Goal: Transaction & Acquisition: Book appointment/travel/reservation

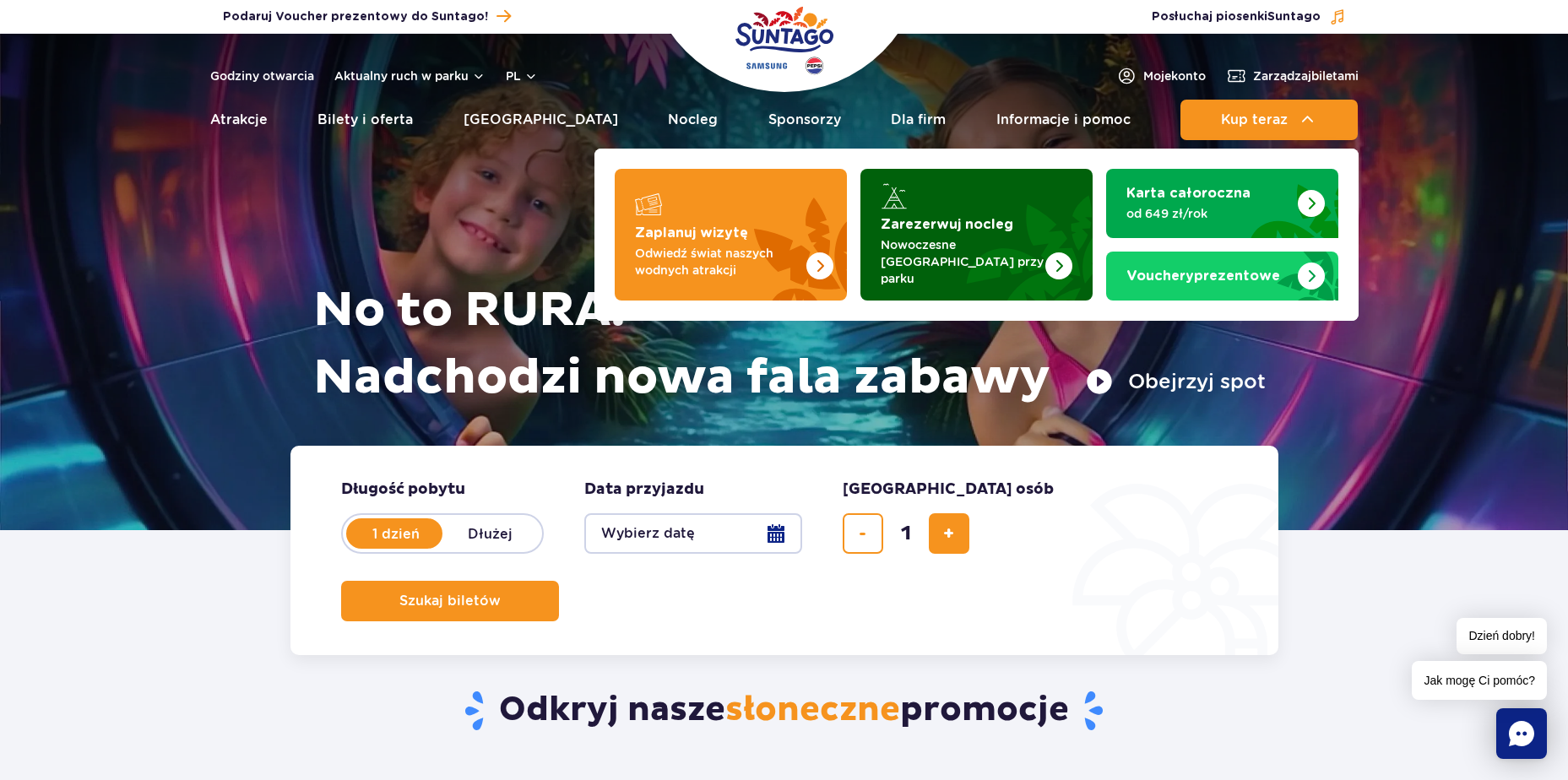
click at [1002, 205] on img "Zarezerwuj nocleg" at bounding box center [1018, 235] width 149 height 131
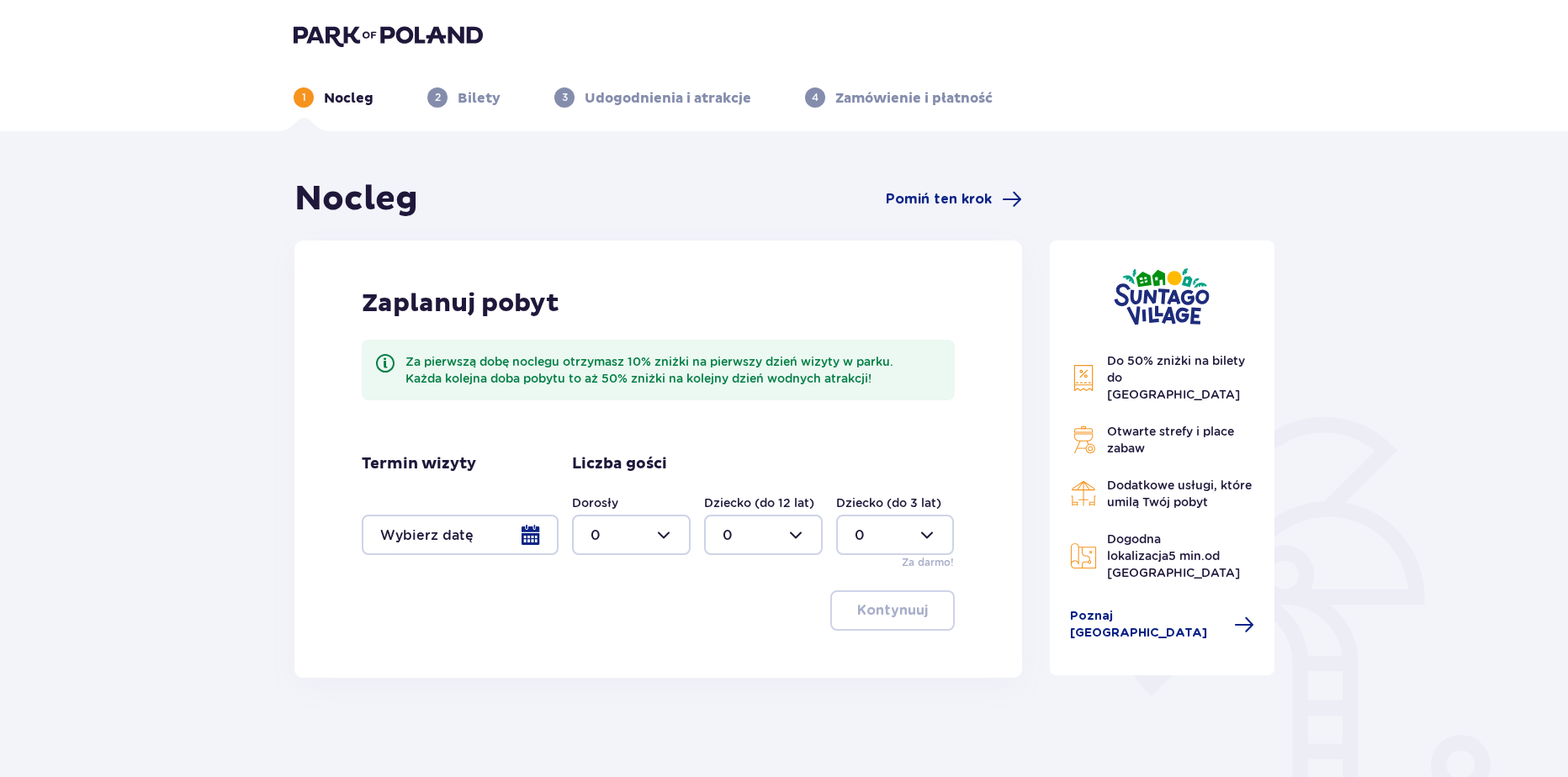
click at [487, 544] on div at bounding box center [459, 534] width 196 height 40
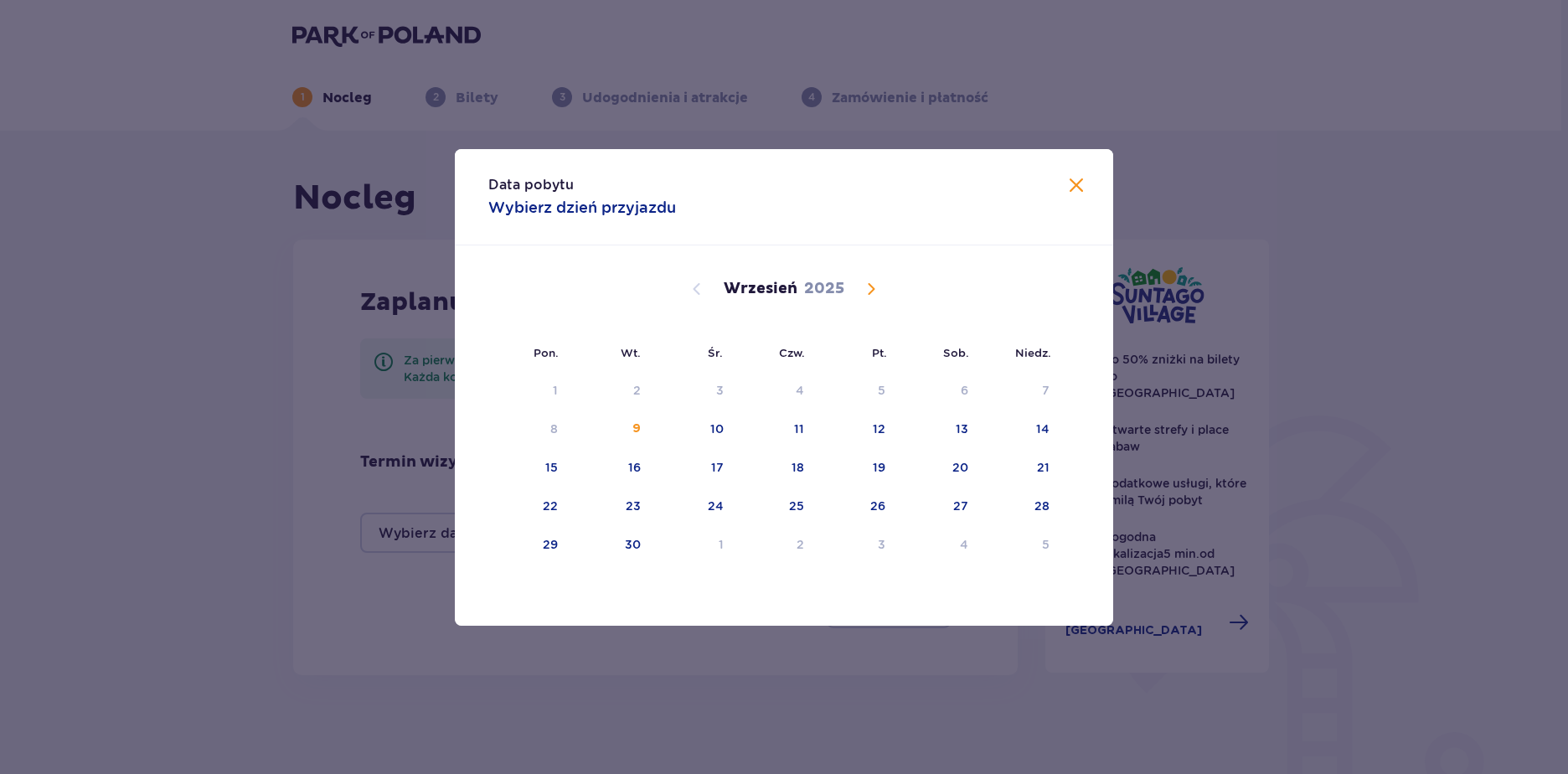
click at [859, 285] on div "Wrzesień 2025" at bounding box center [783, 289] width 555 height 20
click at [864, 285] on span "Calendar" at bounding box center [871, 289] width 20 height 20
click at [640, 424] on div "7" at bounding box center [638, 429] width 8 height 17
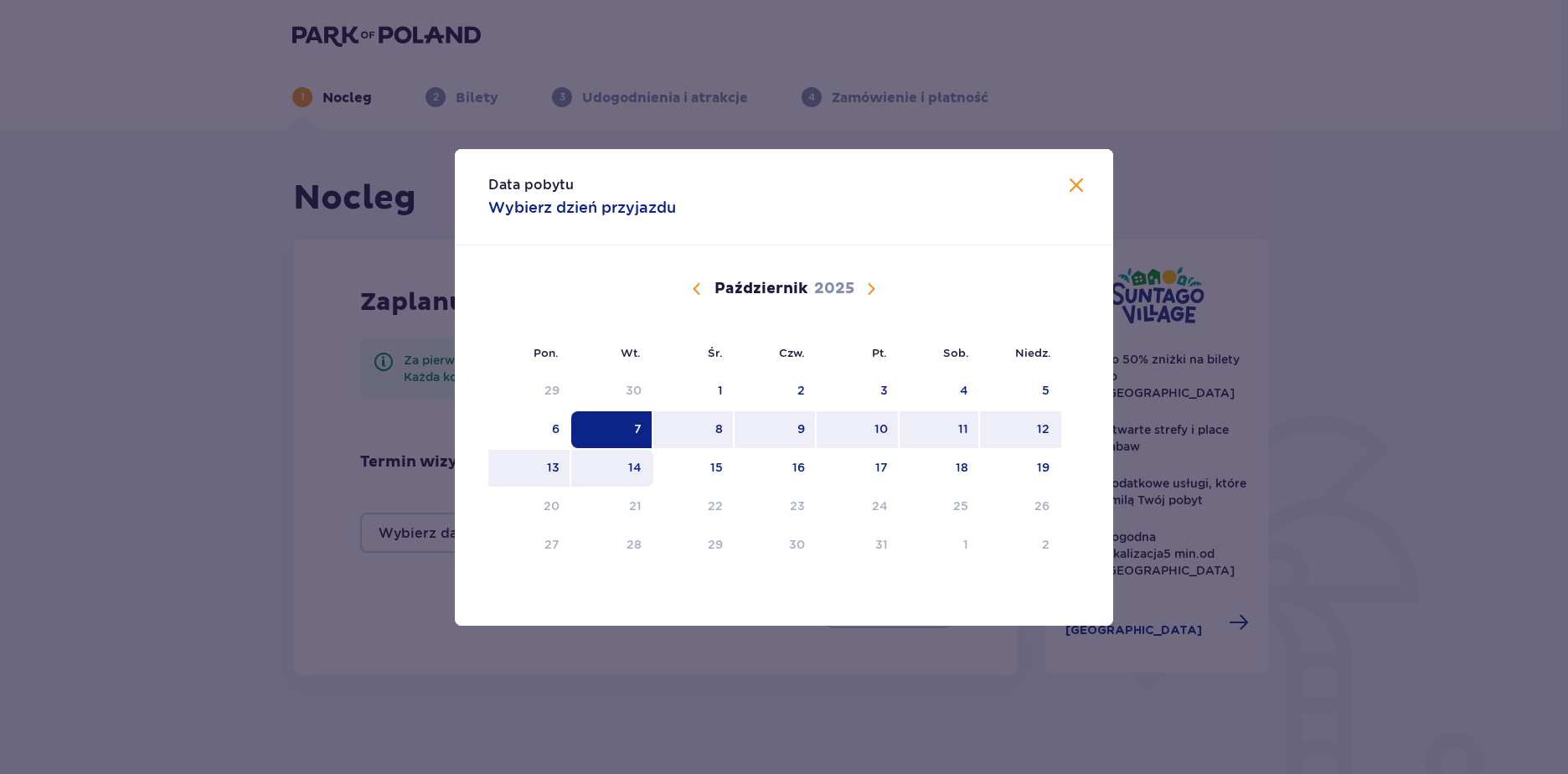
click at [635, 472] on div "14" at bounding box center [635, 467] width 14 height 17
type input "07.10.25 - 14.10.25"
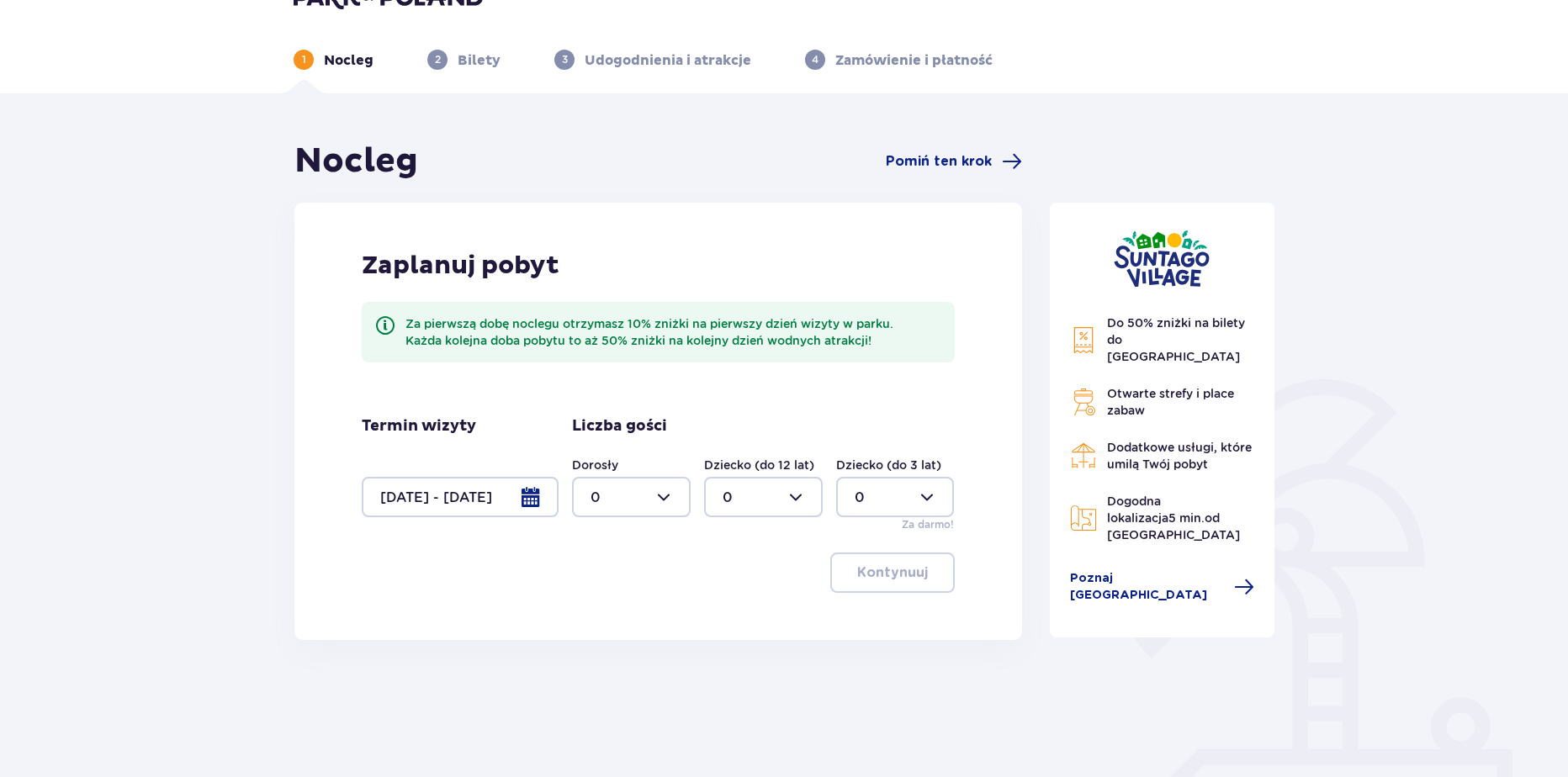
scroll to position [39, 0]
click at [616, 502] on div at bounding box center [631, 495] width 118 height 40
click at [599, 613] on div "2" at bounding box center [631, 617] width 82 height 19
type input "2"
click at [759, 493] on div at bounding box center [763, 495] width 118 height 40
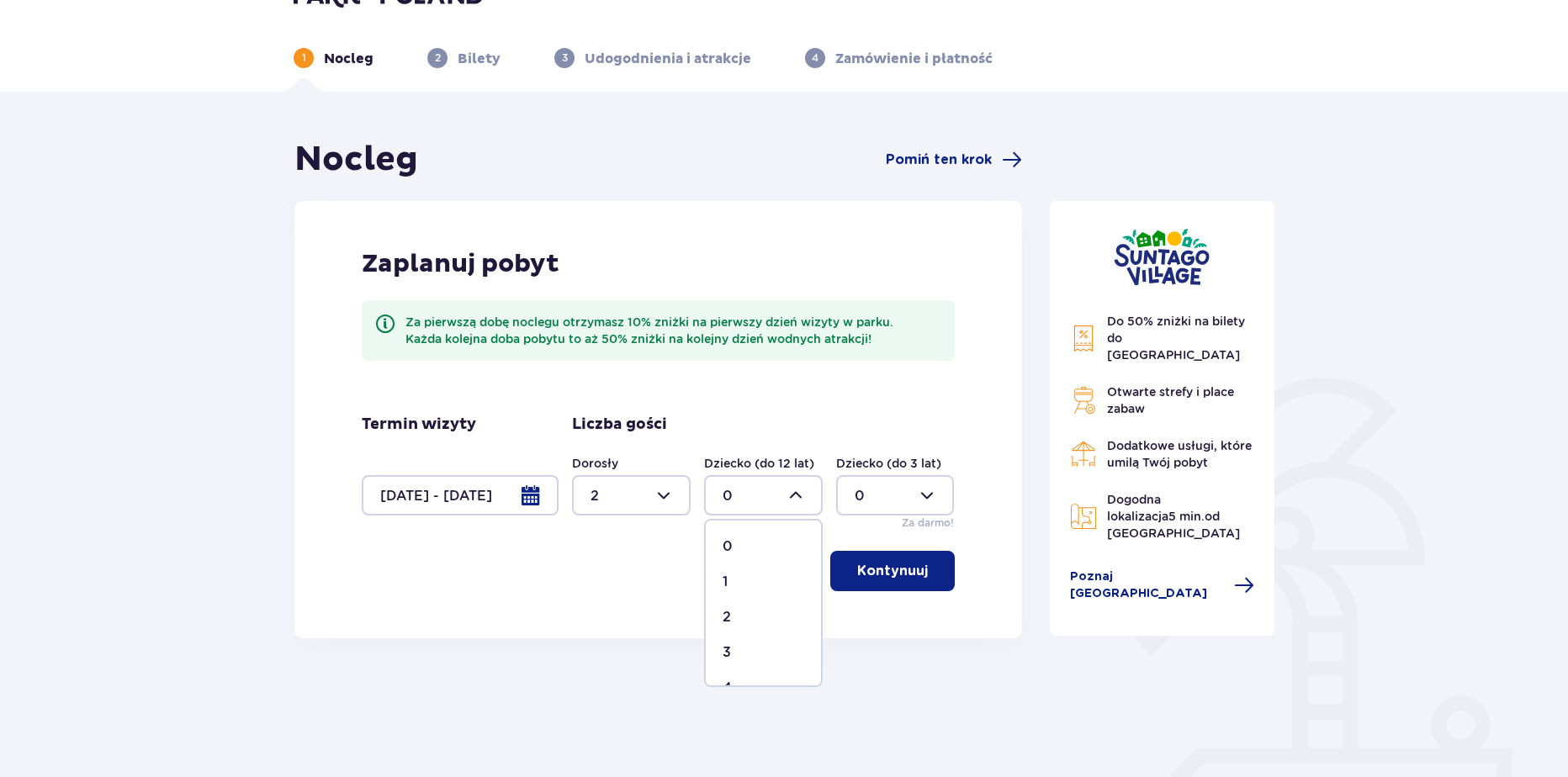
click at [766, 609] on div "2" at bounding box center [764, 617] width 82 height 19
type input "2"
drag, startPoint x: 888, startPoint y: 469, endPoint x: 888, endPoint y: 483, distance: 14.0
click at [888, 483] on div "Dziecko (do 3 lat) 0" at bounding box center [895, 485] width 118 height 60
click at [888, 498] on div at bounding box center [895, 495] width 118 height 40
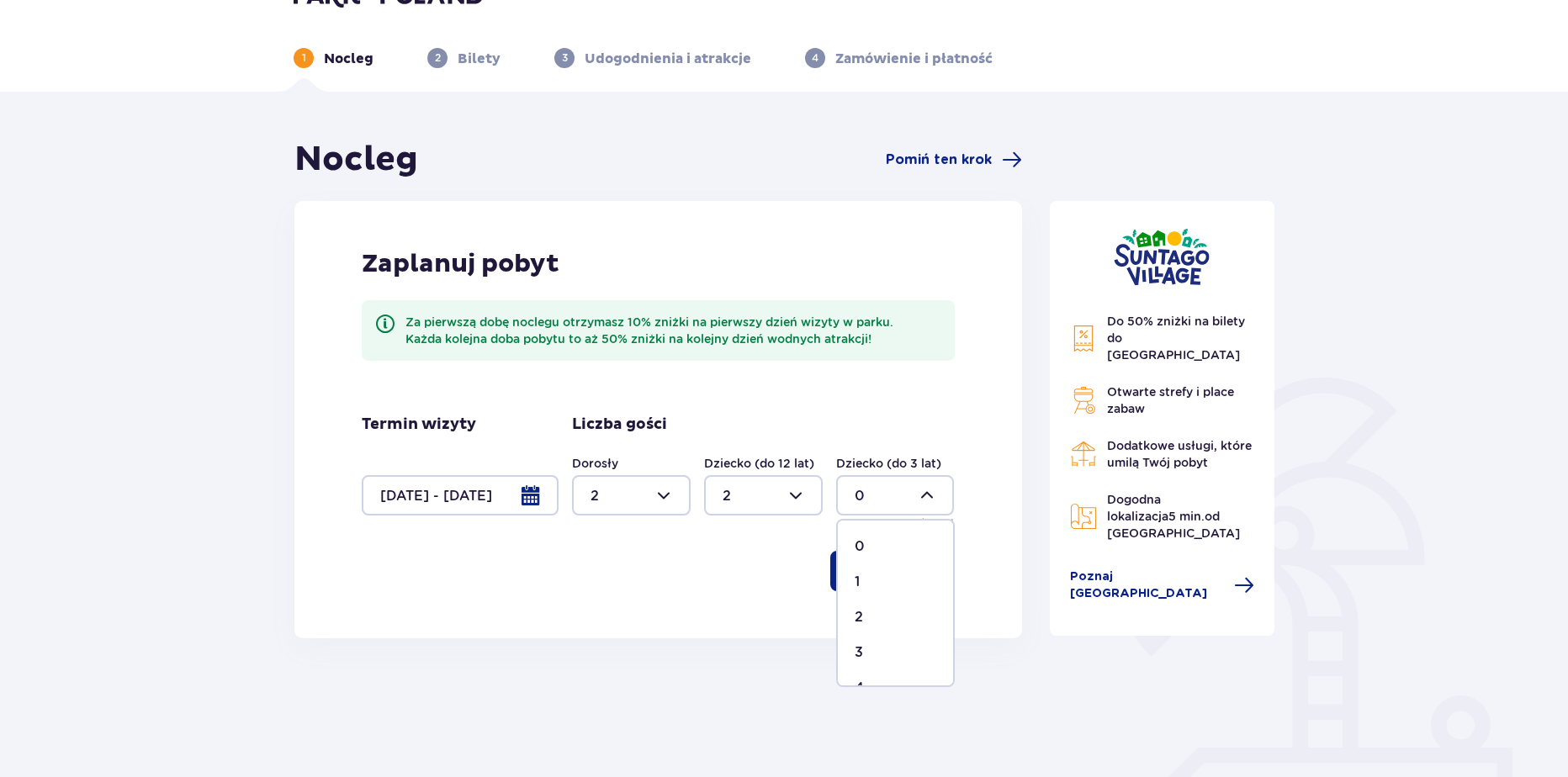
click at [857, 574] on p "1" at bounding box center [857, 582] width 5 height 19
type input "1"
click at [838, 563] on button "Kontynuuj" at bounding box center [892, 570] width 124 height 40
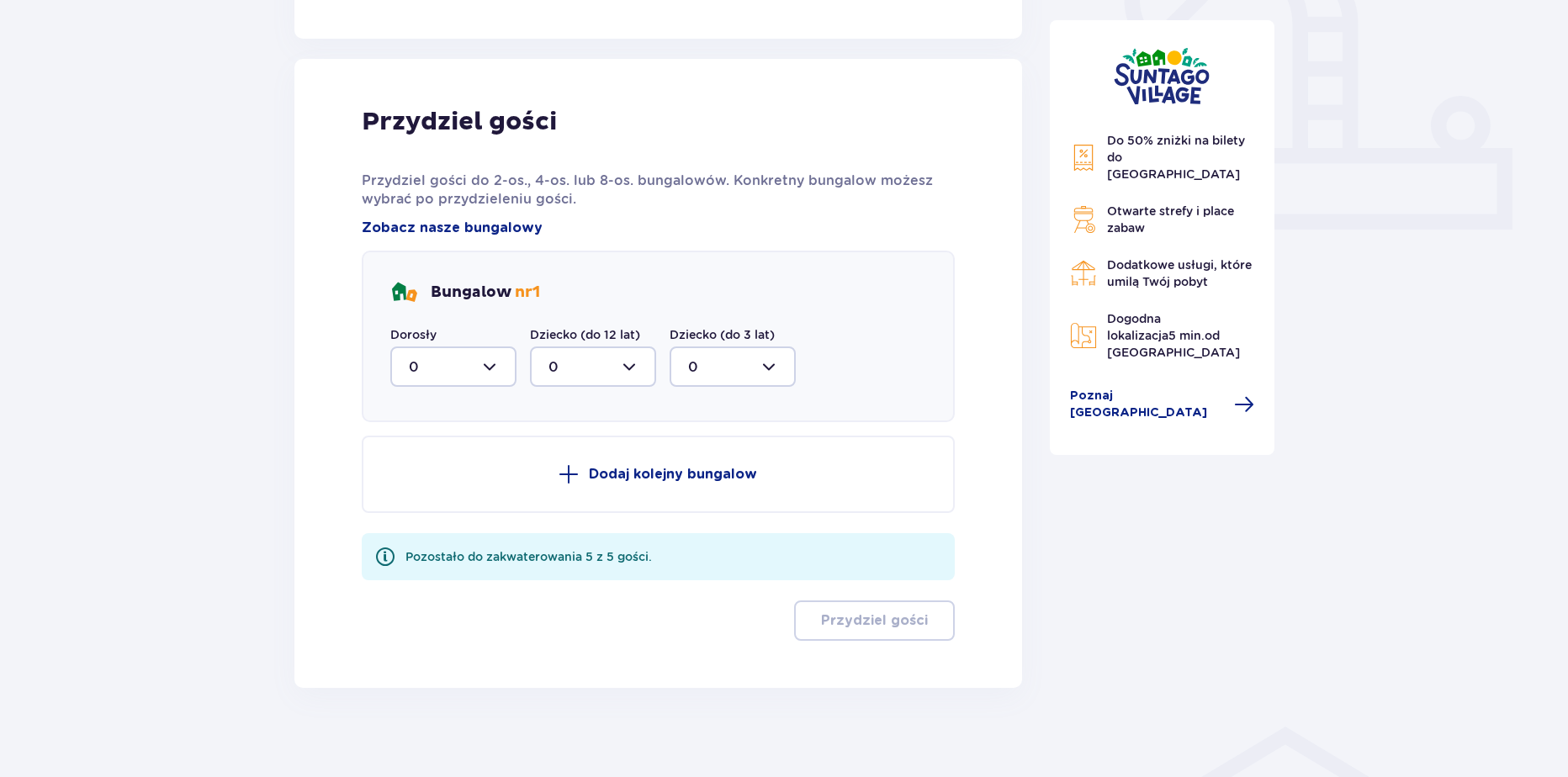
scroll to position [651, 0]
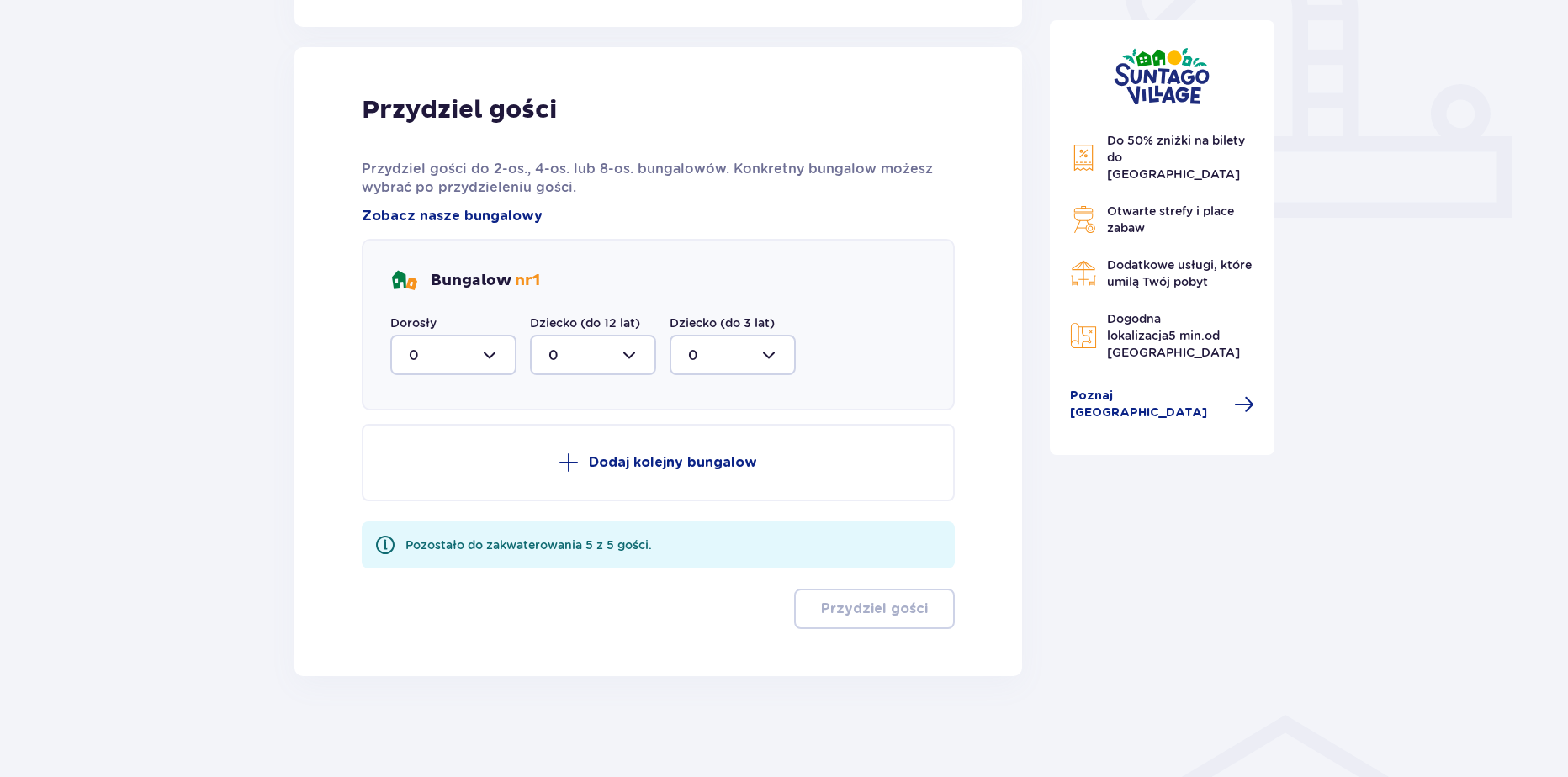
click at [438, 360] on div at bounding box center [453, 354] width 126 height 40
click at [429, 483] on div "2" at bounding box center [453, 477] width 89 height 19
type input "2"
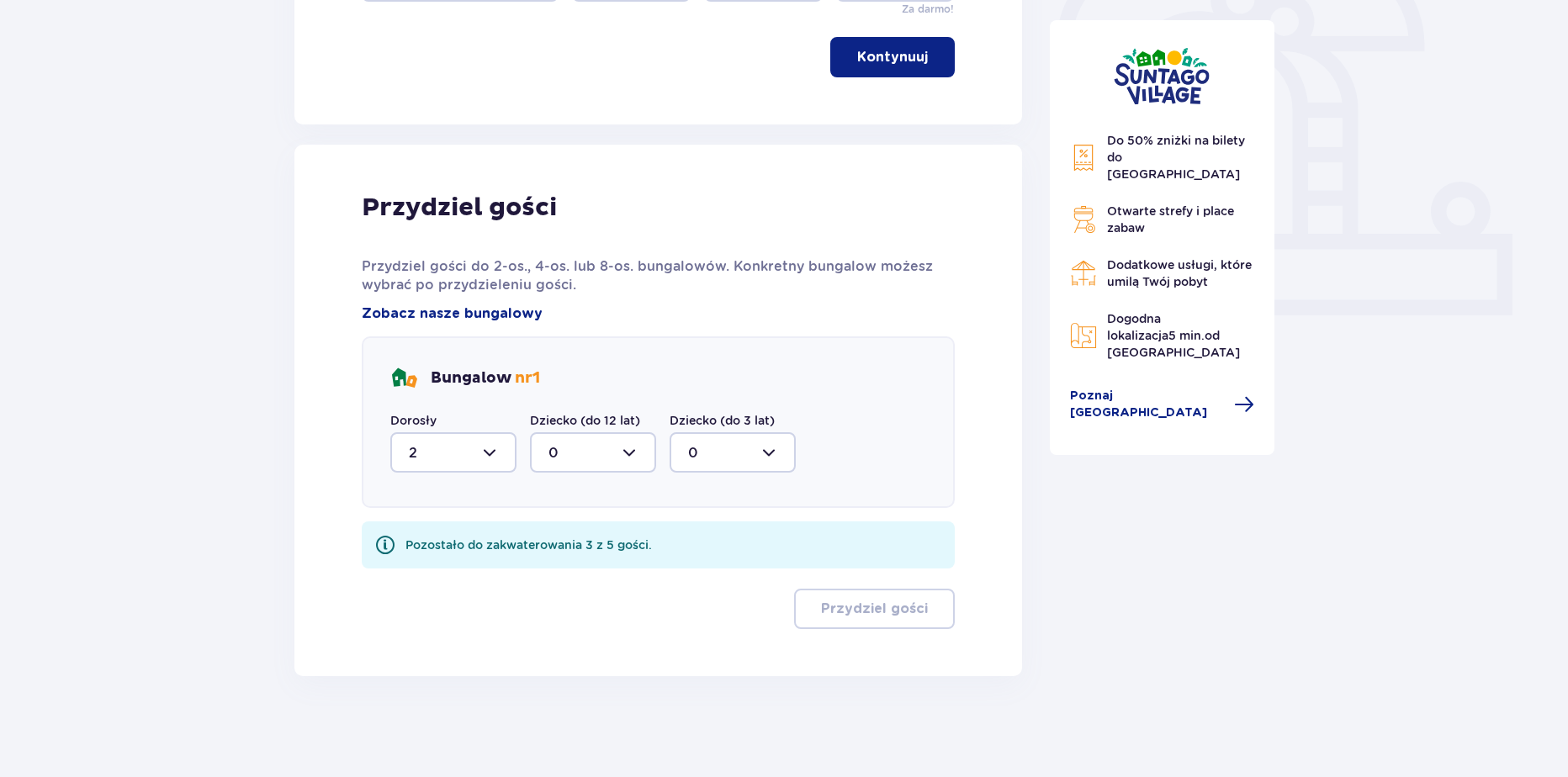
scroll to position [553, 0]
click at [577, 456] on div at bounding box center [593, 451] width 126 height 40
click at [562, 587] on span "2" at bounding box center [593, 575] width 122 height 36
type input "2"
click at [703, 436] on div at bounding box center [732, 451] width 126 height 40
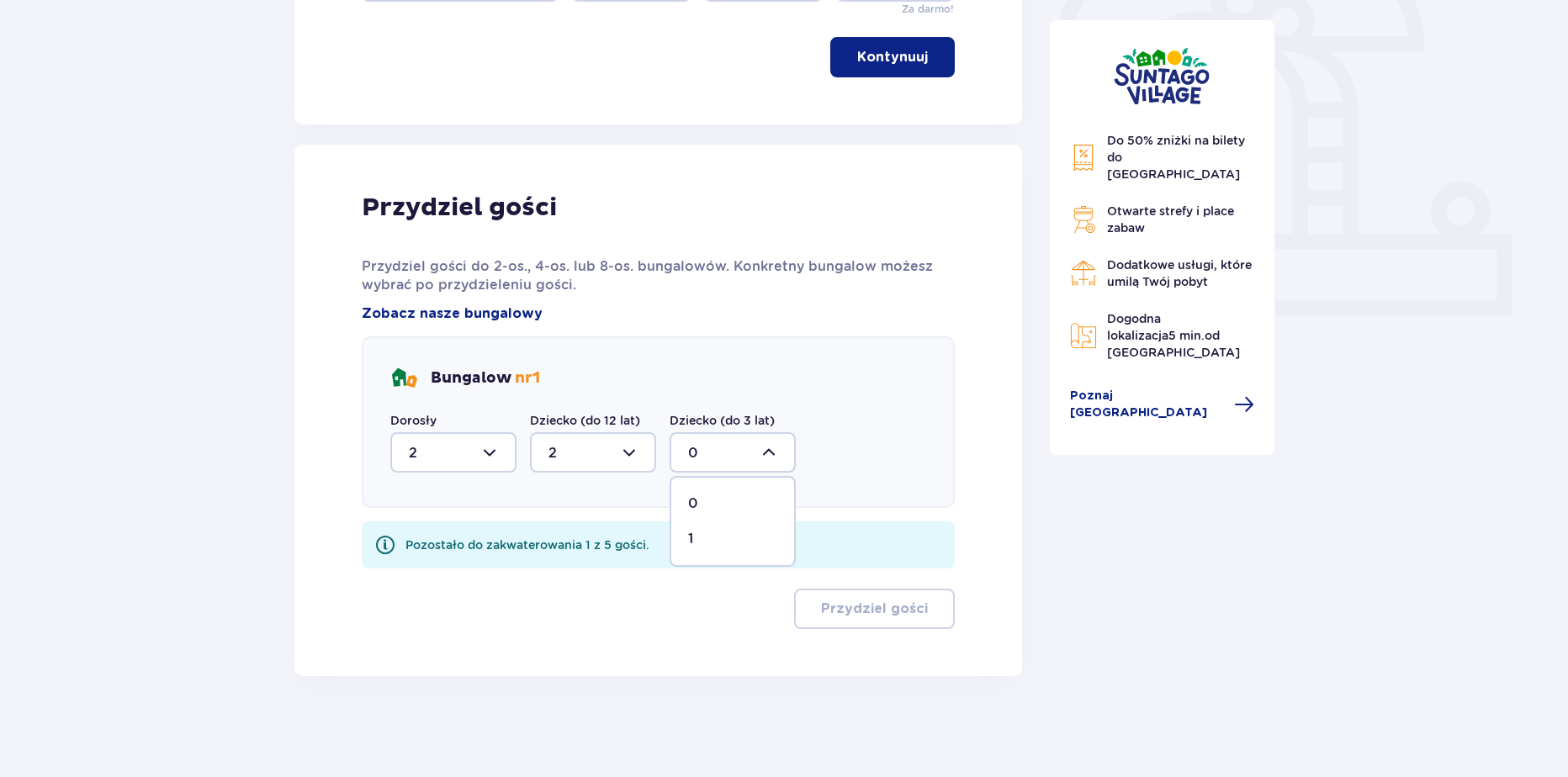
drag, startPoint x: 688, startPoint y: 550, endPoint x: 730, endPoint y: 569, distance: 46.1
click at [688, 551] on span "1" at bounding box center [732, 539] width 122 height 36
type input "1"
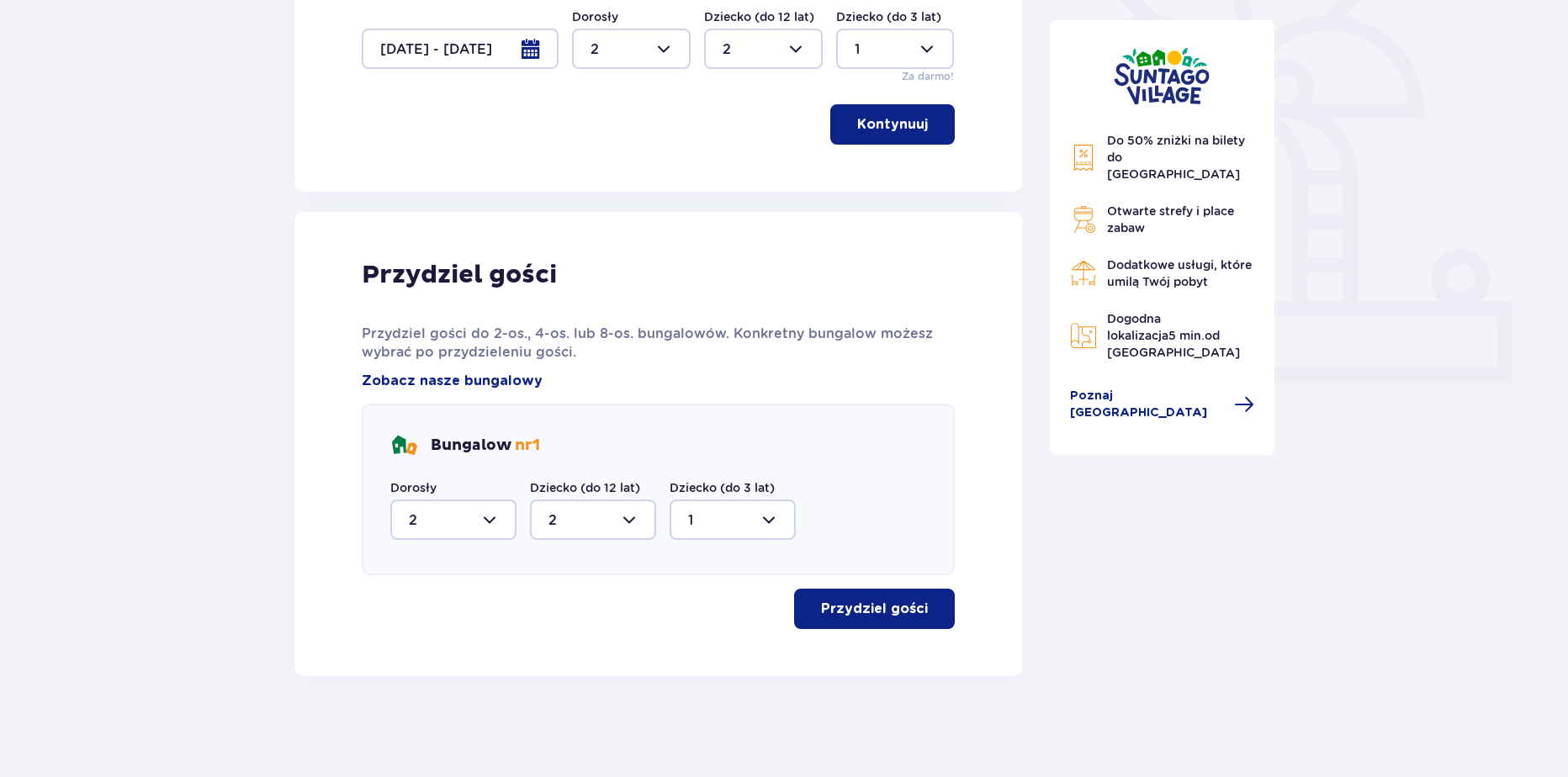
click at [849, 605] on button "Przydziel gości" at bounding box center [874, 608] width 161 height 40
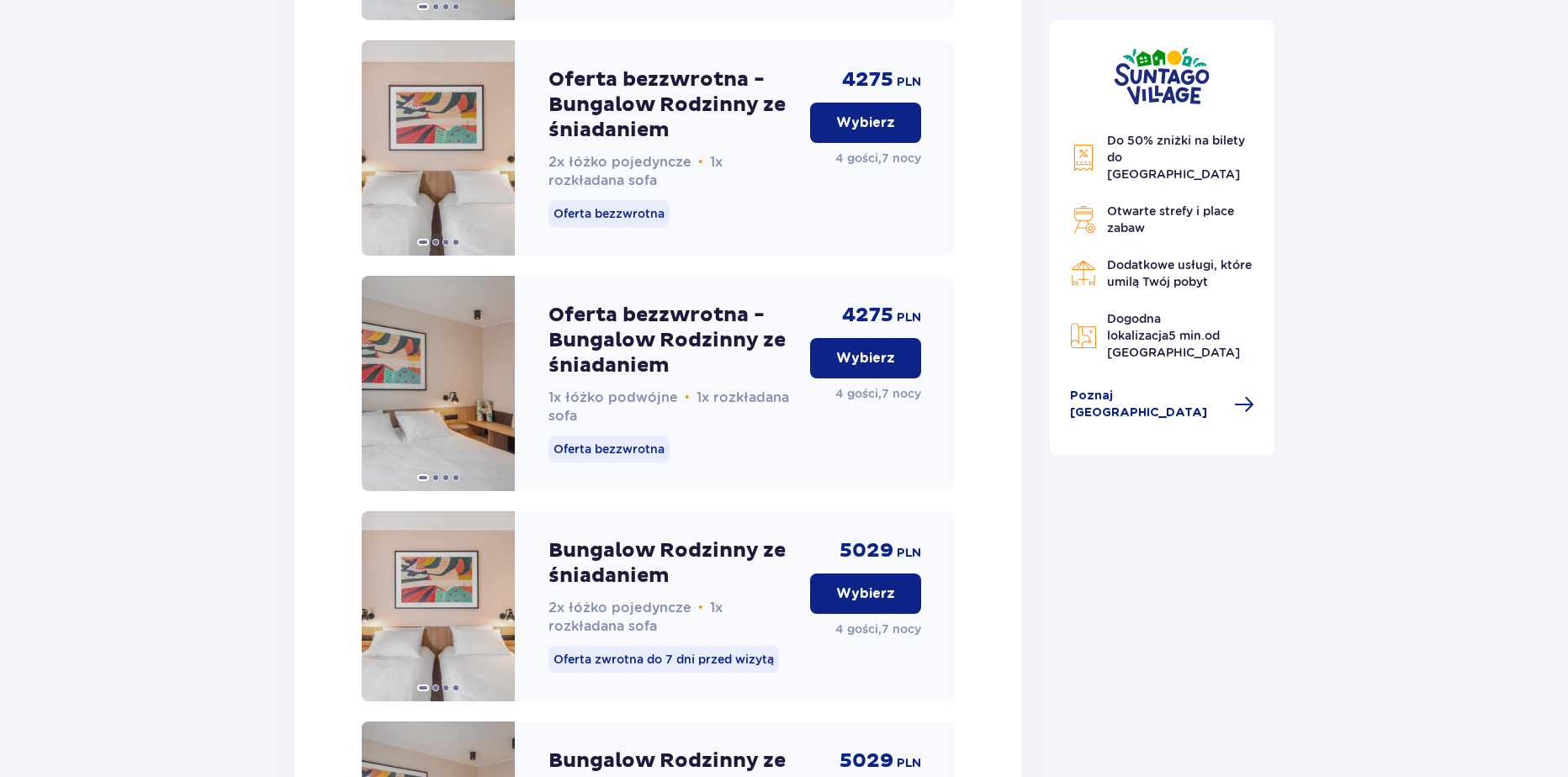
scroll to position [2200, 0]
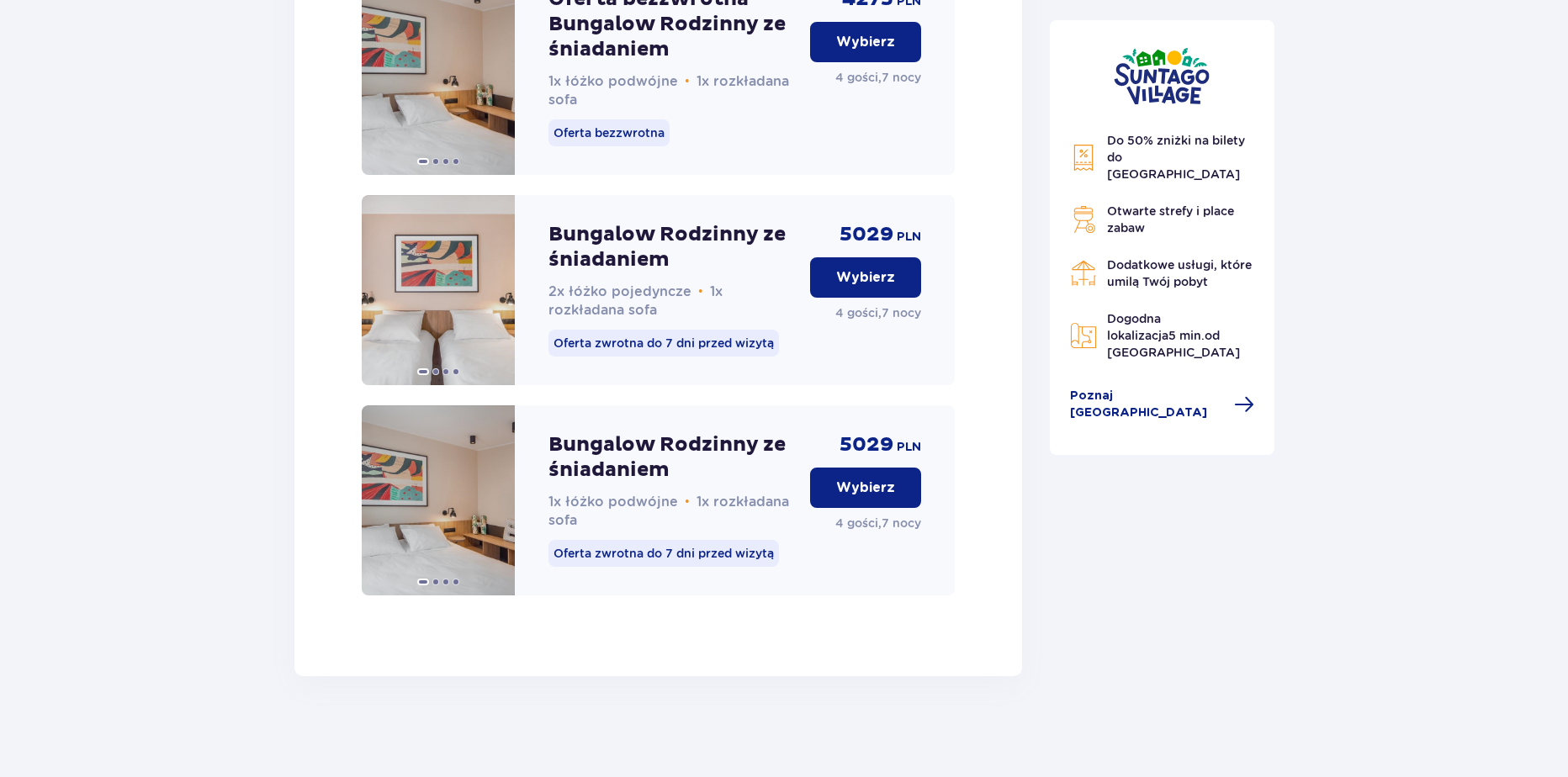
drag, startPoint x: 867, startPoint y: 478, endPoint x: 865, endPoint y: 499, distance: 21.1
click at [867, 479] on button "Wybierz" at bounding box center [865, 487] width 111 height 40
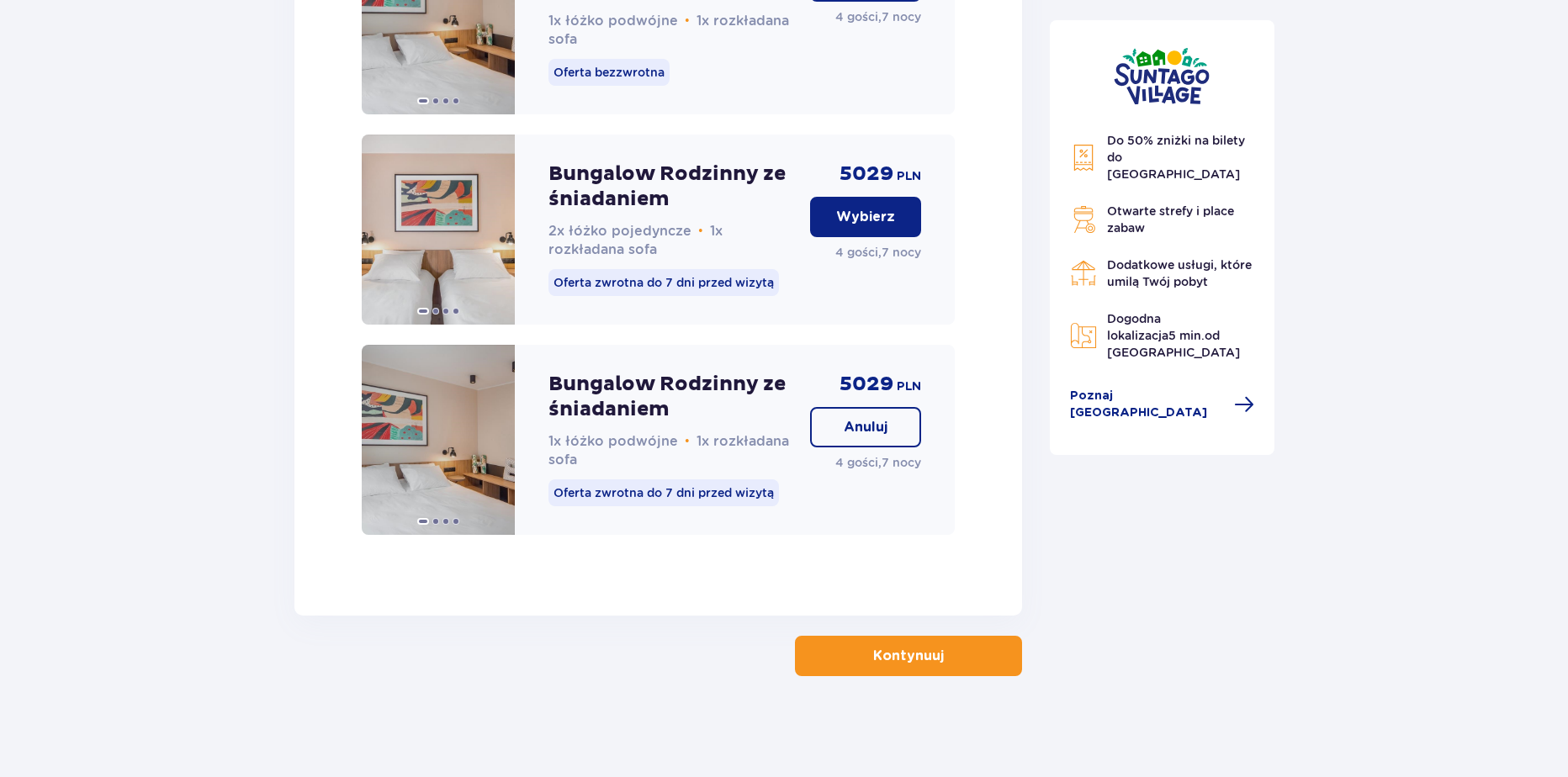
click at [891, 661] on p "Kontynuuj" at bounding box center [908, 656] width 71 height 19
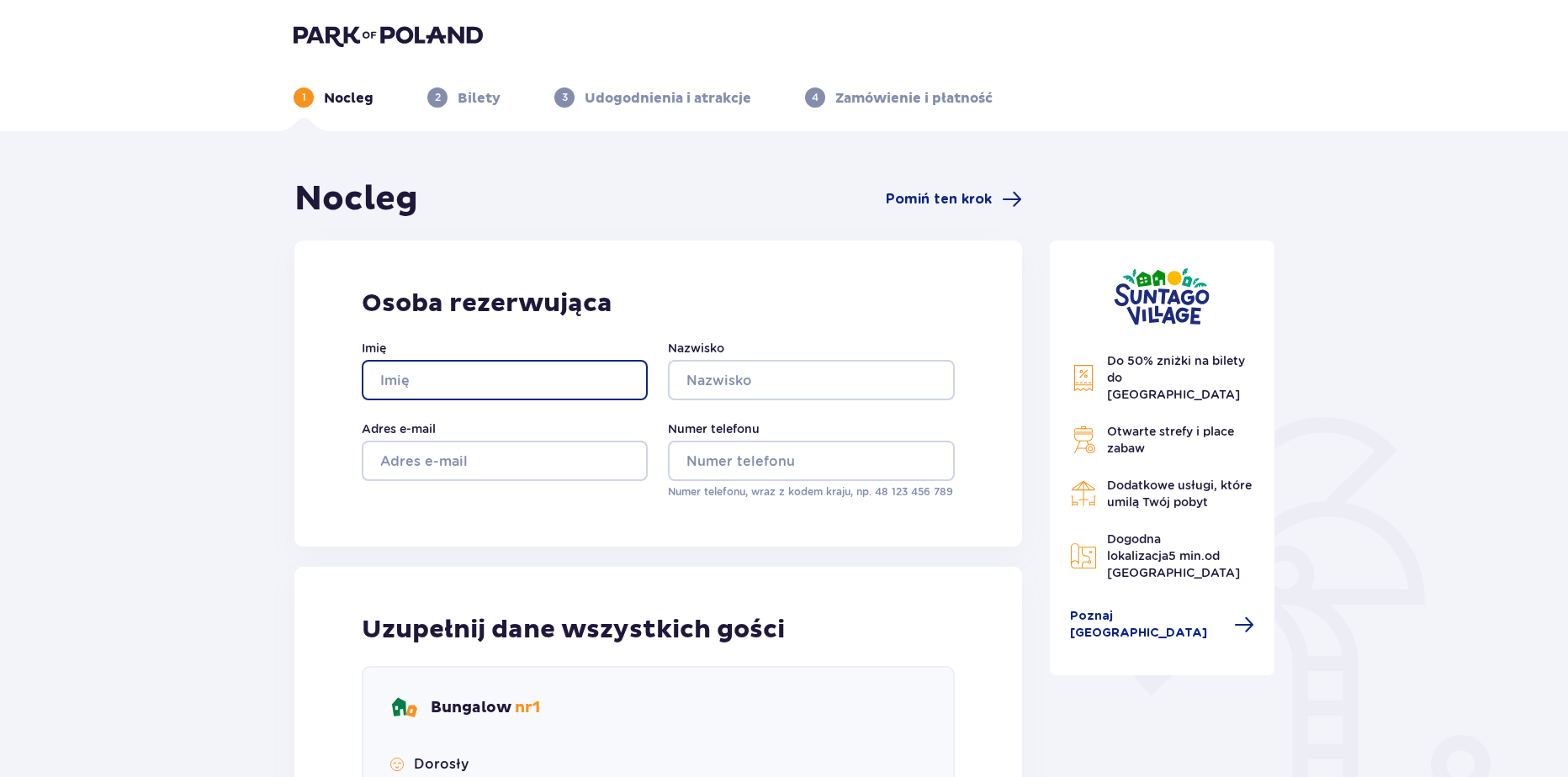
click at [479, 397] on input "Imię" at bounding box center [504, 379] width 286 height 40
type input "Wiktoria"
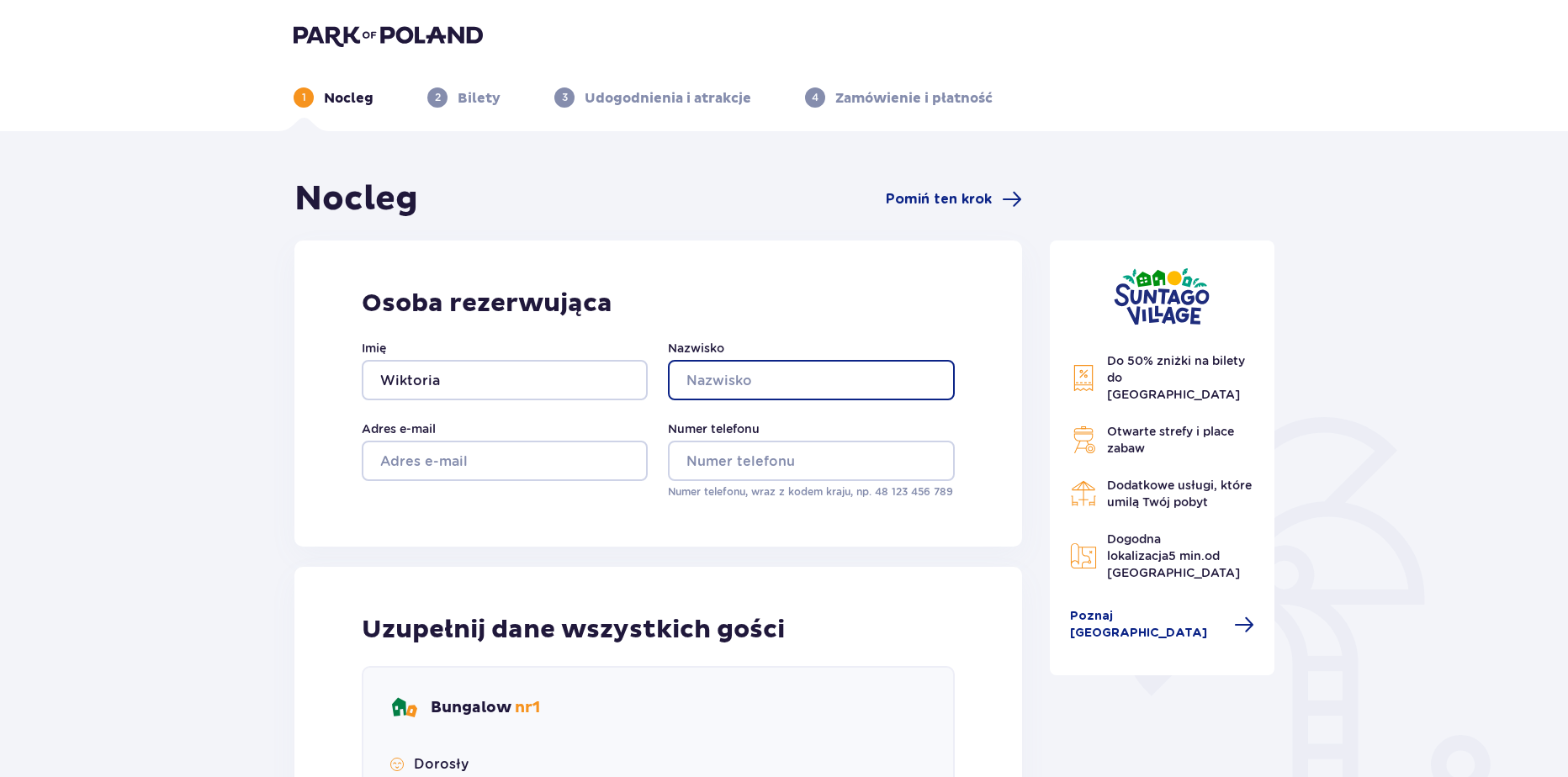
type input "Krakowiak"
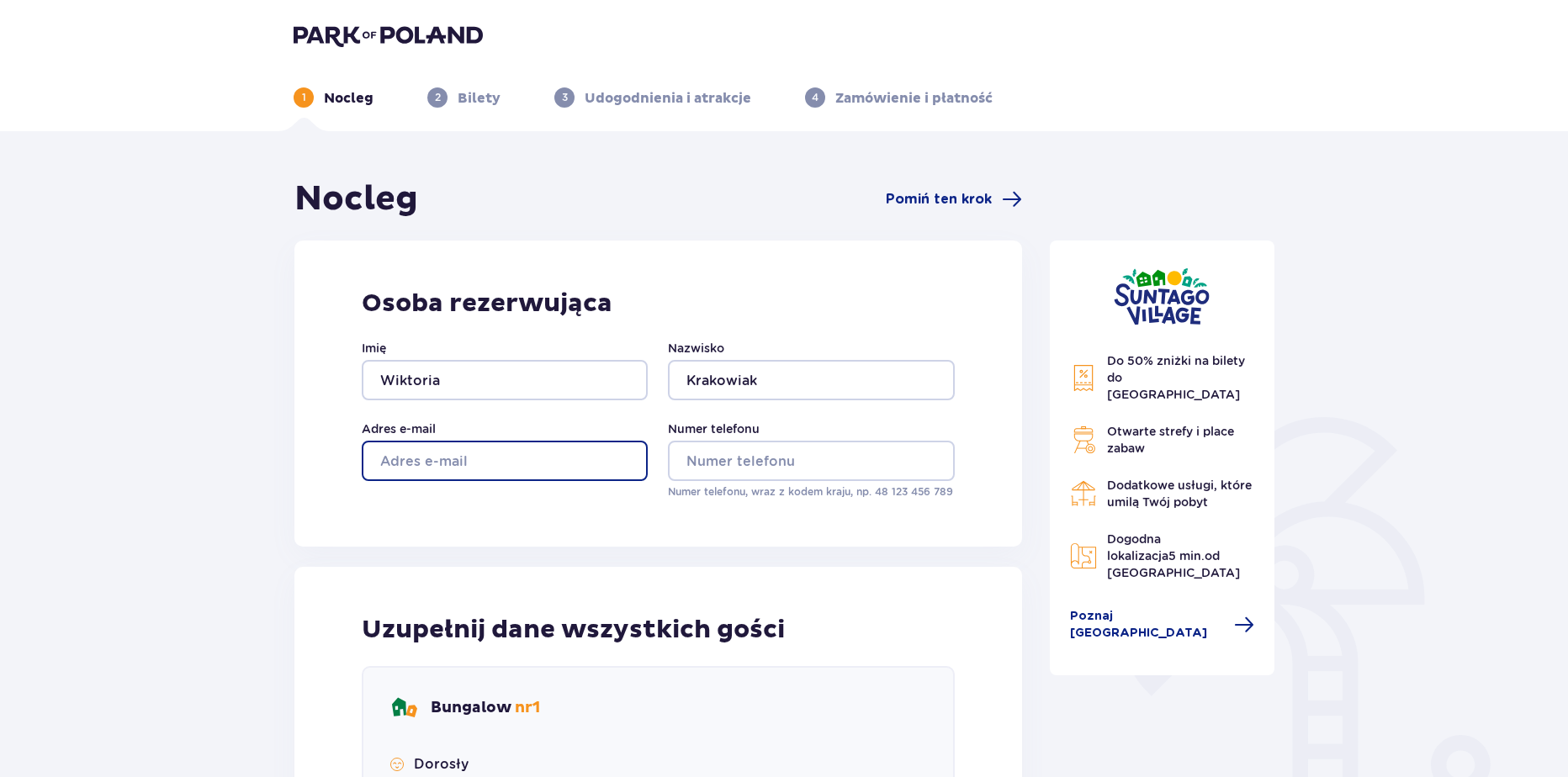
type input "x@gamil.com"
type input "aa"
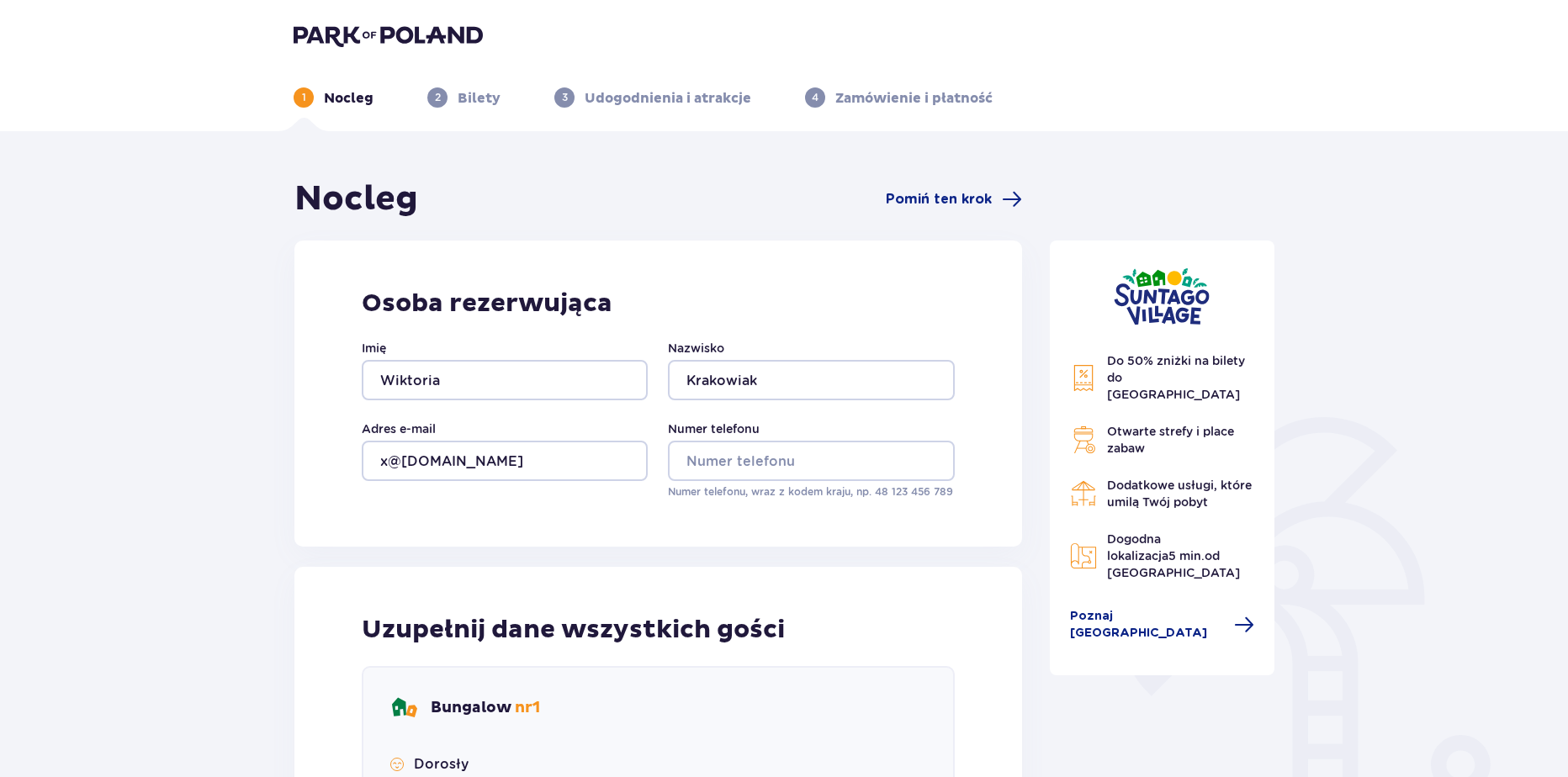
type input "aa"
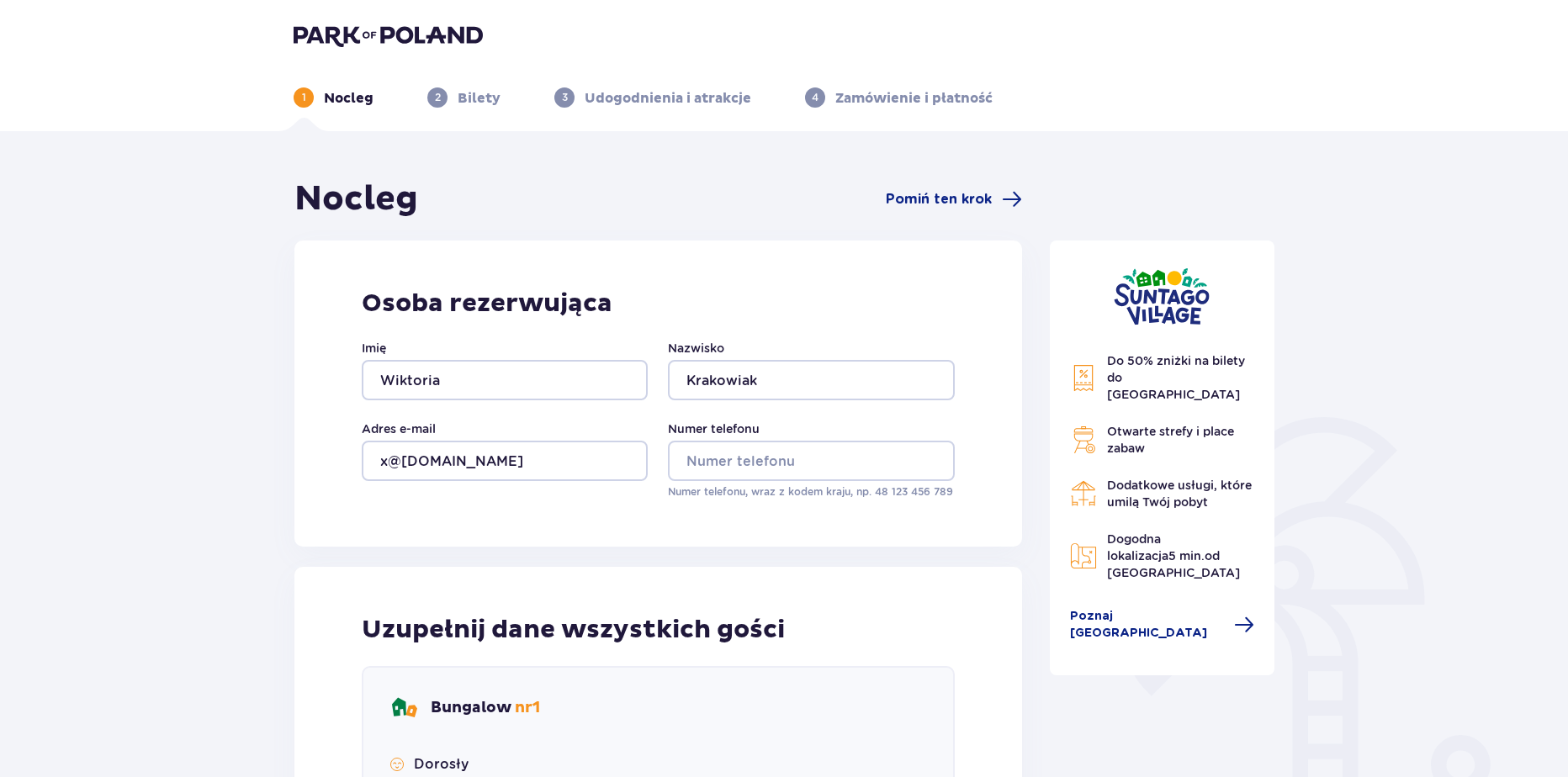
type input "aa"
drag, startPoint x: 738, startPoint y: 464, endPoint x: 742, endPoint y: 474, distance: 10.8
click at [738, 464] on input "Numer telefonu" at bounding box center [810, 460] width 286 height 40
type input "669326651"
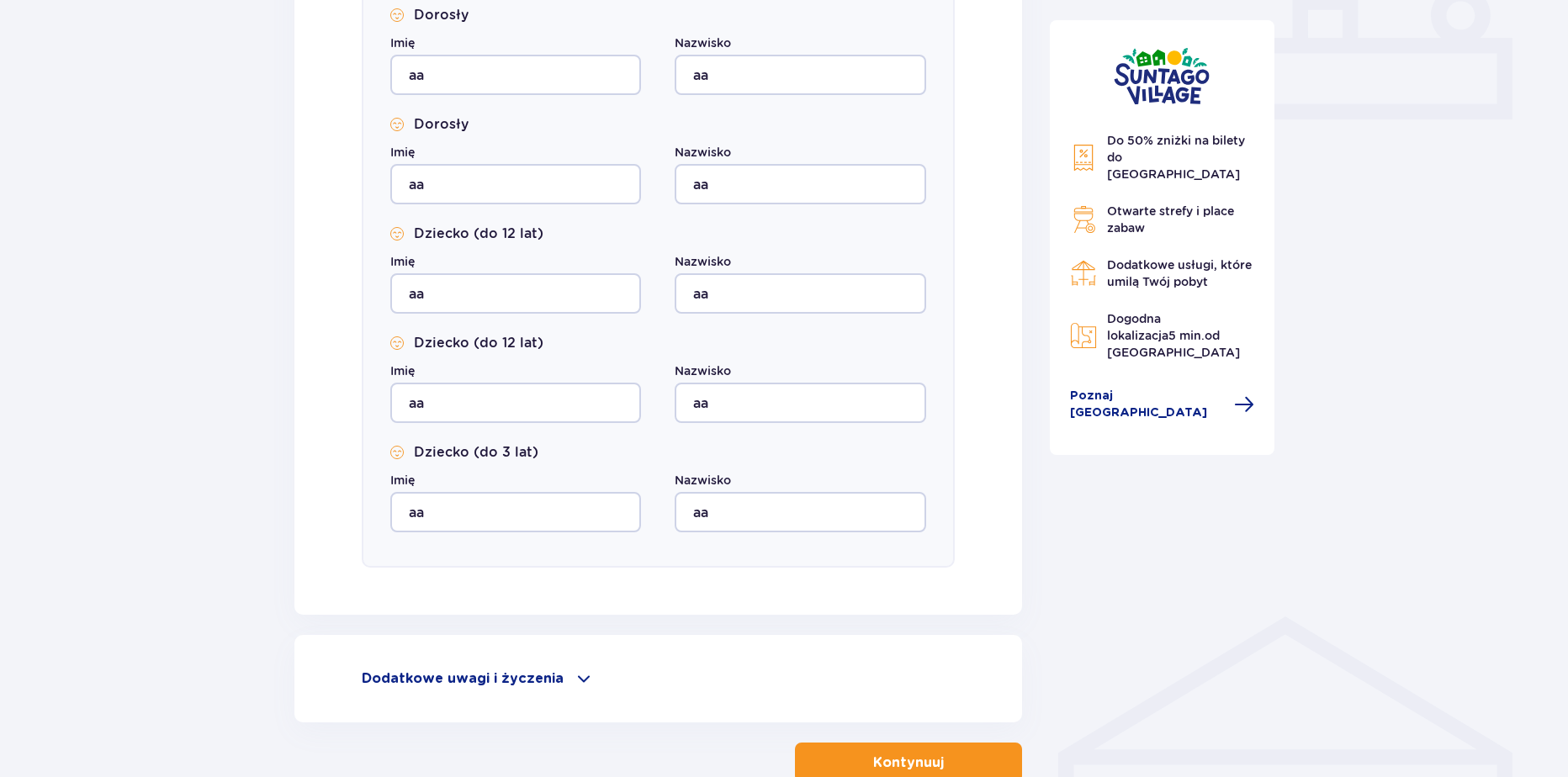
scroll to position [856, 0]
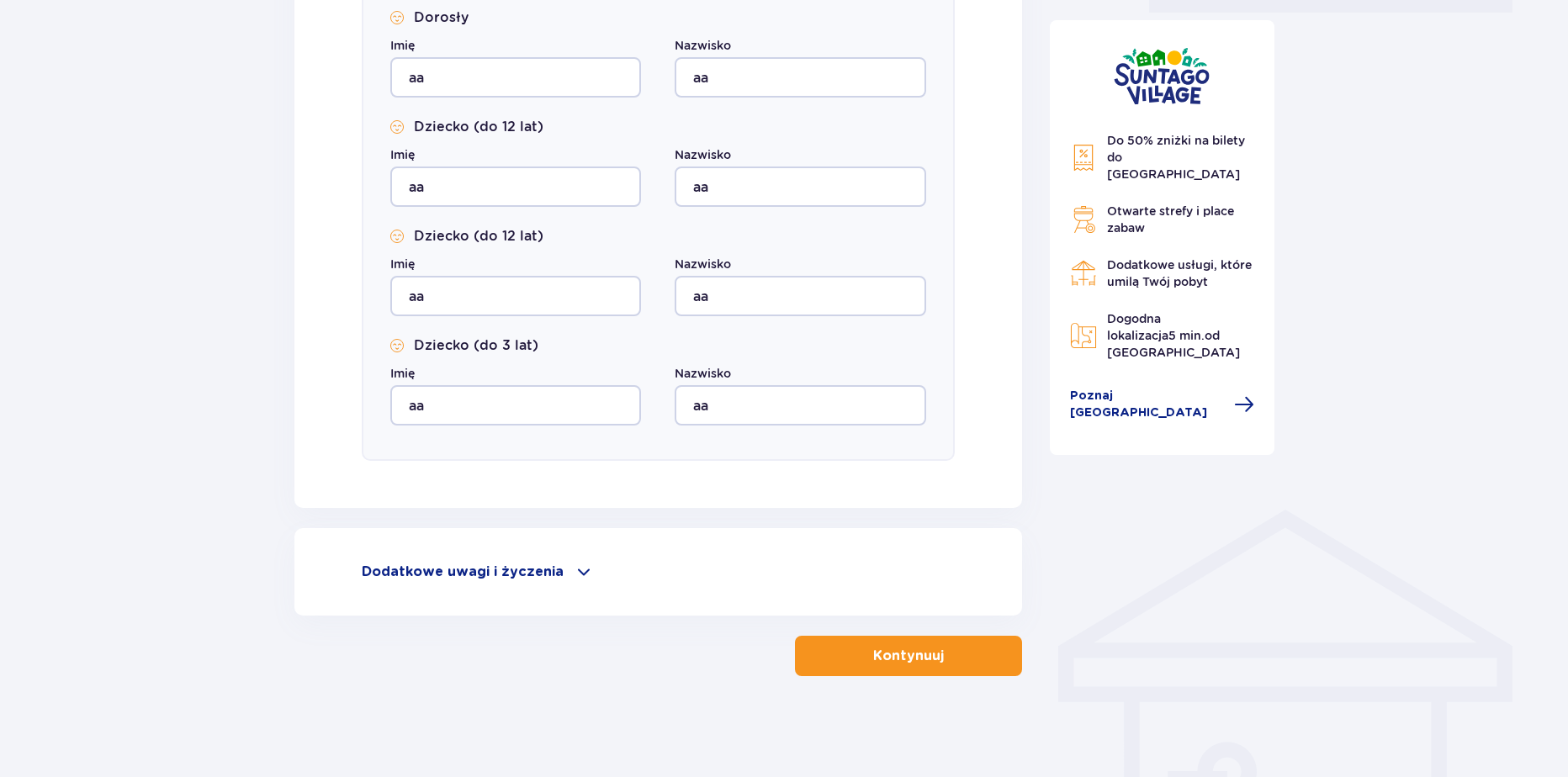
click at [873, 673] on button "Kontynuuj" at bounding box center [908, 655] width 227 height 40
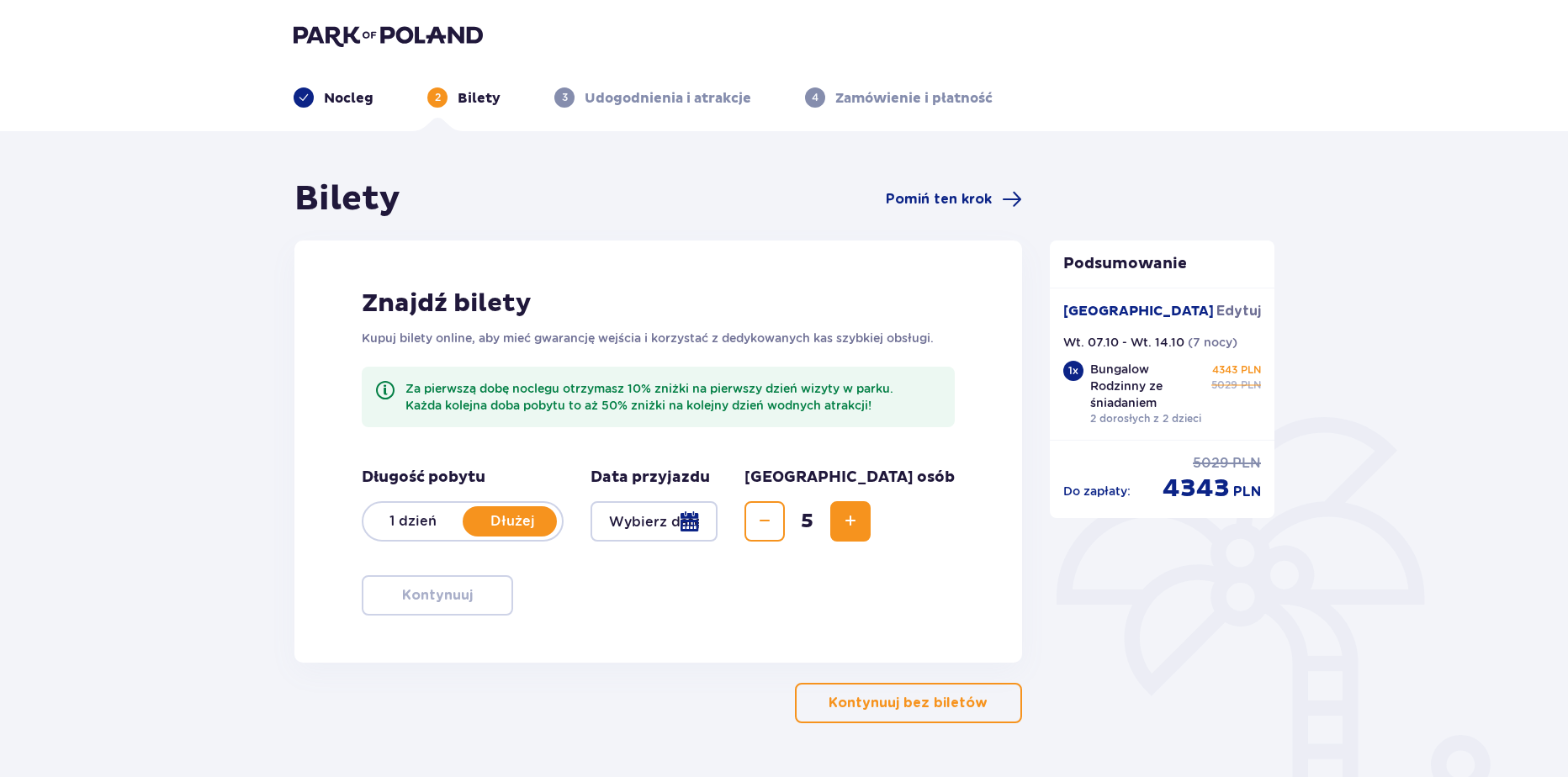
click at [382, 43] on img at bounding box center [388, 36] width 190 height 24
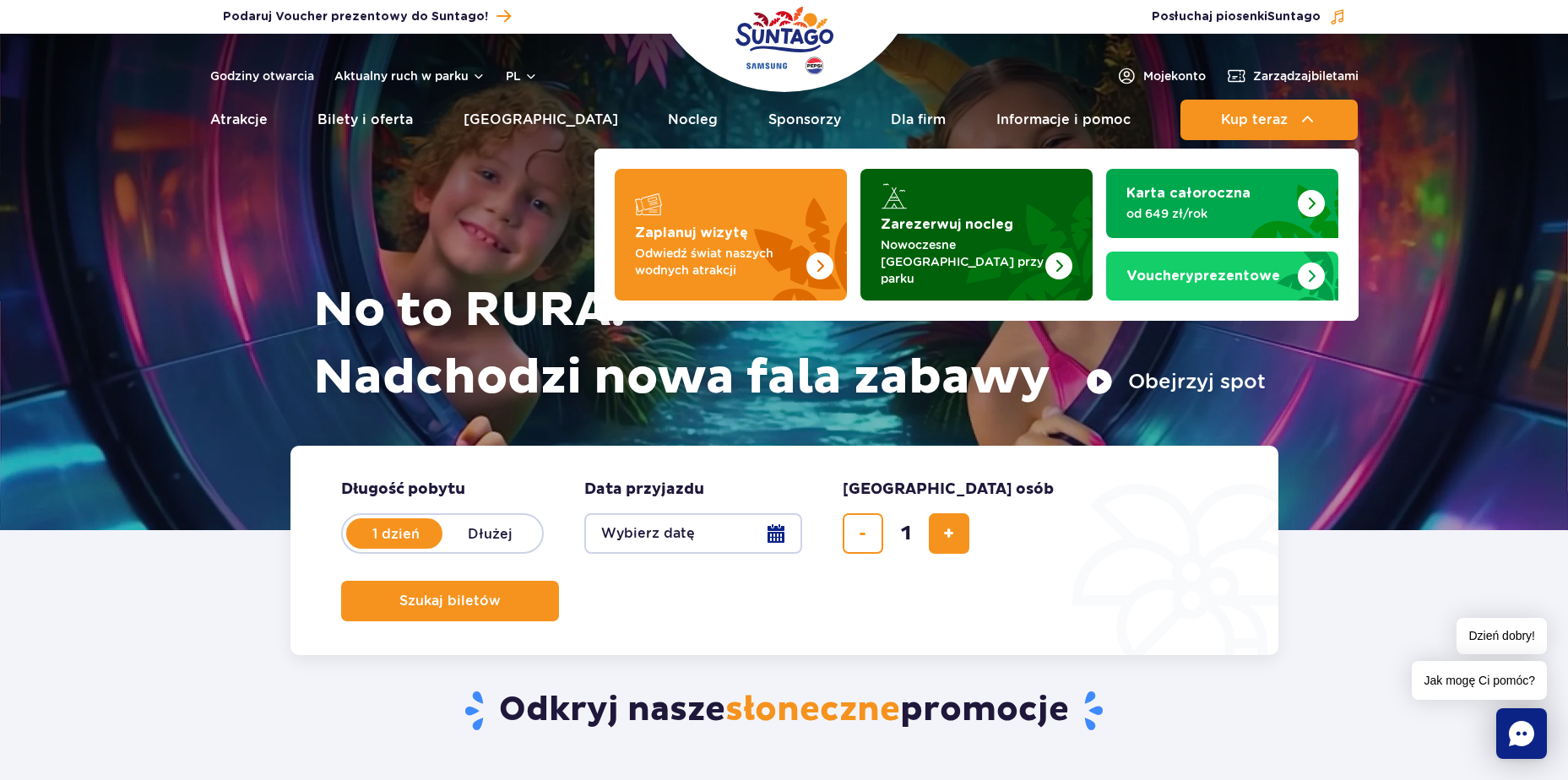
click at [1027, 232] on img "Zarezerwuj nocleg" at bounding box center [1018, 235] width 149 height 131
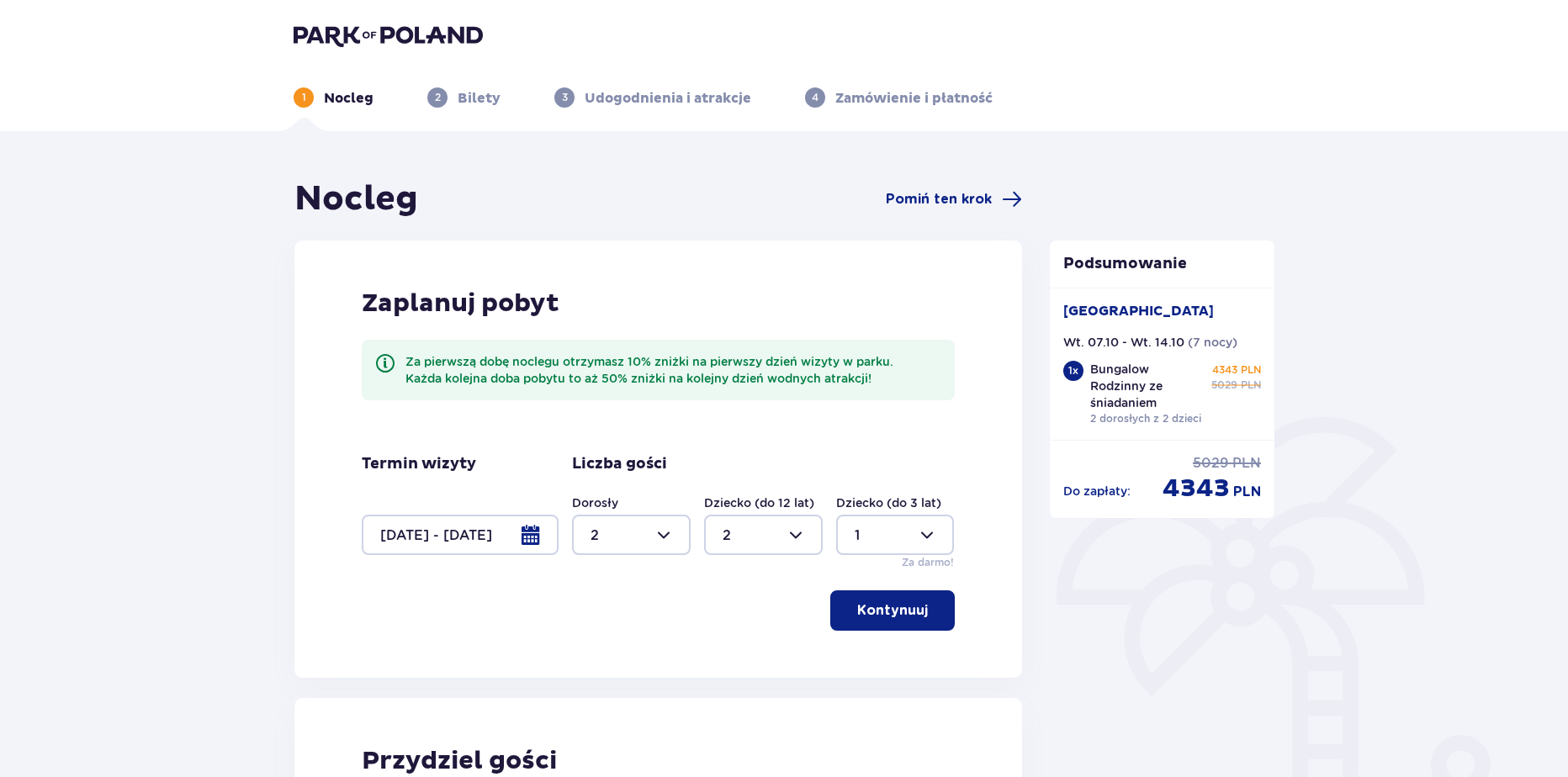
click at [471, 545] on div at bounding box center [459, 534] width 196 height 40
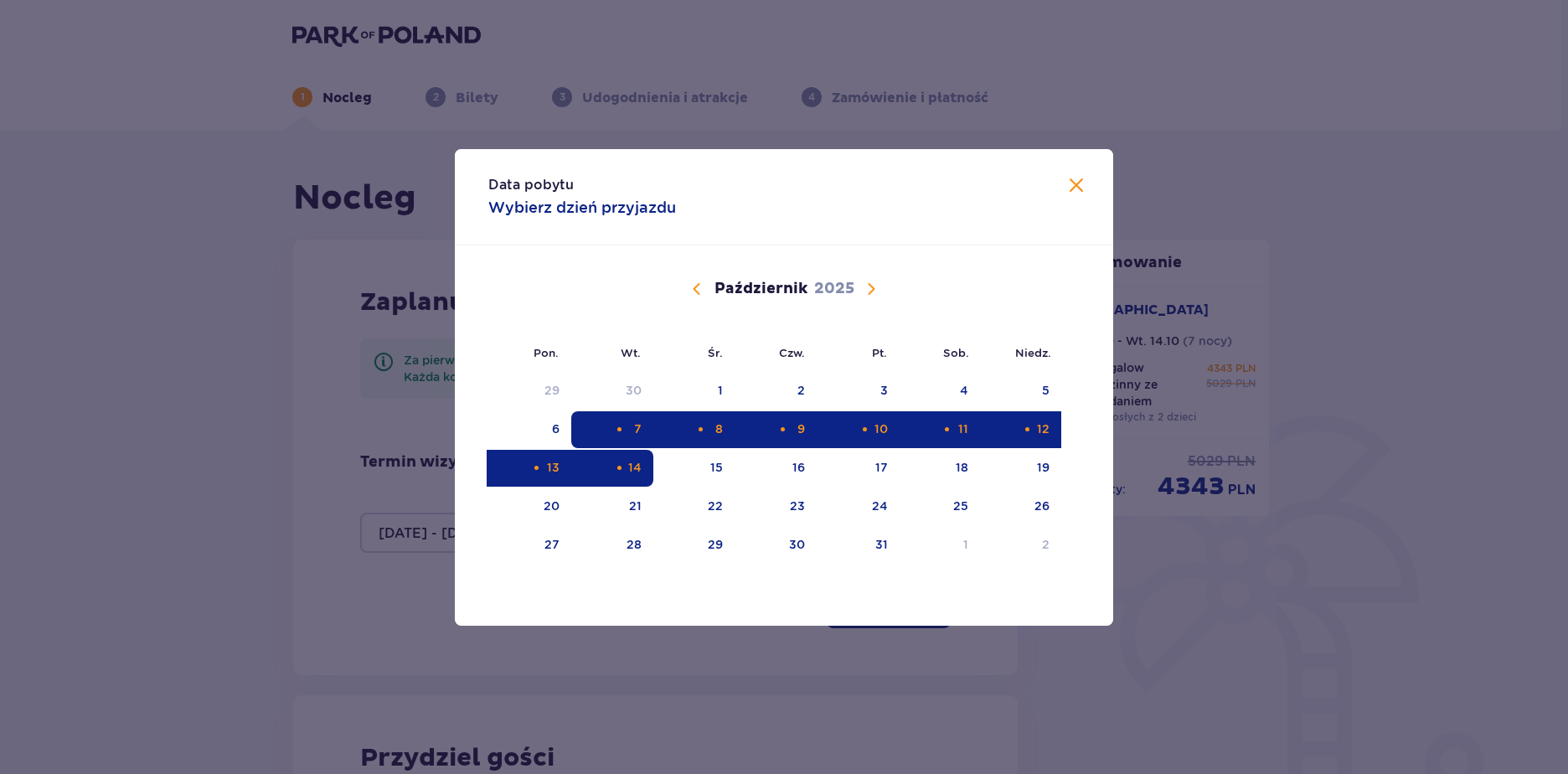
click at [630, 425] on div "7" at bounding box center [613, 430] width 83 height 37
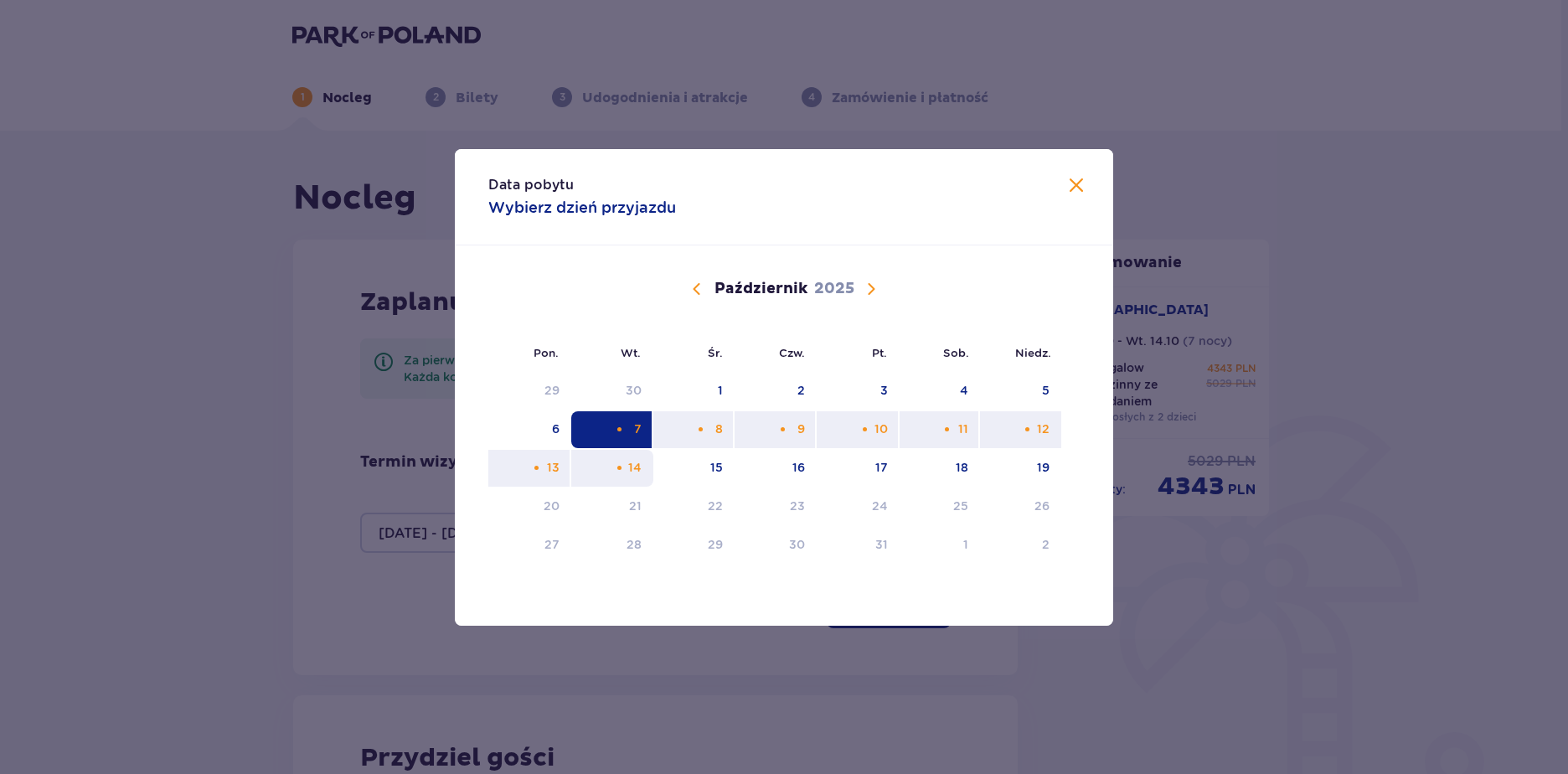
click at [620, 464] on div "Choose wtorek, 14 października 2025 as your check-out date. It’s available." at bounding box center [619, 467] width 11 height 11
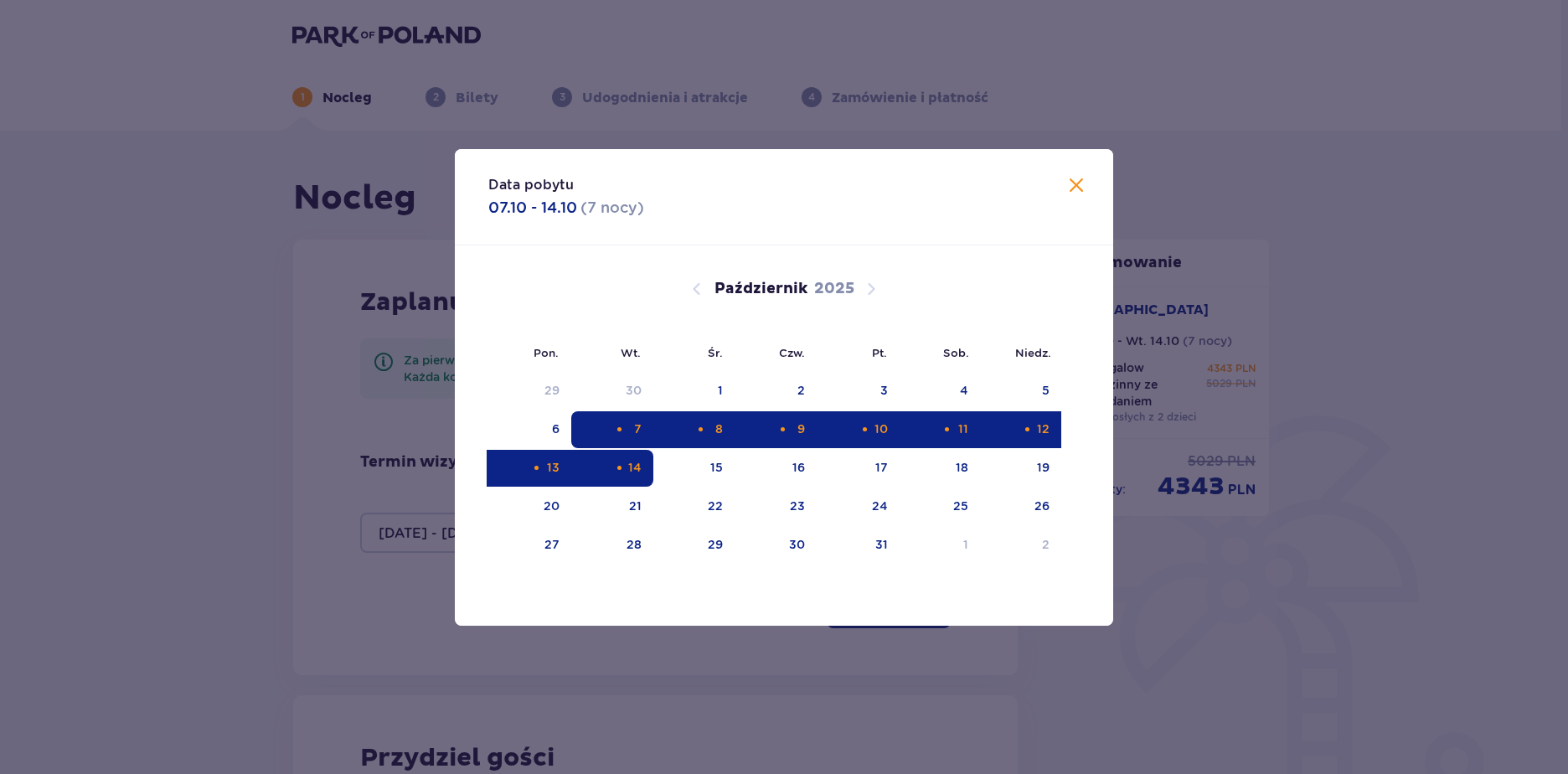
type input "07.10.25 - 14.10.25"
type input "0"
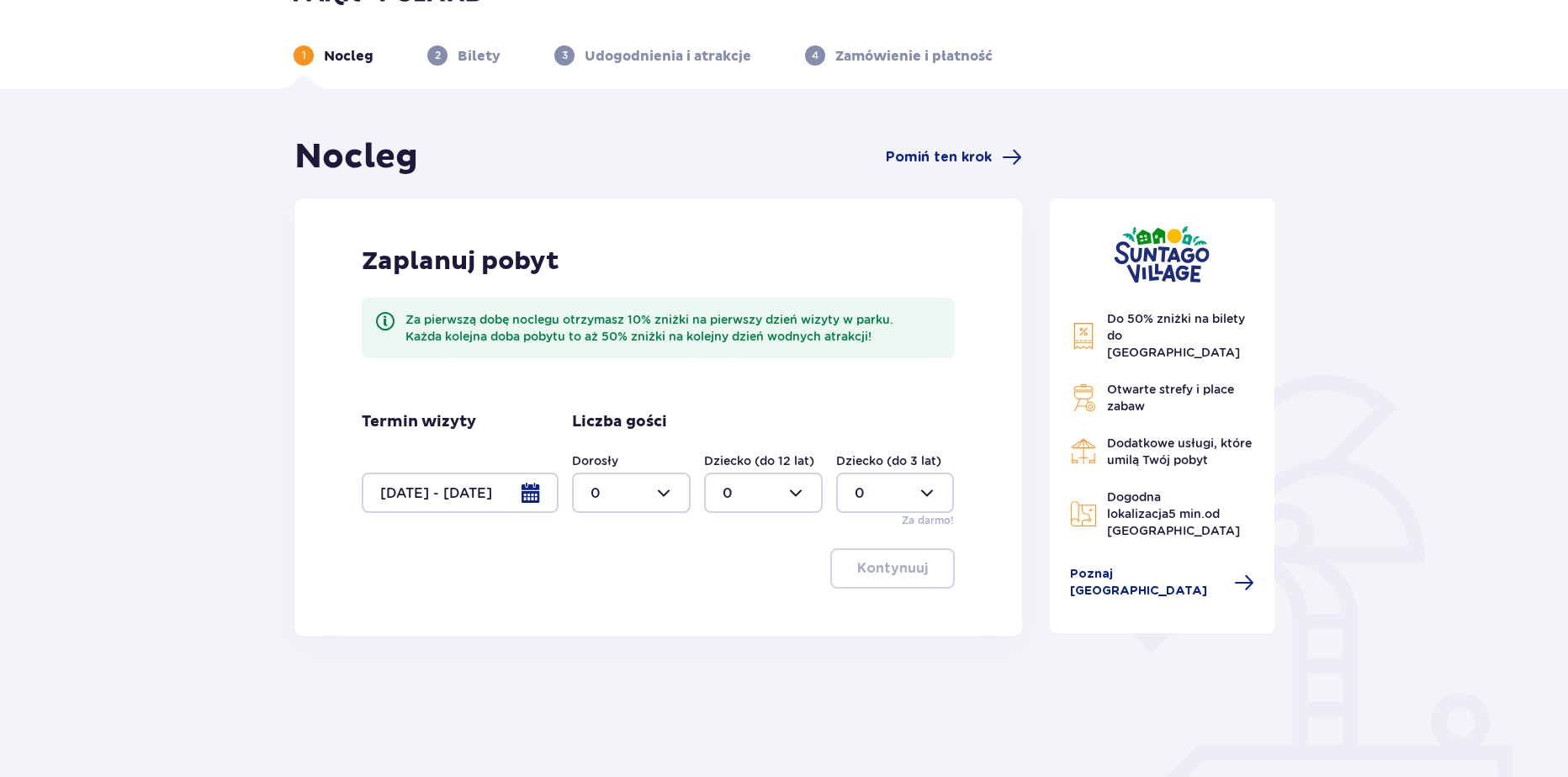
scroll to position [43, 0]
click at [639, 489] on div at bounding box center [631, 491] width 118 height 40
click at [606, 584] on div "1" at bounding box center [631, 578] width 82 height 19
type input "1"
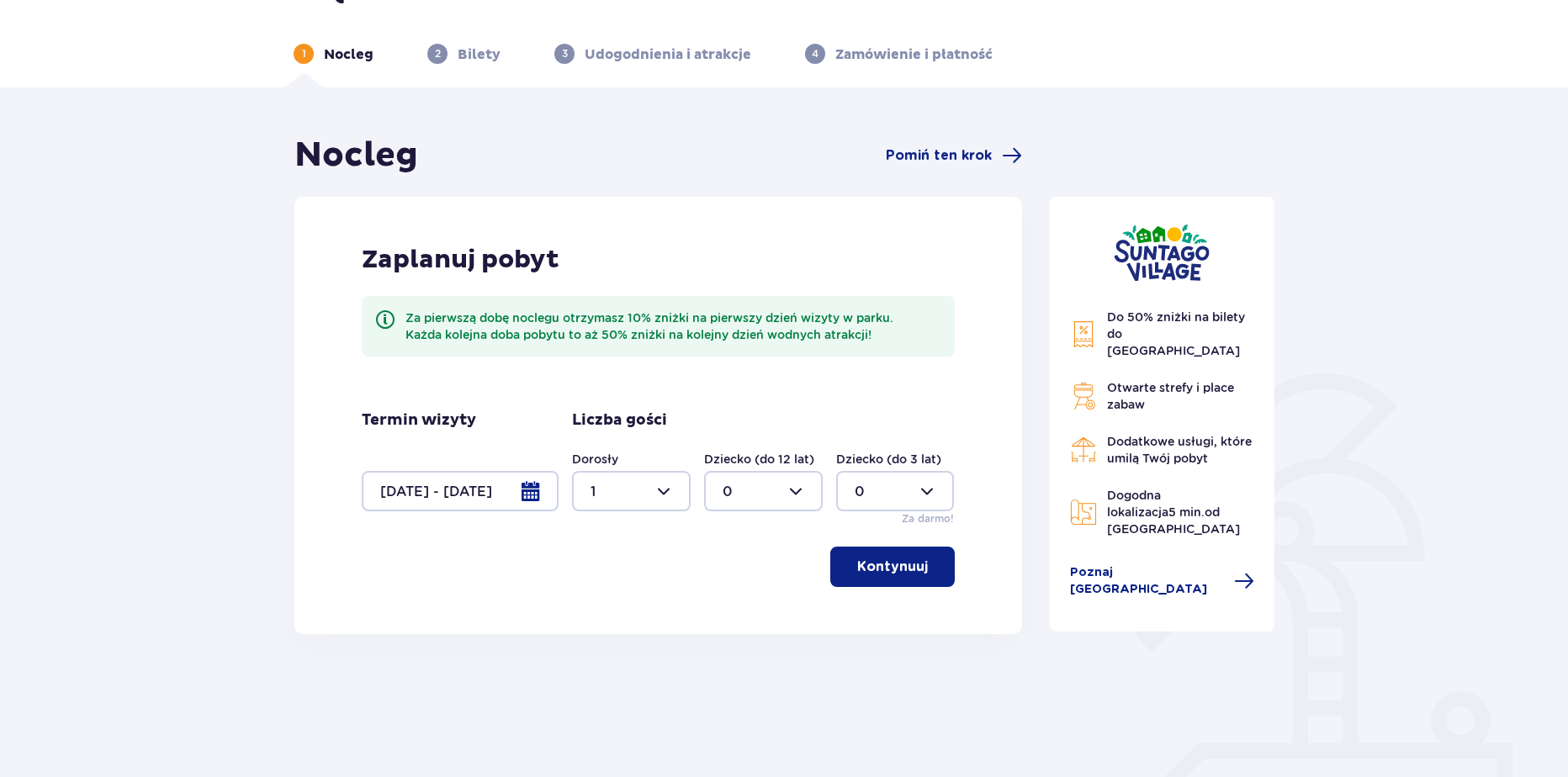
click at [735, 512] on div "Dorosły 1 Dziecko (do 12 lat) 0 Dziecko (do 3 lat) 0 Za darmo!" at bounding box center [764, 488] width 383 height 76
click at [738, 499] on div at bounding box center [763, 491] width 118 height 40
click at [726, 609] on p "2" at bounding box center [727, 613] width 9 height 19
type input "2"
click at [879, 500] on div at bounding box center [895, 491] width 118 height 40
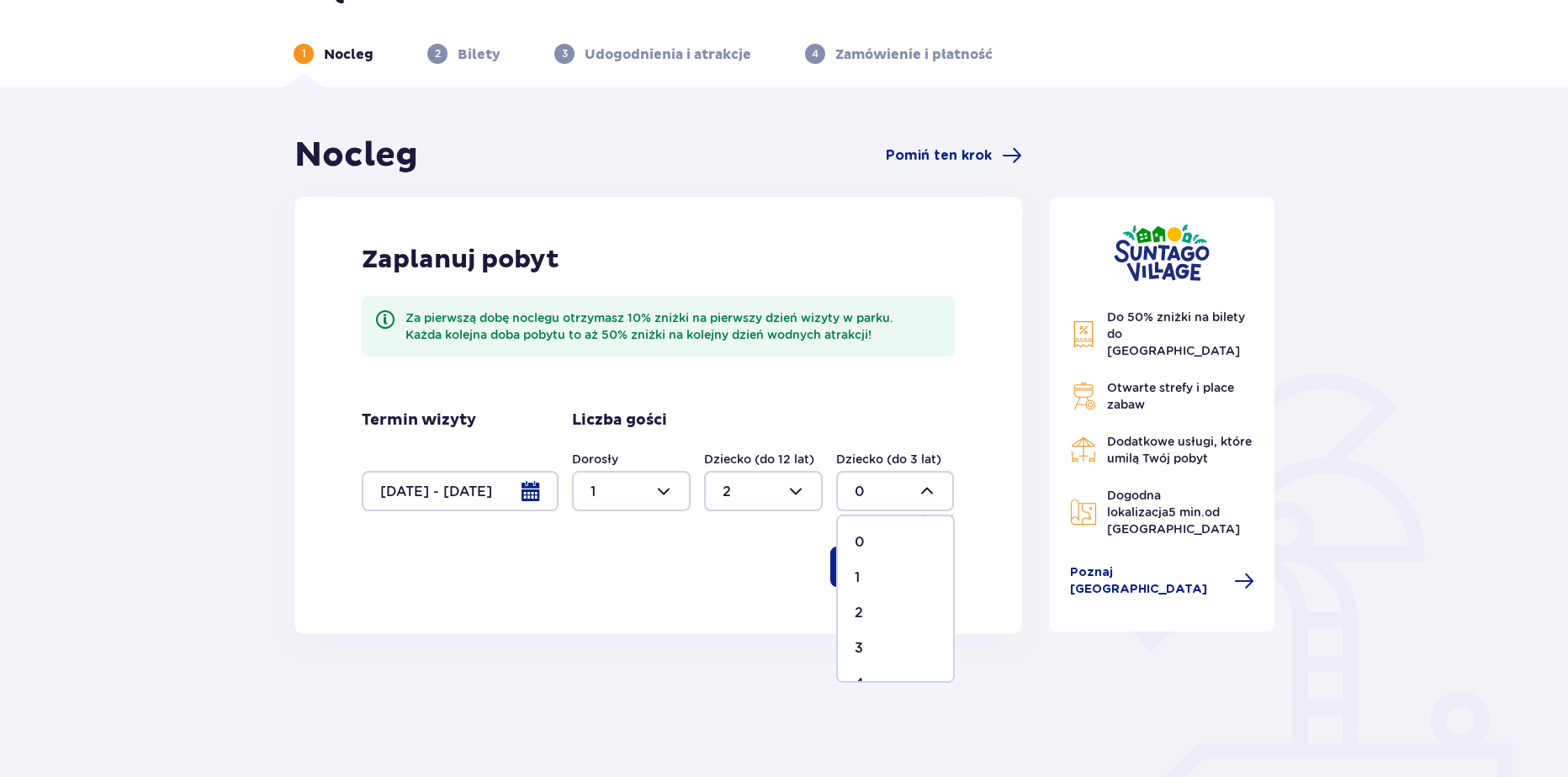
click at [872, 575] on div "1" at bounding box center [895, 578] width 82 height 19
type input "1"
click at [872, 572] on p "Kontynuuj" at bounding box center [892, 567] width 71 height 19
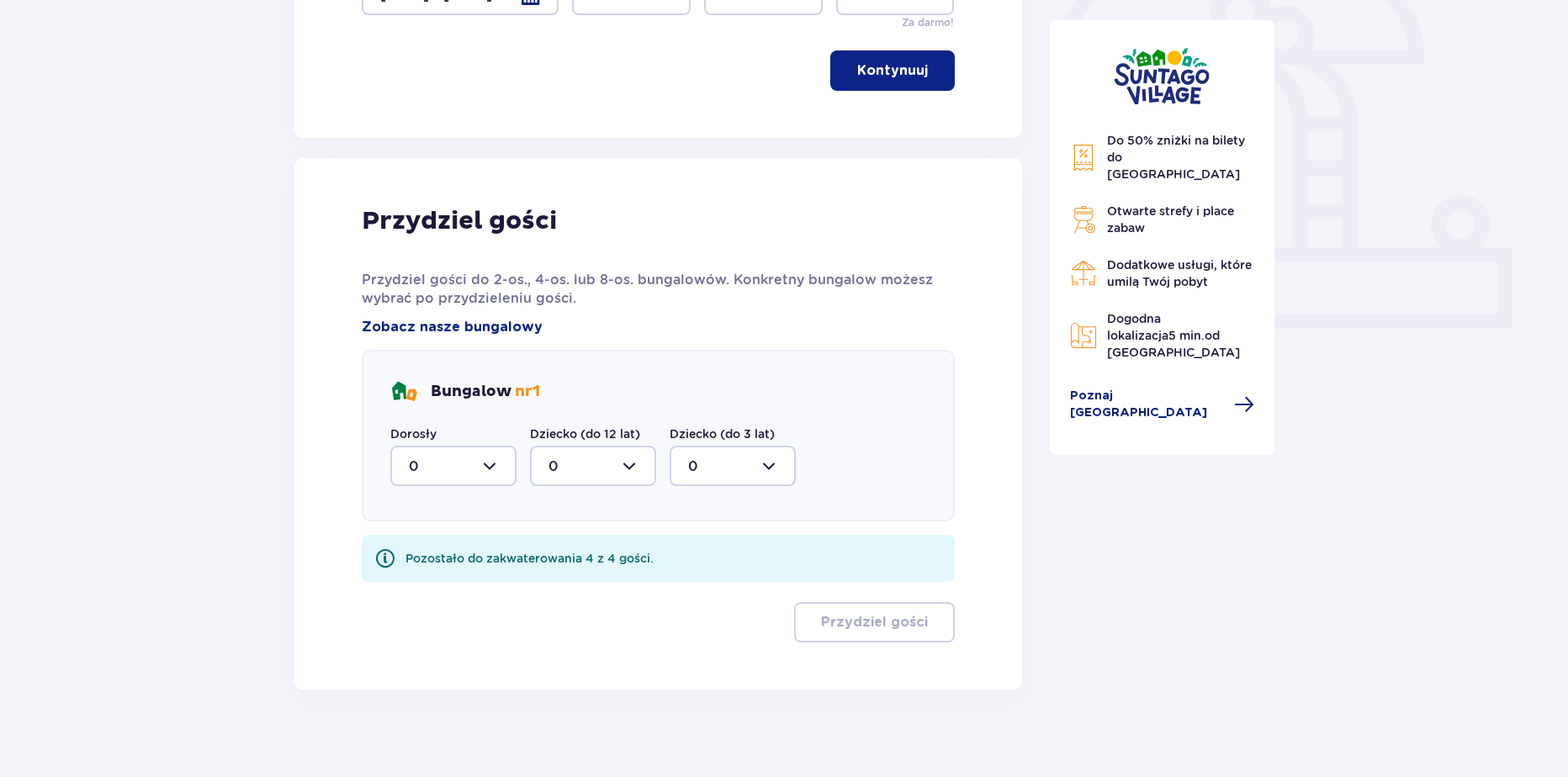
scroll to position [553, 0]
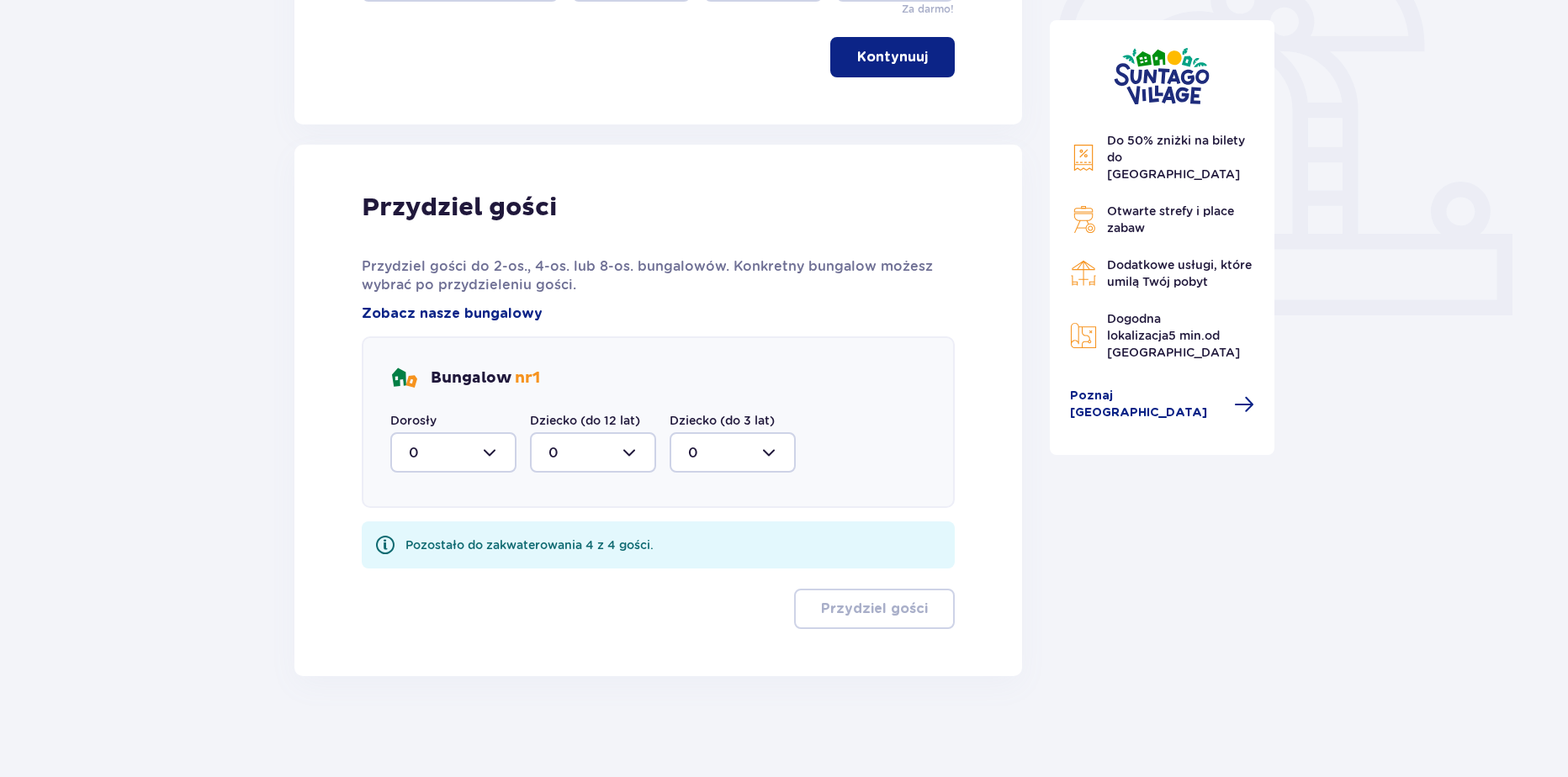
click at [429, 451] on div at bounding box center [453, 451] width 126 height 40
click at [459, 546] on div "1" at bounding box center [453, 539] width 89 height 19
type input "1"
click at [573, 477] on div "Bungalow nr 1 Dorosły 1 Dziecko (do 12 lat) 0 Dziecko (do 3 lat) 0" at bounding box center [657, 423] width 593 height 172
drag, startPoint x: 582, startPoint y: 448, endPoint x: 582, endPoint y: 474, distance: 26.0
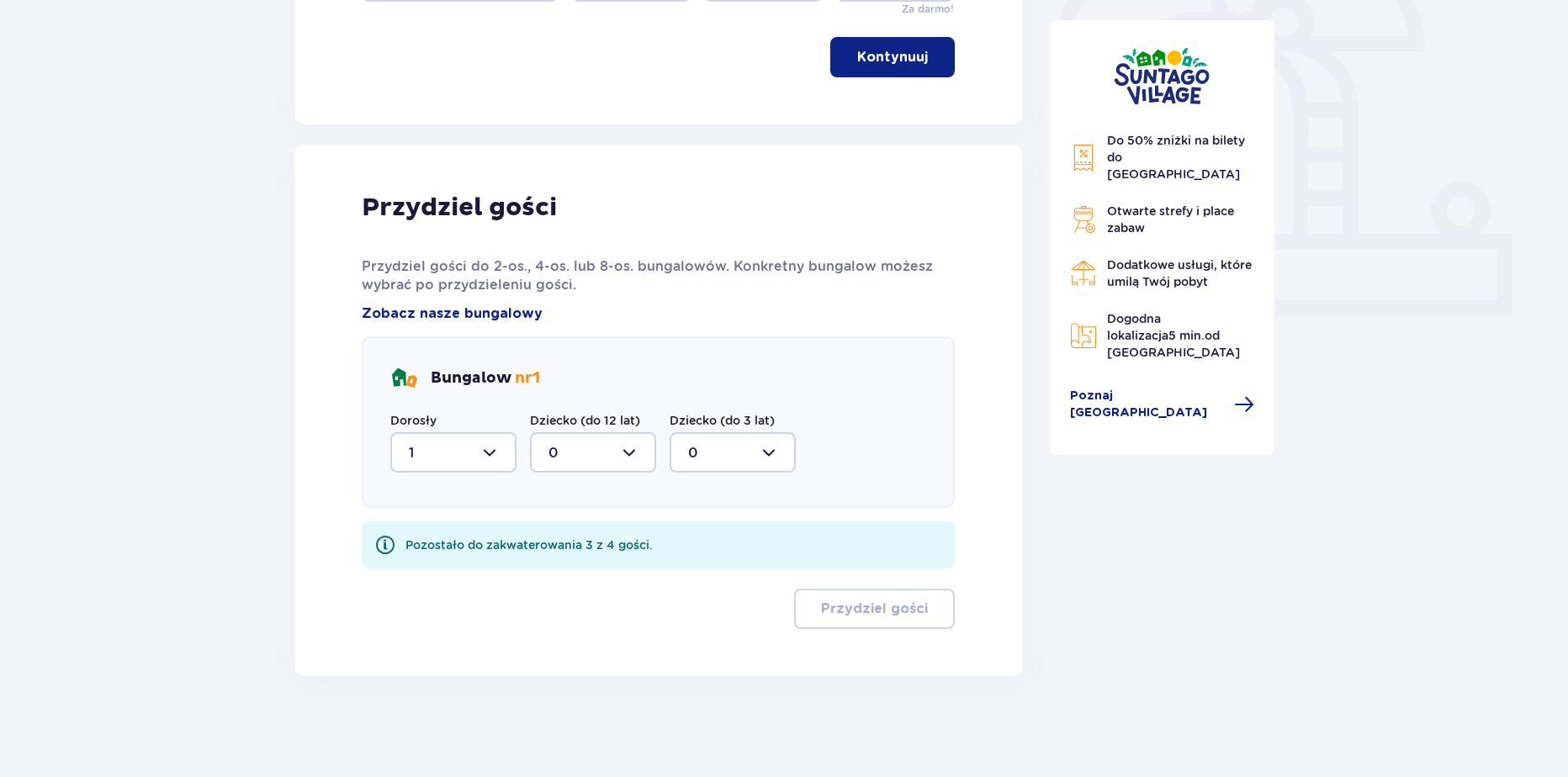
click at [582, 453] on div at bounding box center [593, 451] width 126 height 40
click at [574, 560] on span "2" at bounding box center [593, 575] width 122 height 36
type input "2"
click at [683, 440] on div at bounding box center [732, 451] width 126 height 40
click at [663, 542] on div "Pozostało do zakwaterowania 1 z 4 gości." at bounding box center [657, 544] width 593 height 47
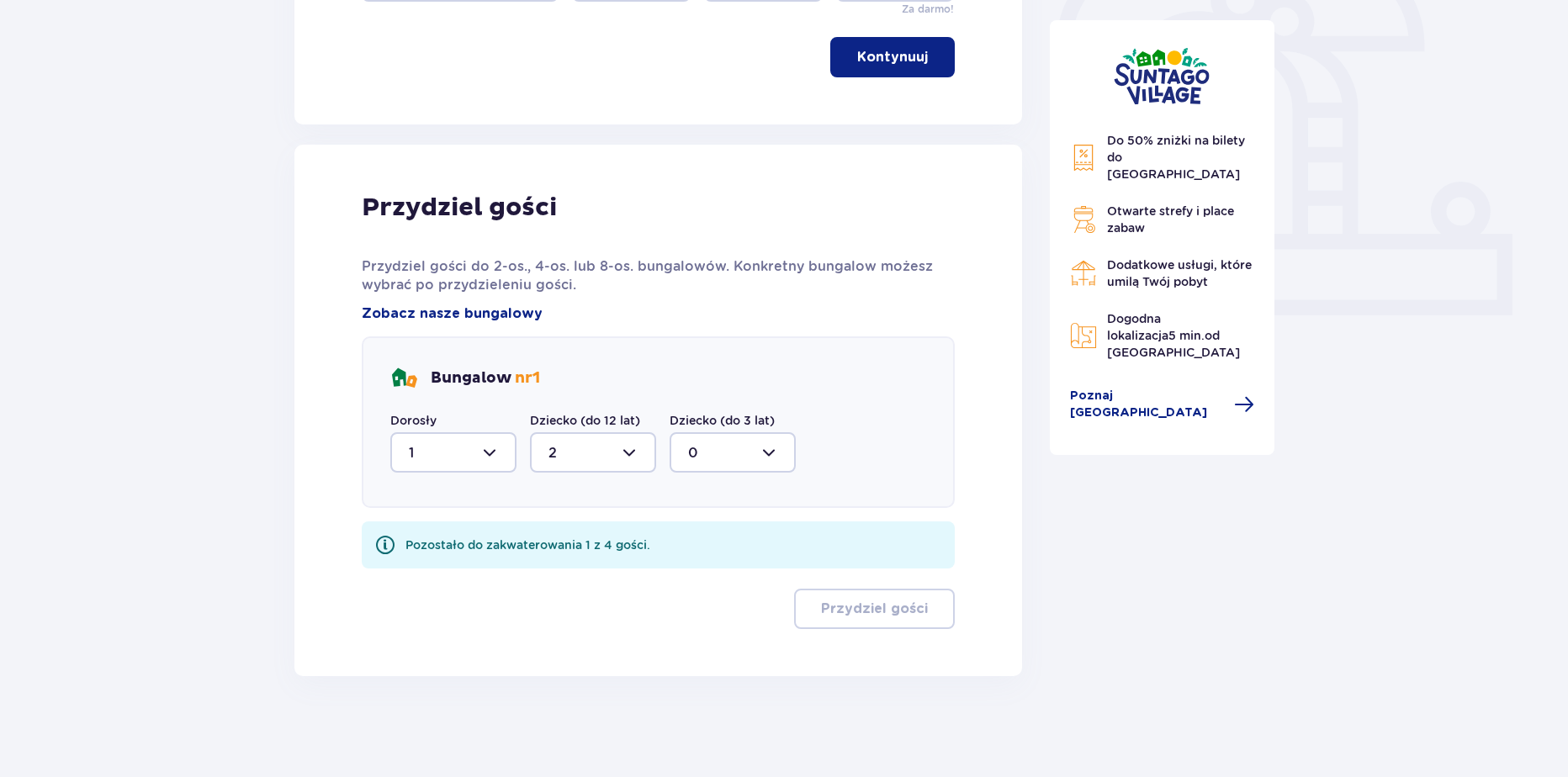
click at [716, 436] on div at bounding box center [732, 451] width 126 height 40
click at [704, 545] on div "1" at bounding box center [732, 539] width 89 height 19
type input "1"
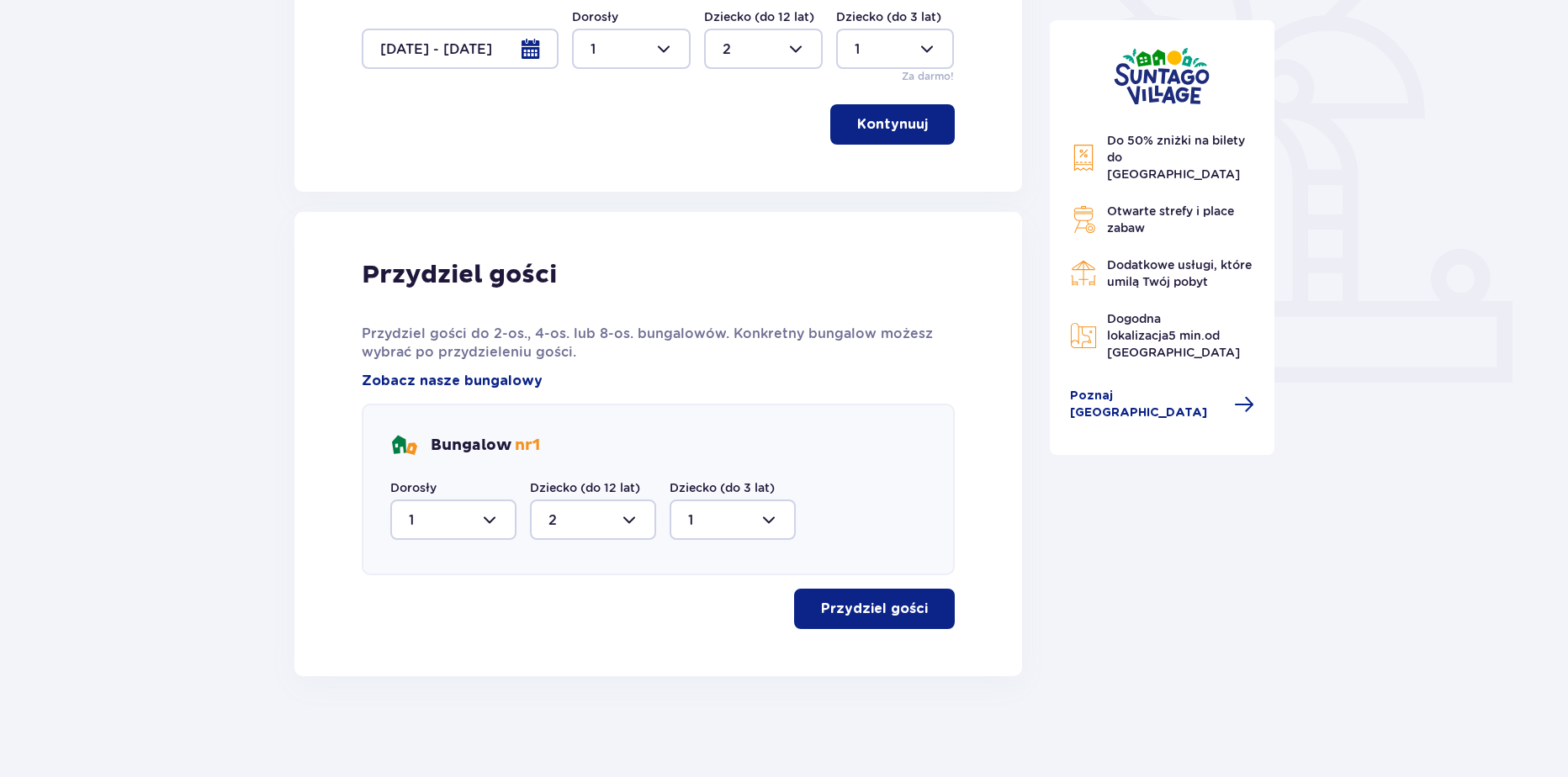
scroll to position [486, 0]
click at [910, 603] on p "Przydziel gości" at bounding box center [874, 609] width 107 height 19
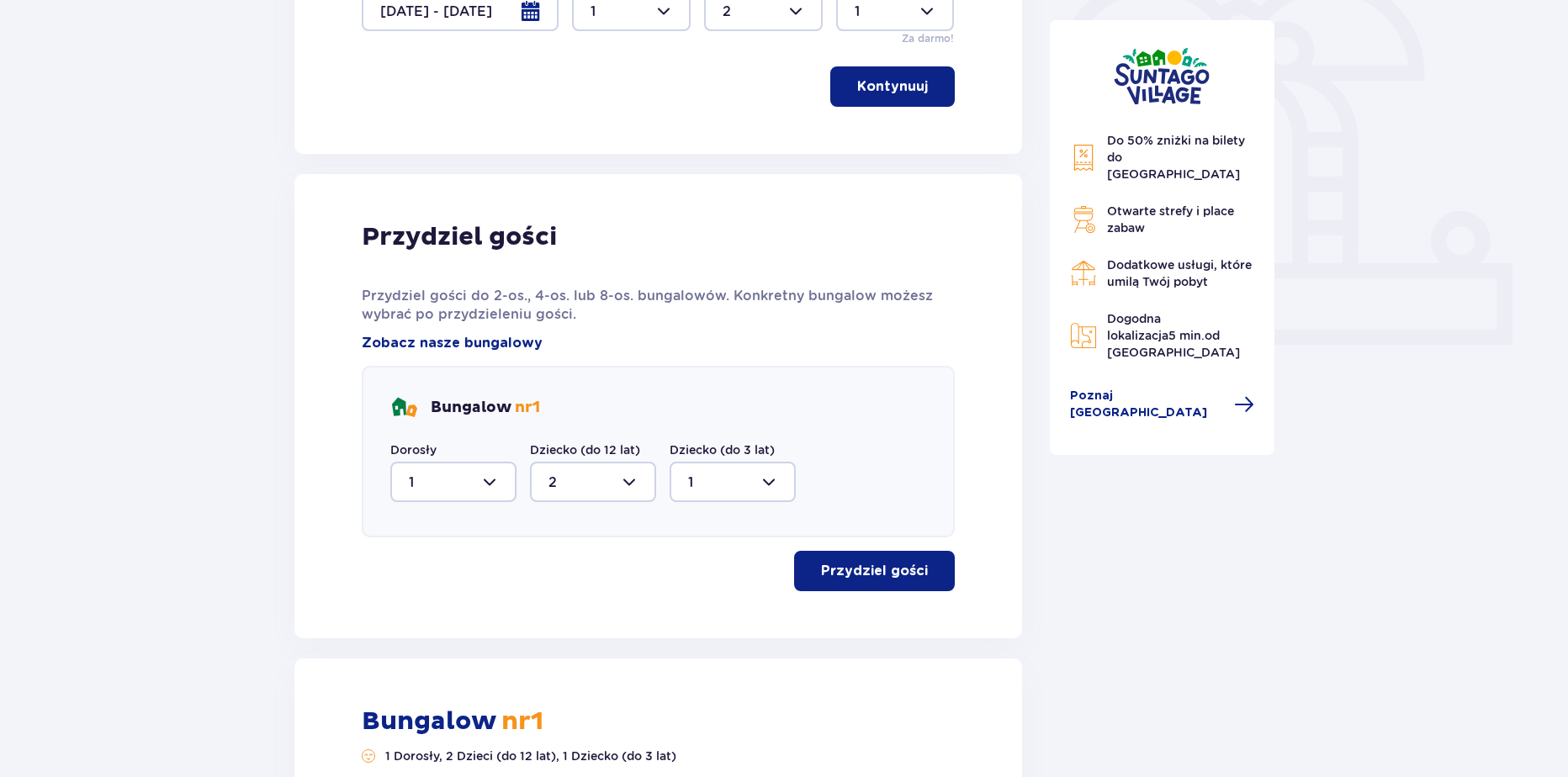
scroll to position [0, 0]
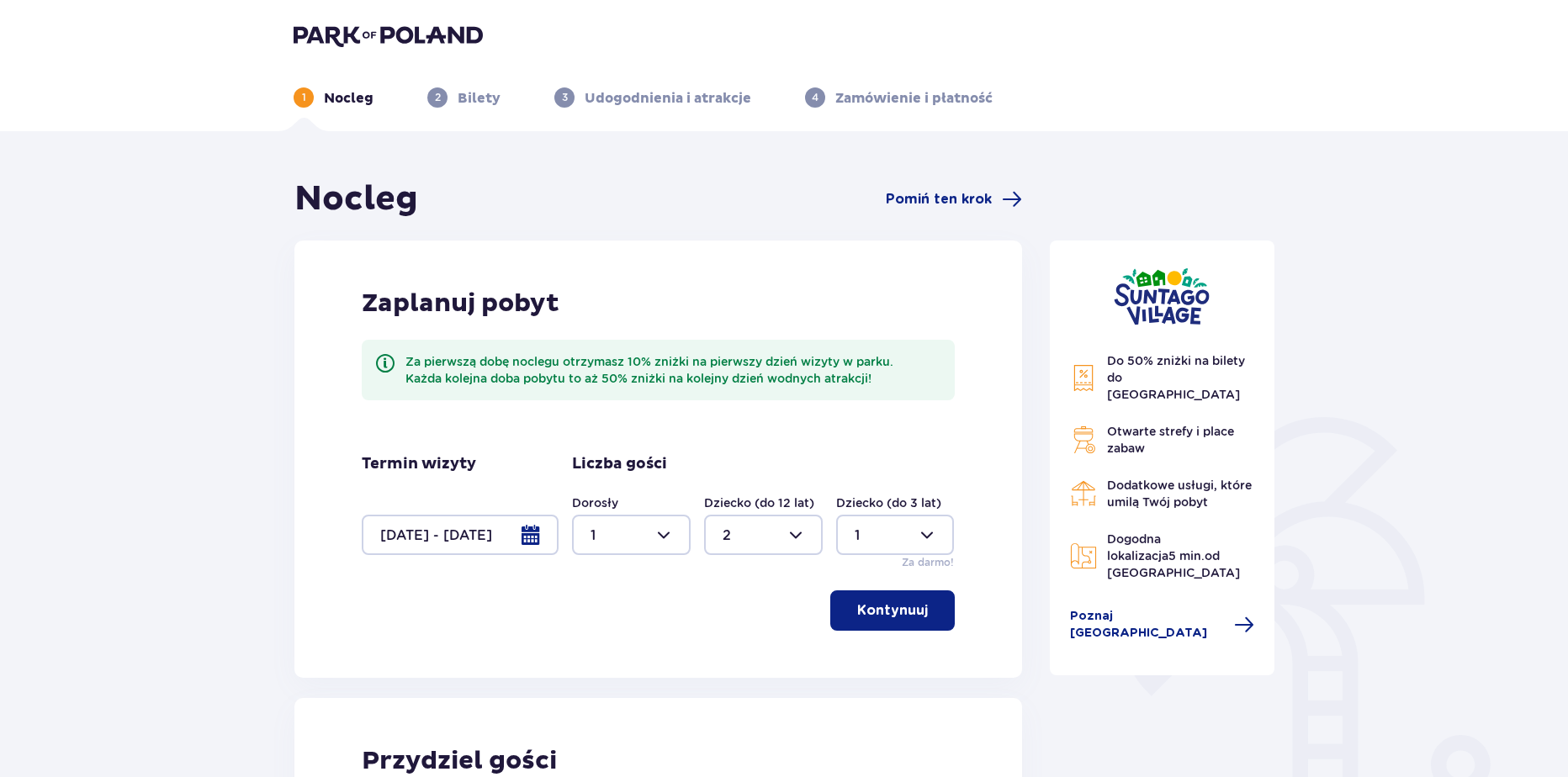
click at [421, 37] on img at bounding box center [388, 36] width 190 height 24
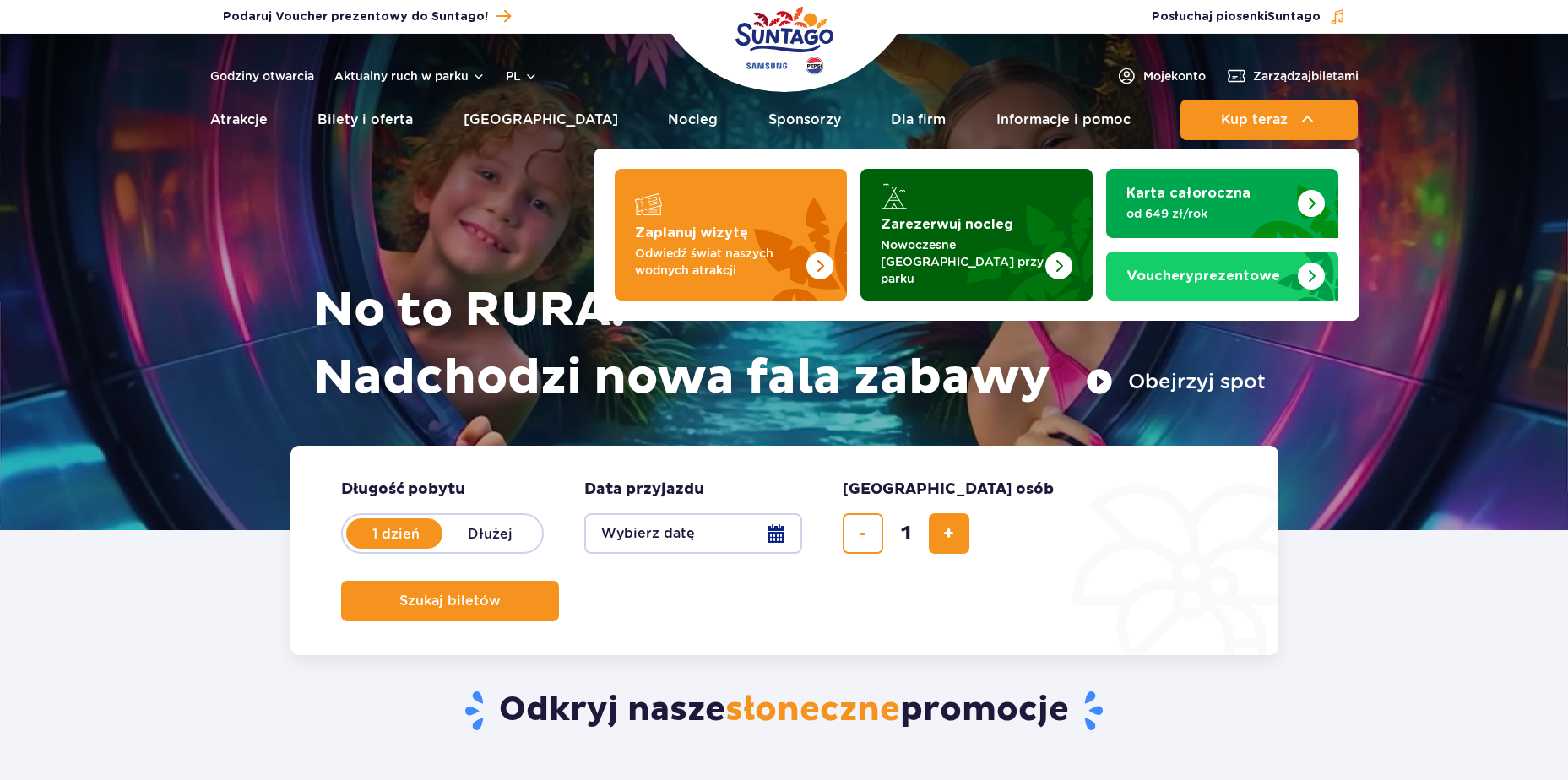
click at [993, 230] on strong "Zarezerwuj nocleg" at bounding box center [947, 224] width 132 height 14
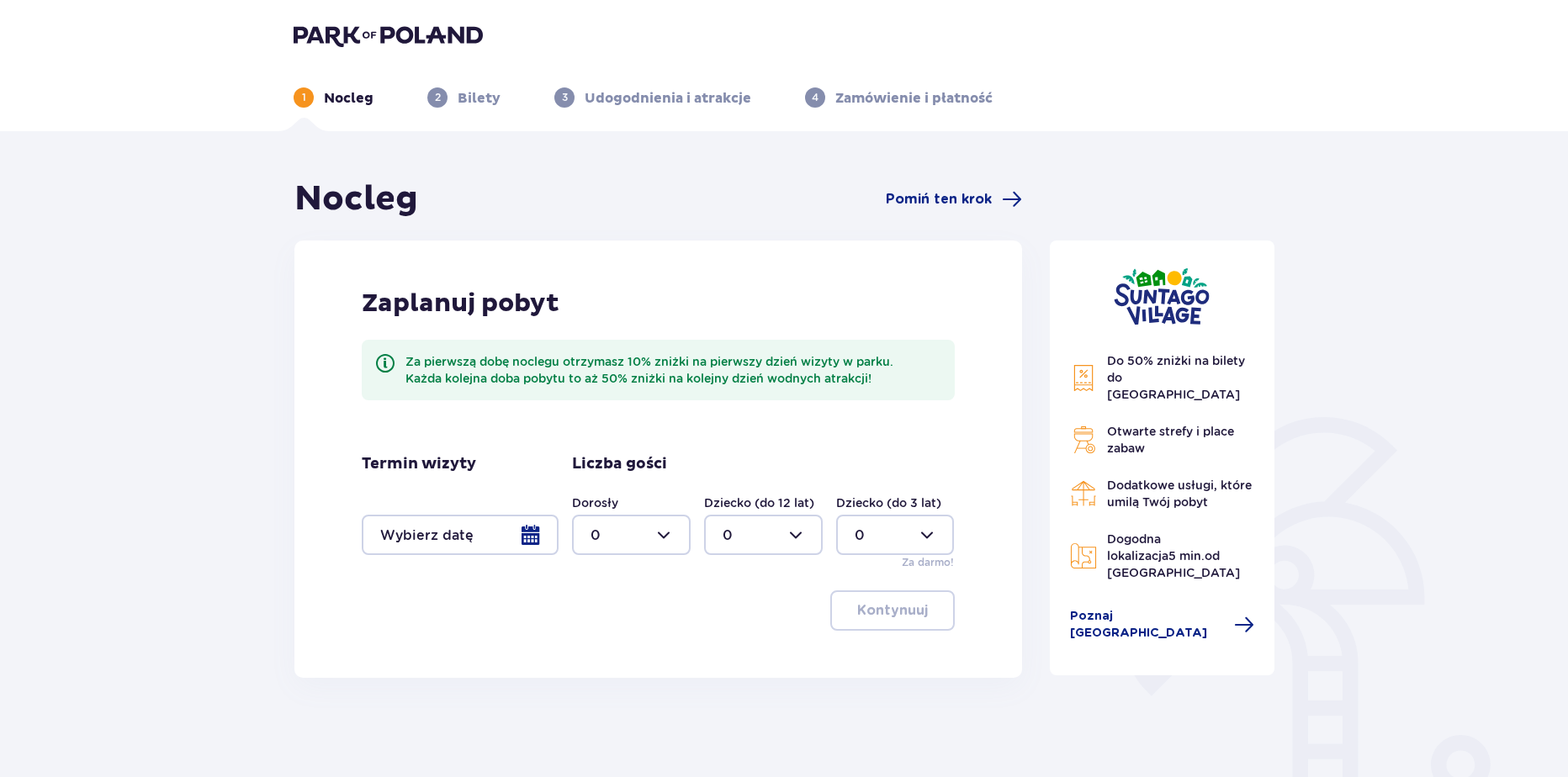
click at [504, 531] on div at bounding box center [459, 534] width 196 height 40
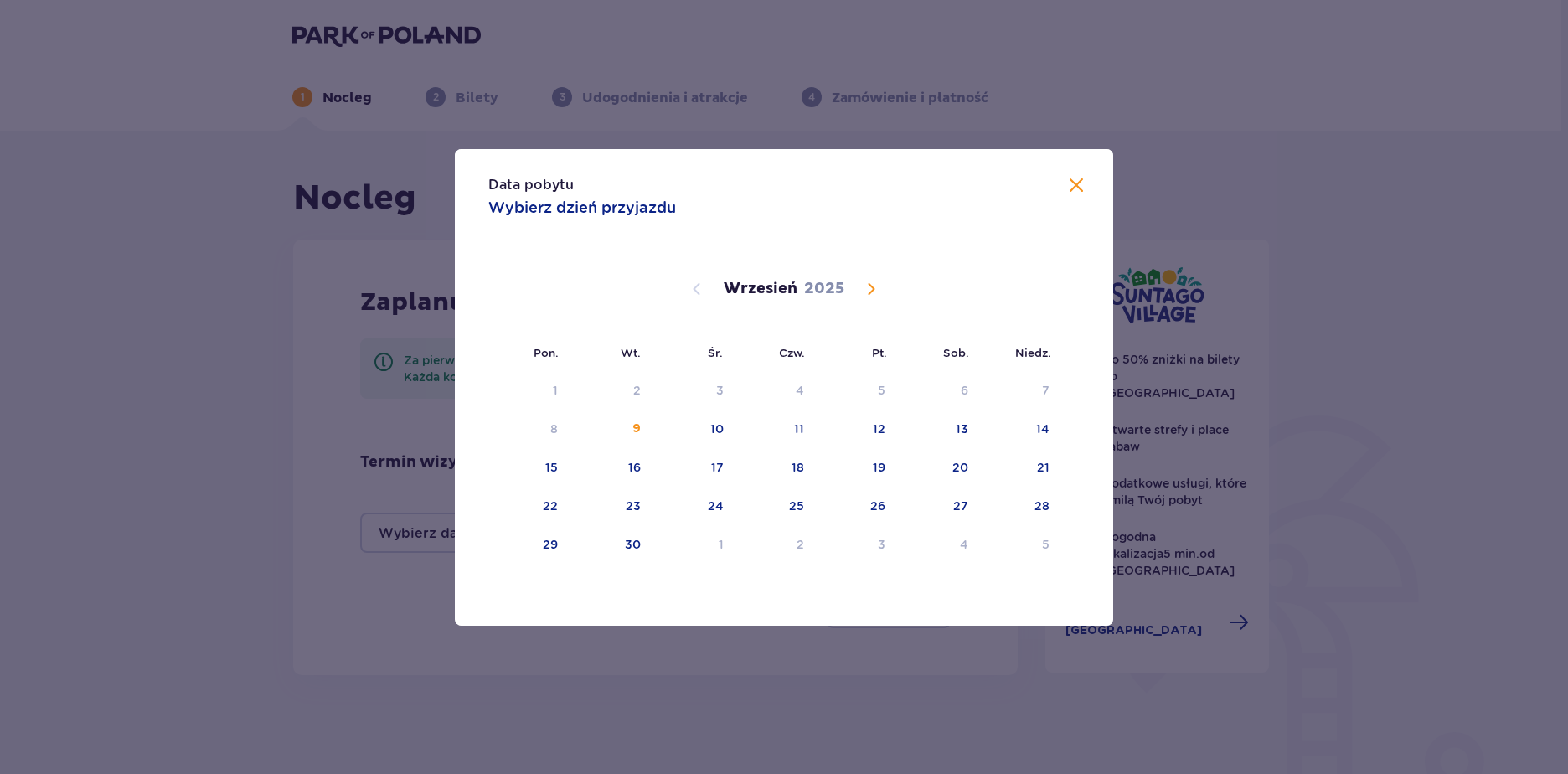
click at [870, 297] on span "Calendar" at bounding box center [871, 289] width 20 height 20
click at [875, 453] on div "14" at bounding box center [856, 468] width 81 height 37
click at [1028, 460] on div "16" at bounding box center [1019, 468] width 83 height 37
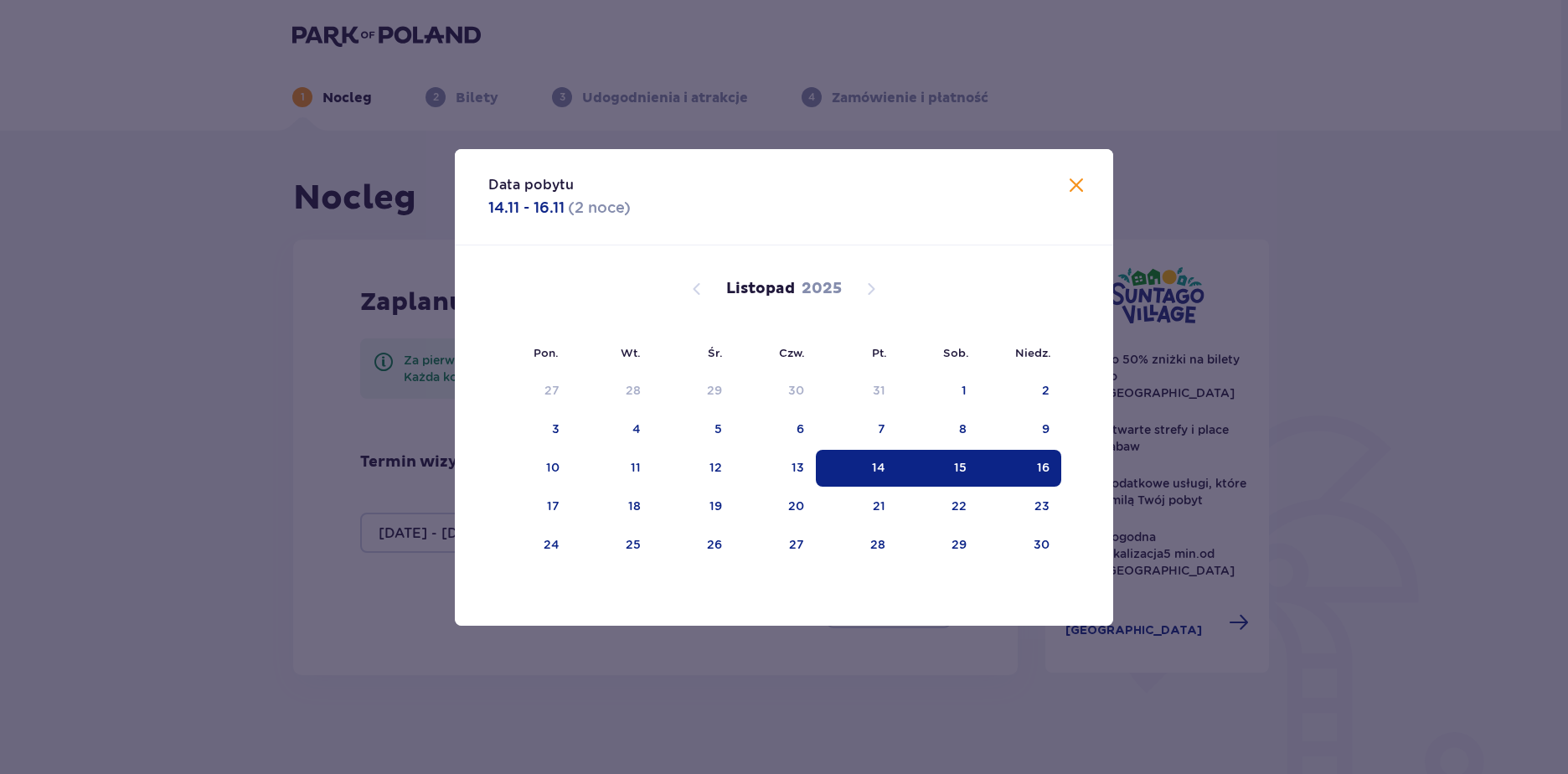
type input "14.11.25 - 16.11.25"
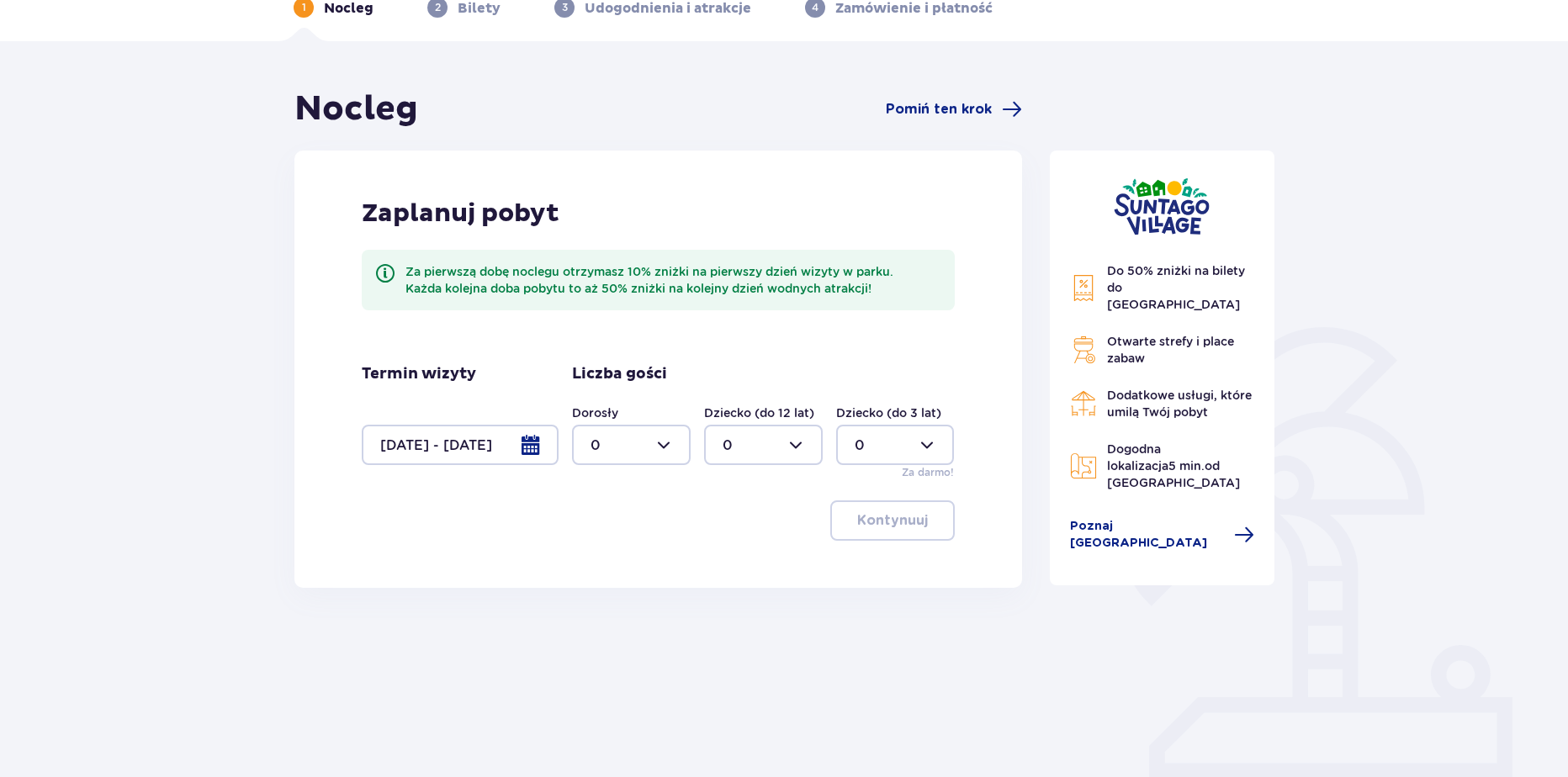
scroll to position [94, 0]
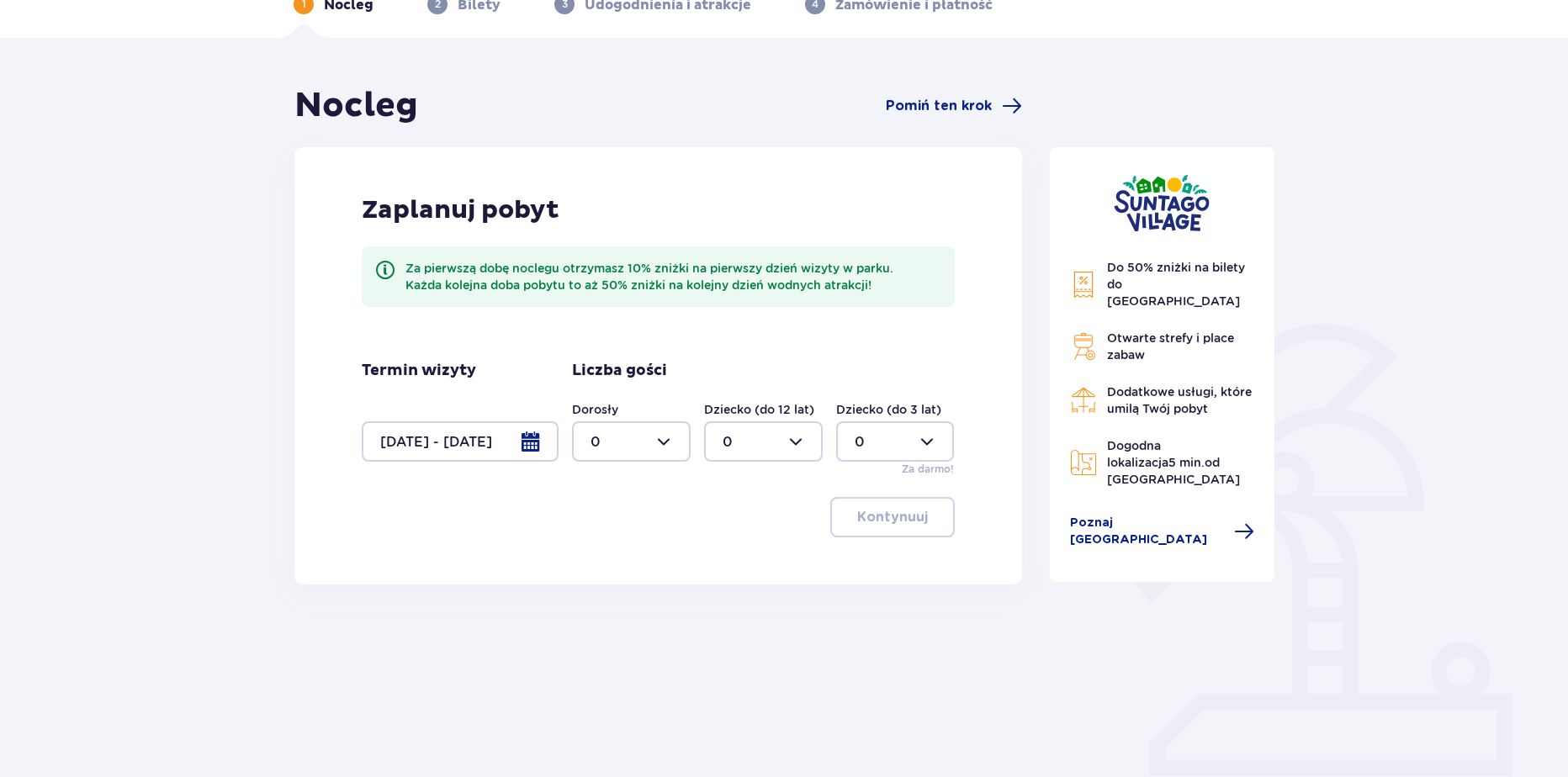
click at [619, 447] on div at bounding box center [631, 441] width 118 height 40
click at [619, 562] on div "2" at bounding box center [631, 564] width 82 height 19
type input "2"
click at [764, 434] on div at bounding box center [763, 441] width 118 height 40
click at [738, 560] on div "2" at bounding box center [764, 564] width 82 height 19
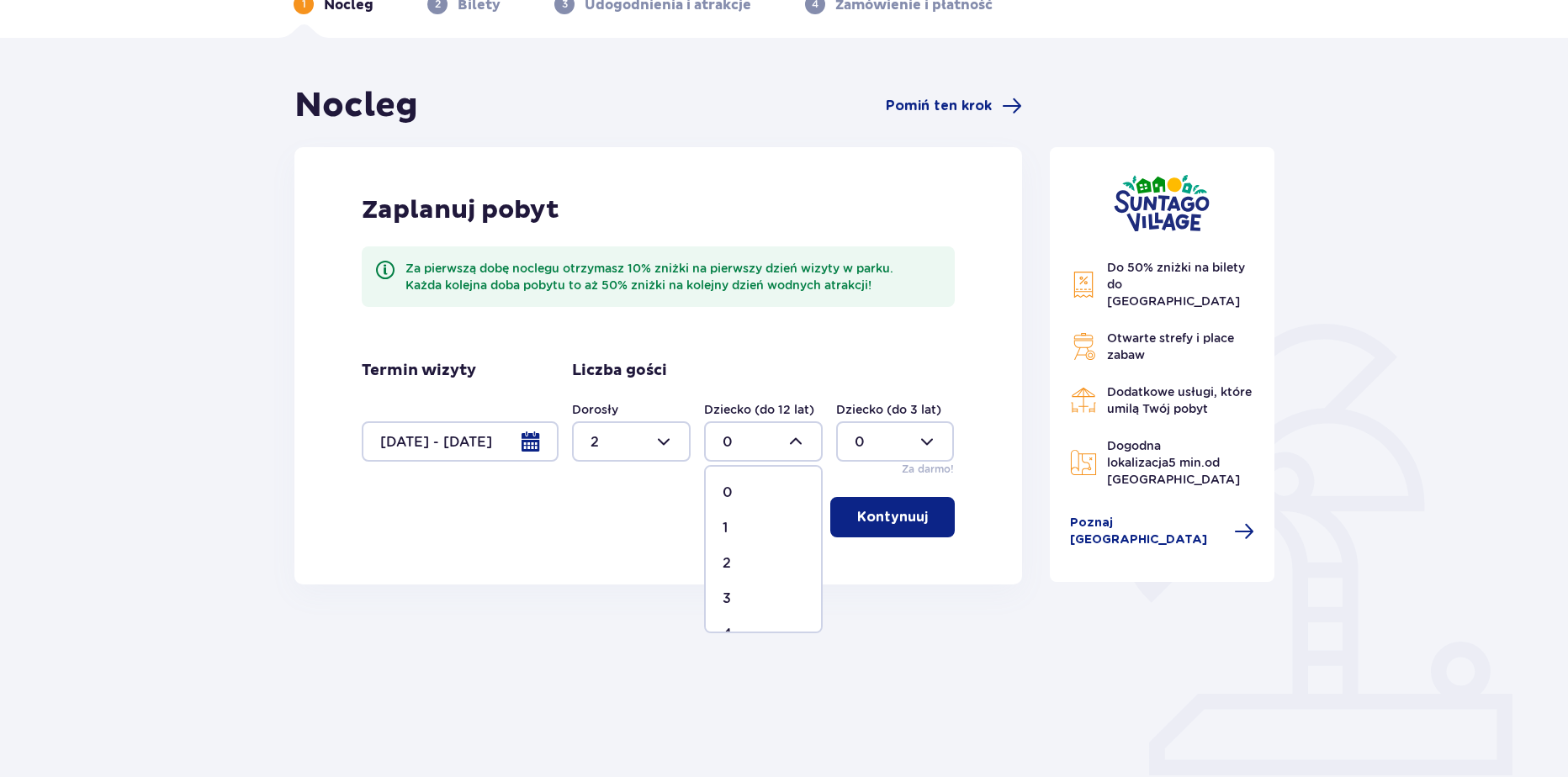
type input "2"
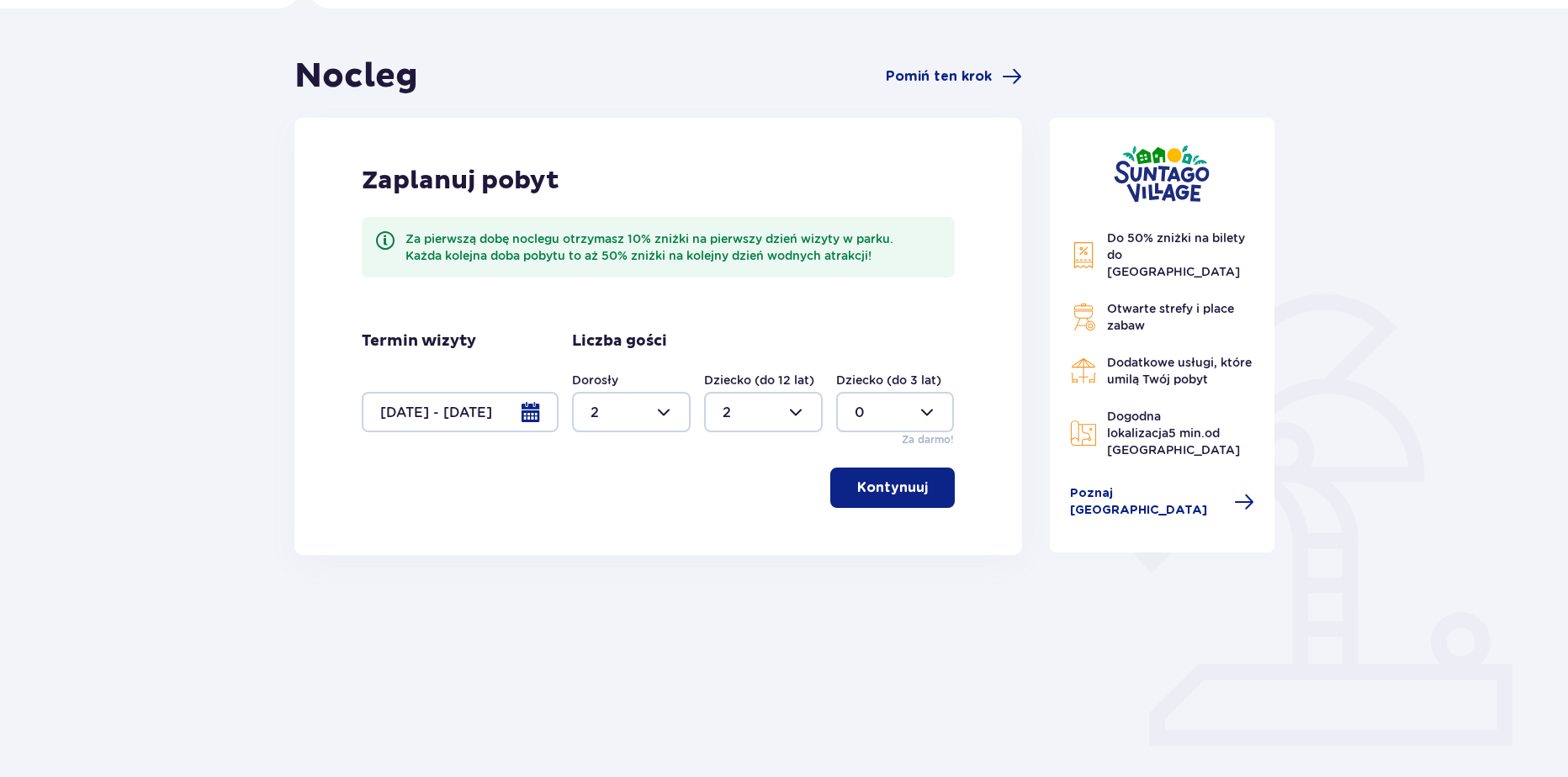
drag, startPoint x: 867, startPoint y: 485, endPoint x: 897, endPoint y: 495, distance: 31.6
click at [872, 487] on p "Kontynuuj" at bounding box center [892, 488] width 71 height 19
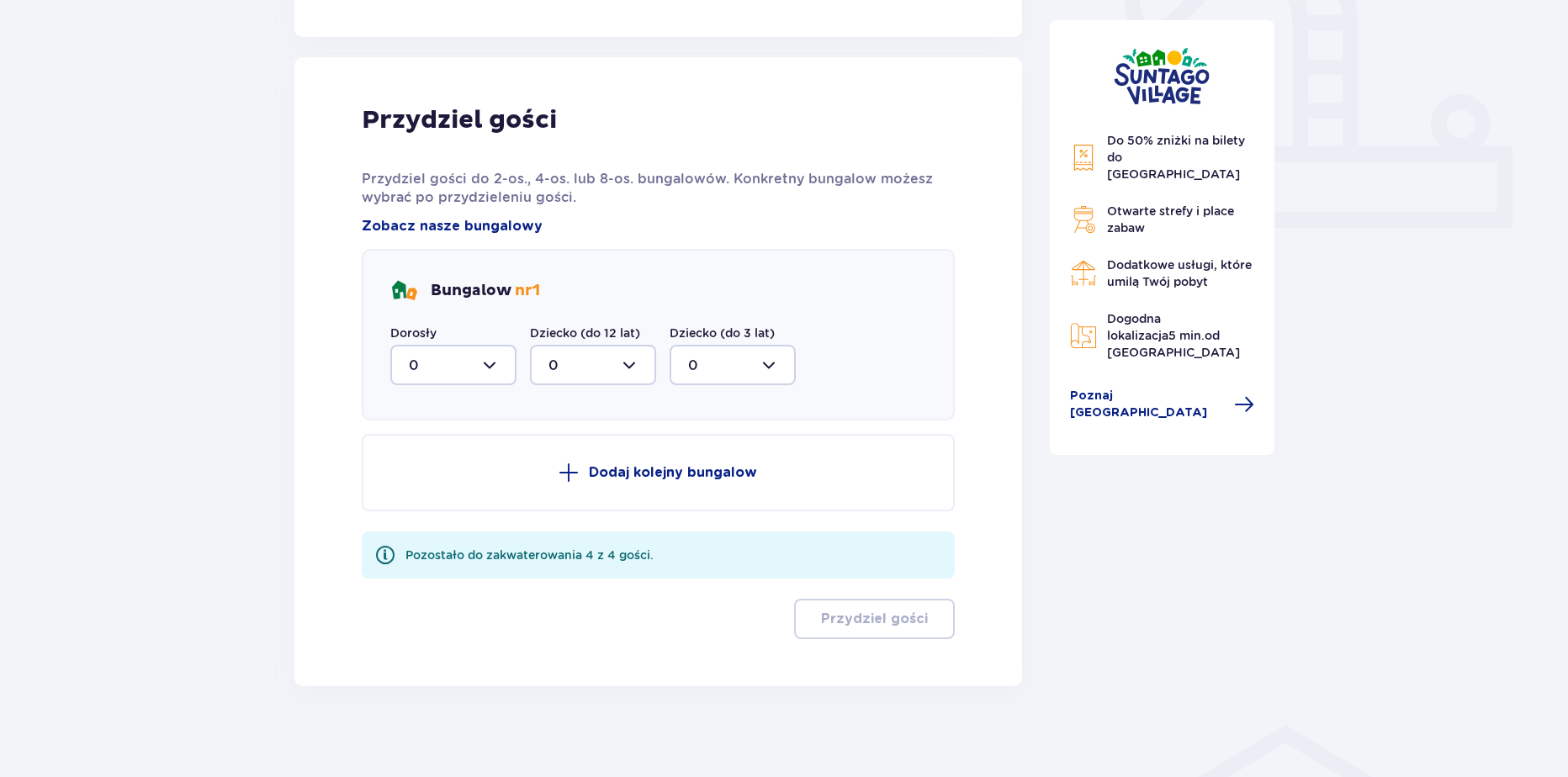
scroll to position [651, 0]
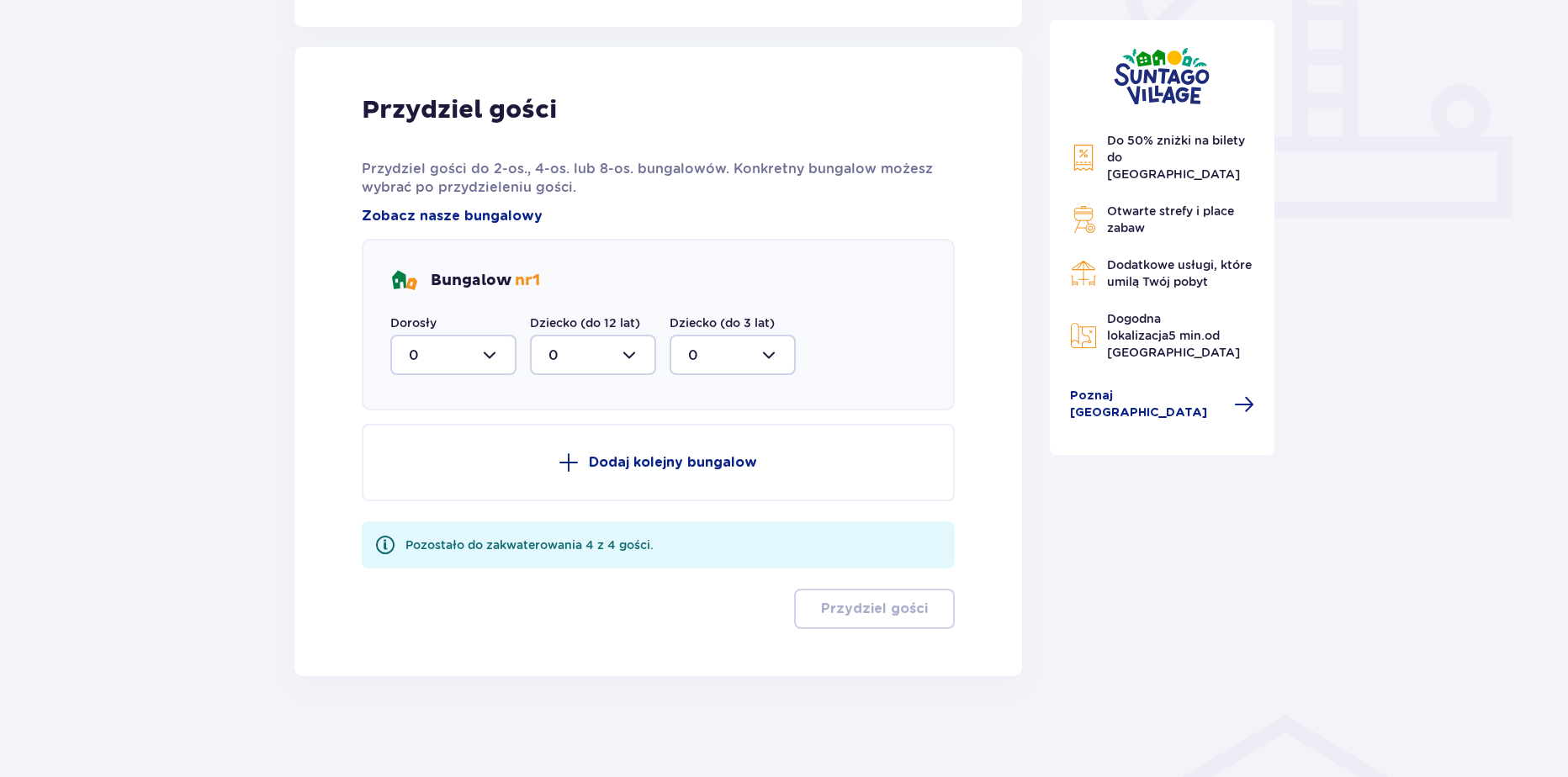
click at [458, 346] on div at bounding box center [453, 354] width 126 height 40
click at [432, 483] on div "2" at bounding box center [453, 477] width 89 height 19
type input "2"
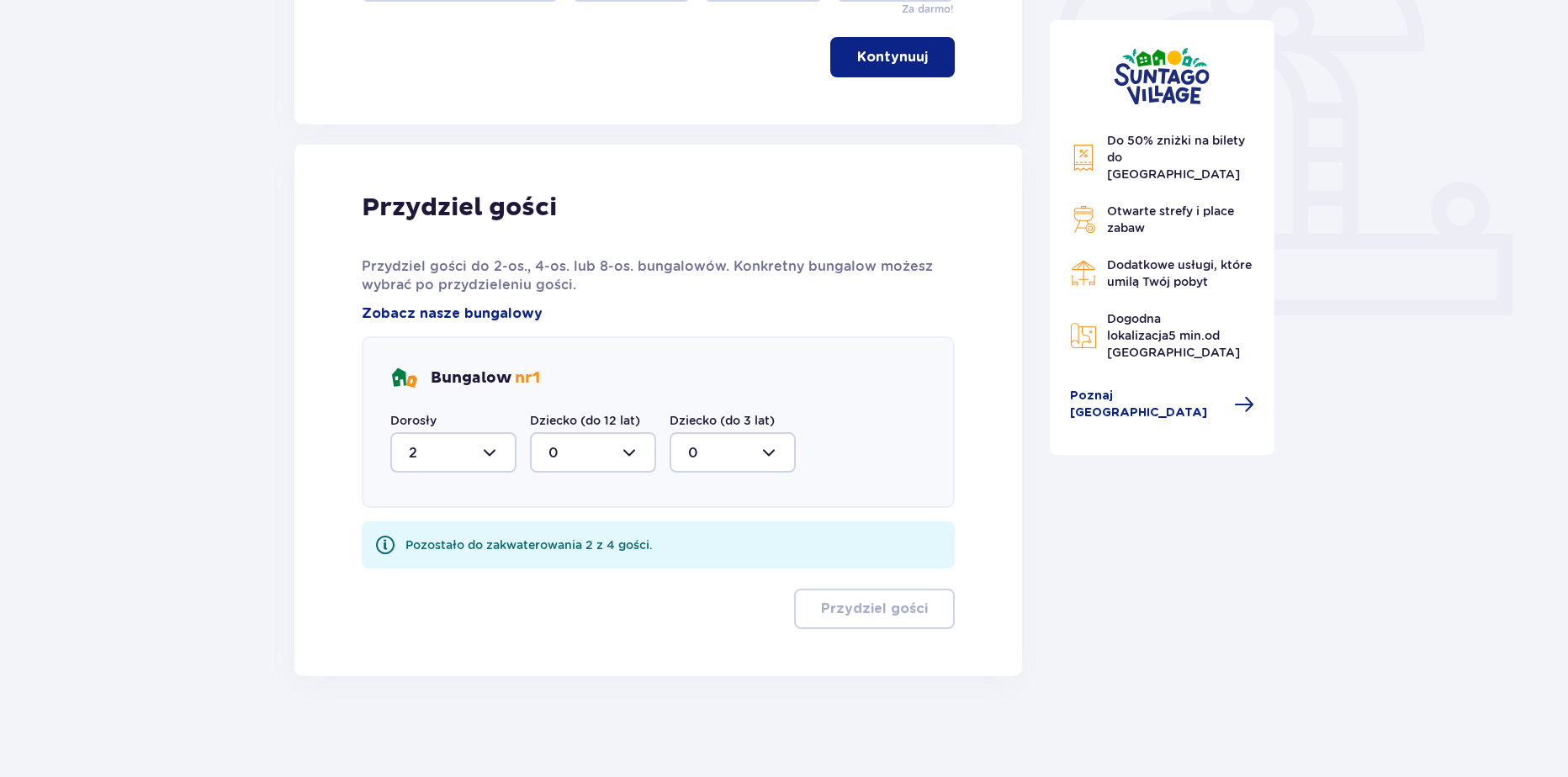
drag, startPoint x: 574, startPoint y: 440, endPoint x: 586, endPoint y: 471, distance: 33.2
click at [575, 441] on div at bounding box center [593, 451] width 126 height 40
click at [589, 565] on div "2" at bounding box center [593, 575] width 89 height 19
type input "2"
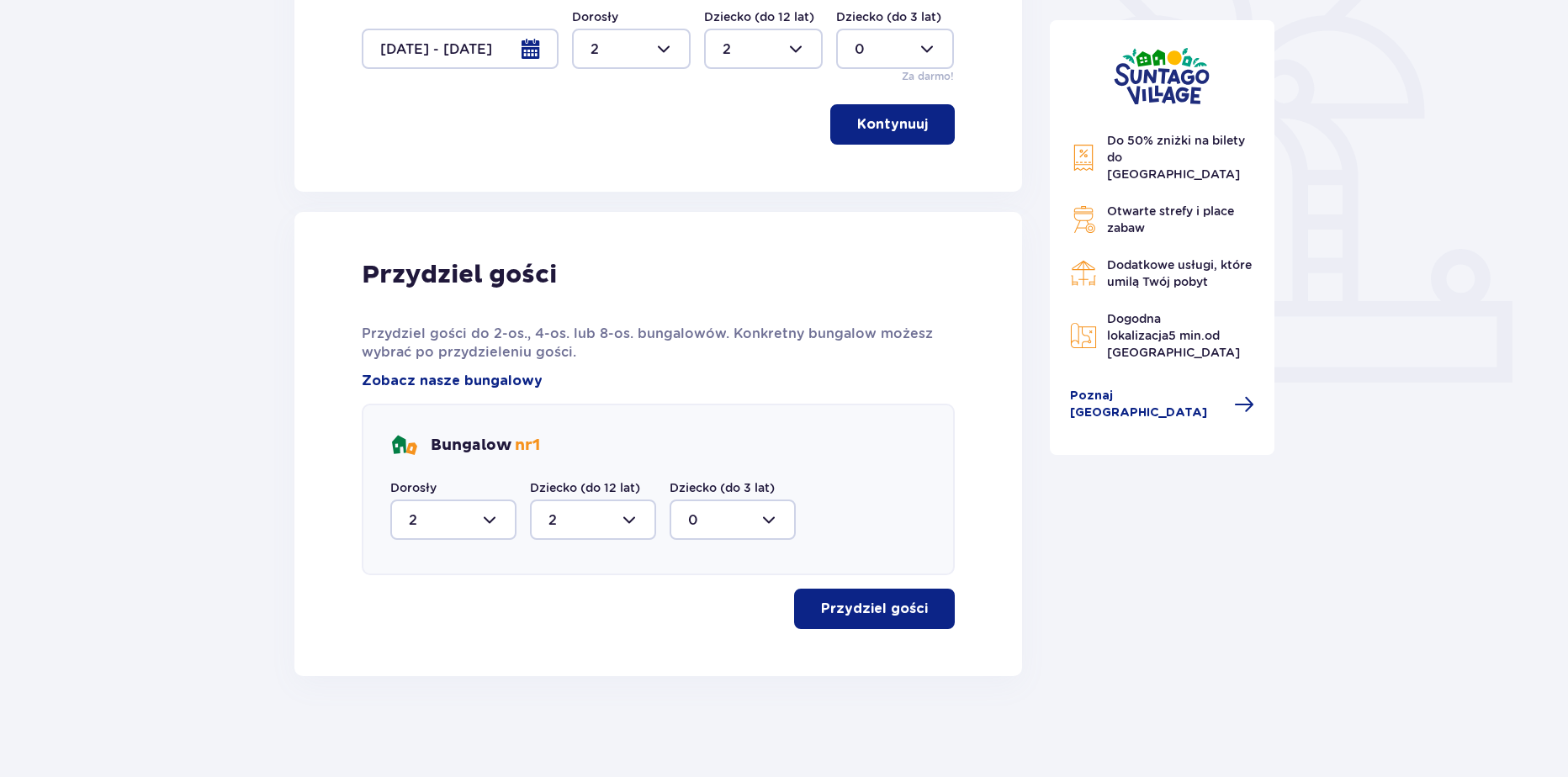
scroll to position [486, 0]
click at [905, 608] on p "Przydziel gości" at bounding box center [874, 609] width 107 height 19
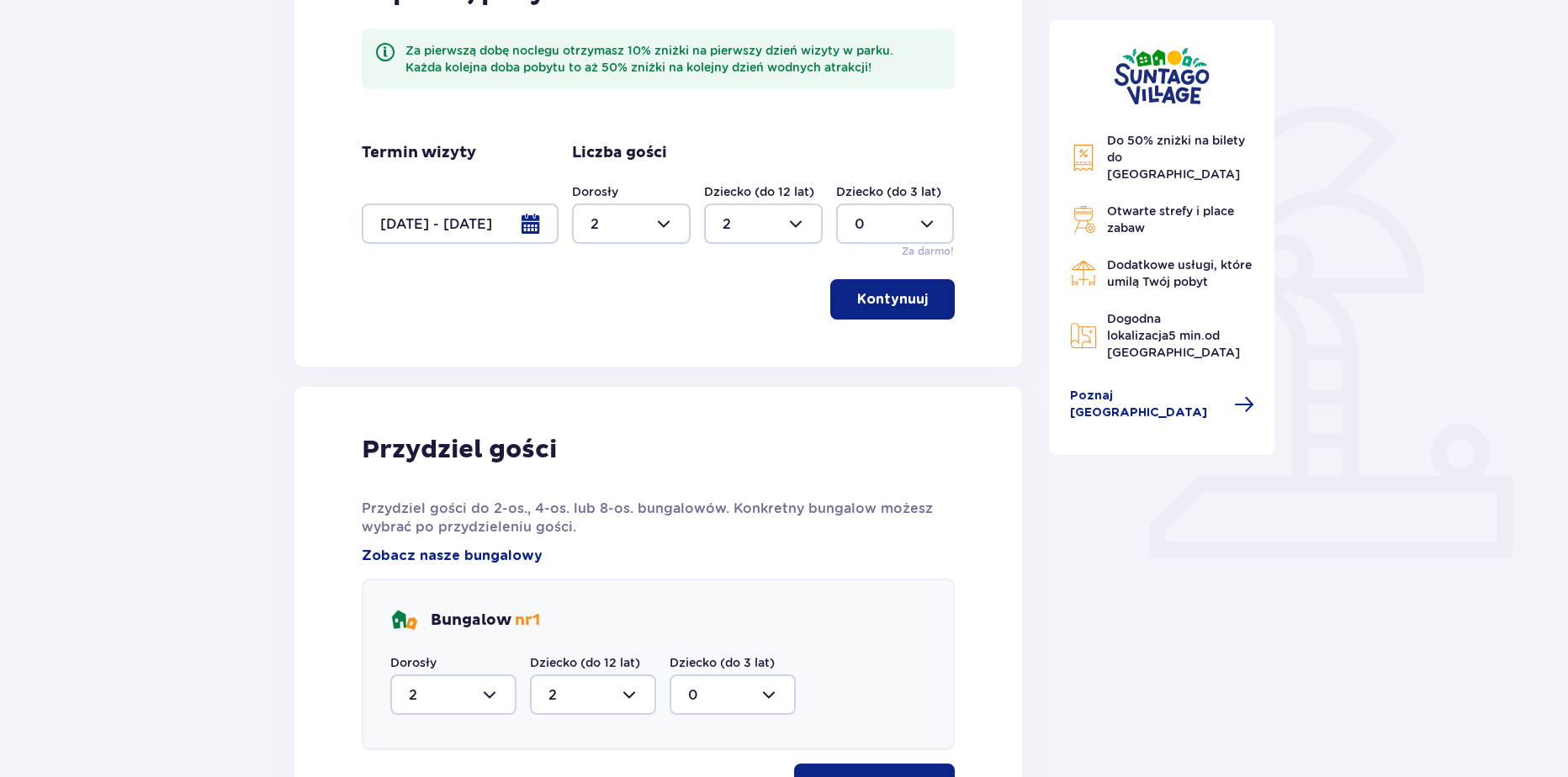
scroll to position [322, 0]
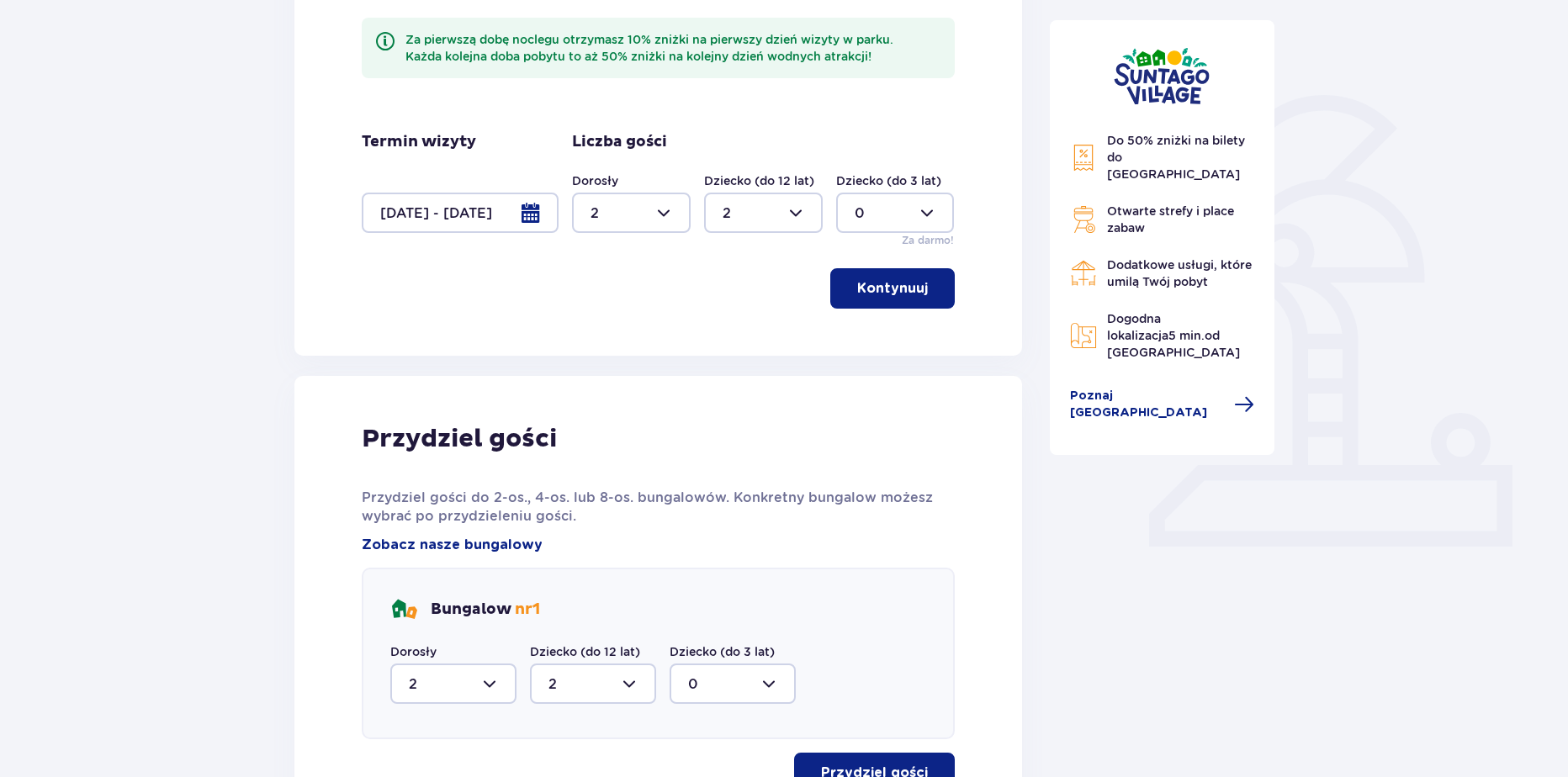
click at [491, 213] on div at bounding box center [459, 212] width 196 height 40
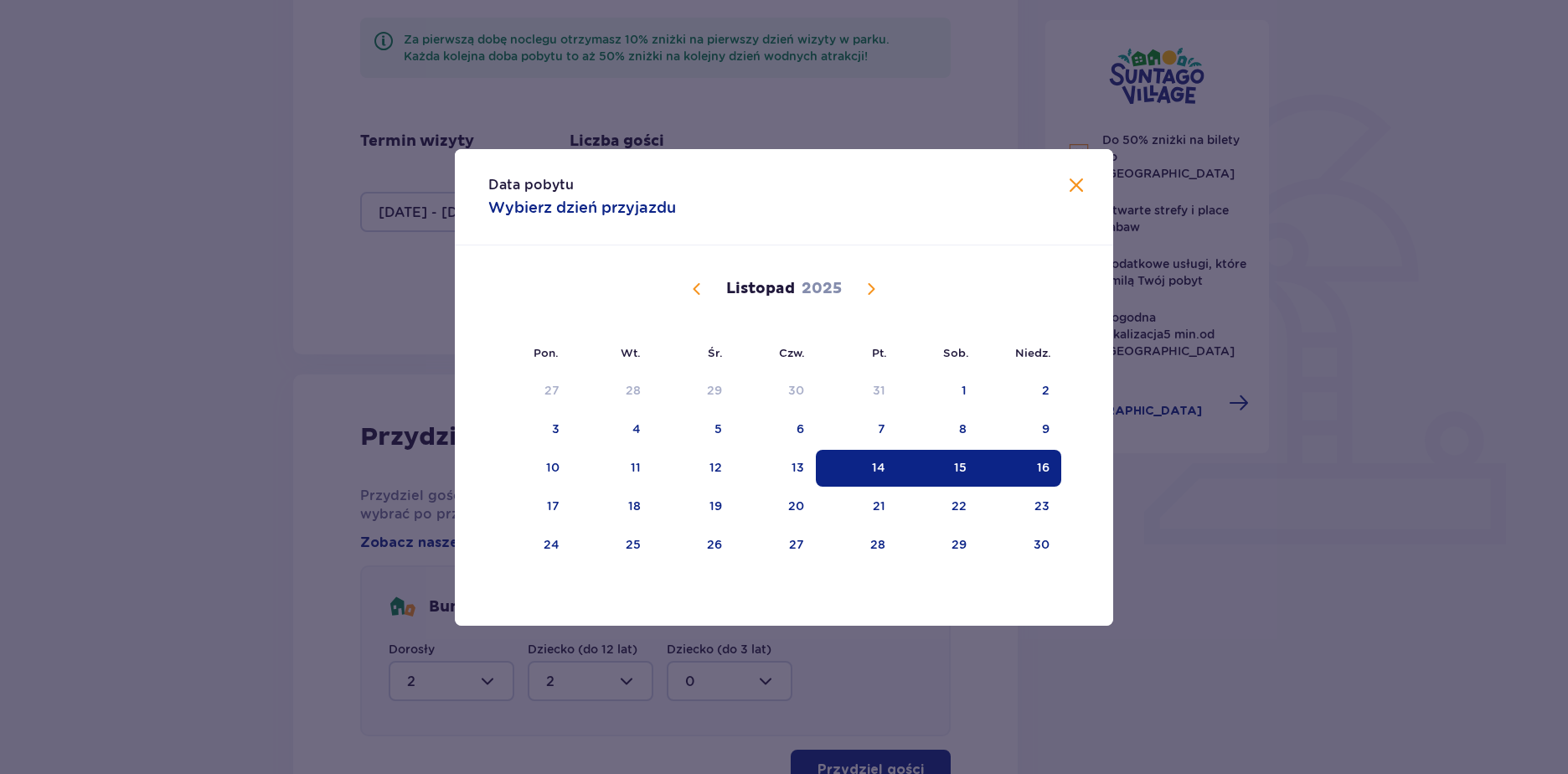
click at [235, 416] on div "Data pobytu Wybierz dzień przyjazdu Pon. Wt. Śr. Czw. Pt. Sob. Niedz. Październ…" at bounding box center [784, 387] width 1568 height 774
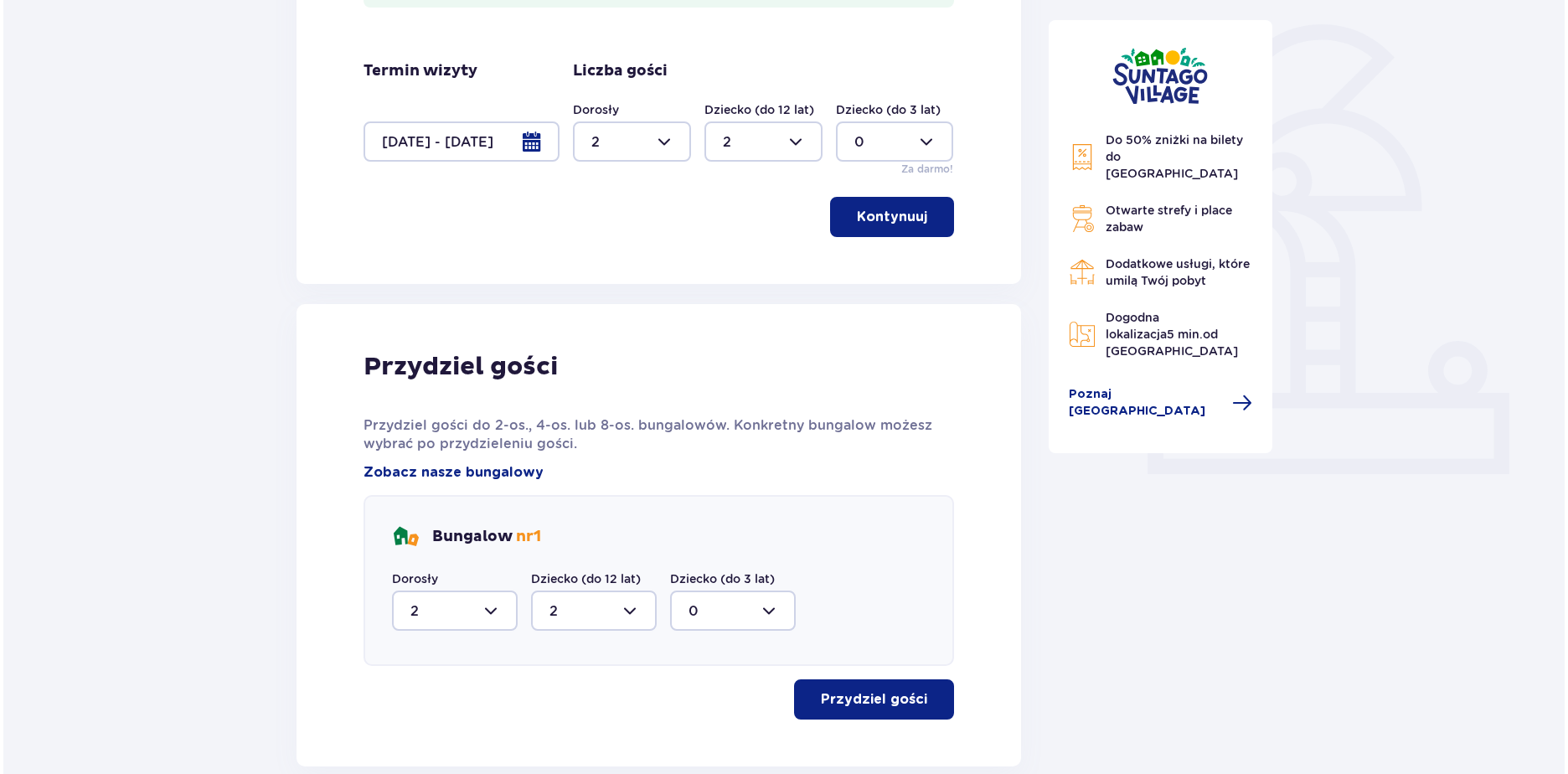
scroll to position [240, 0]
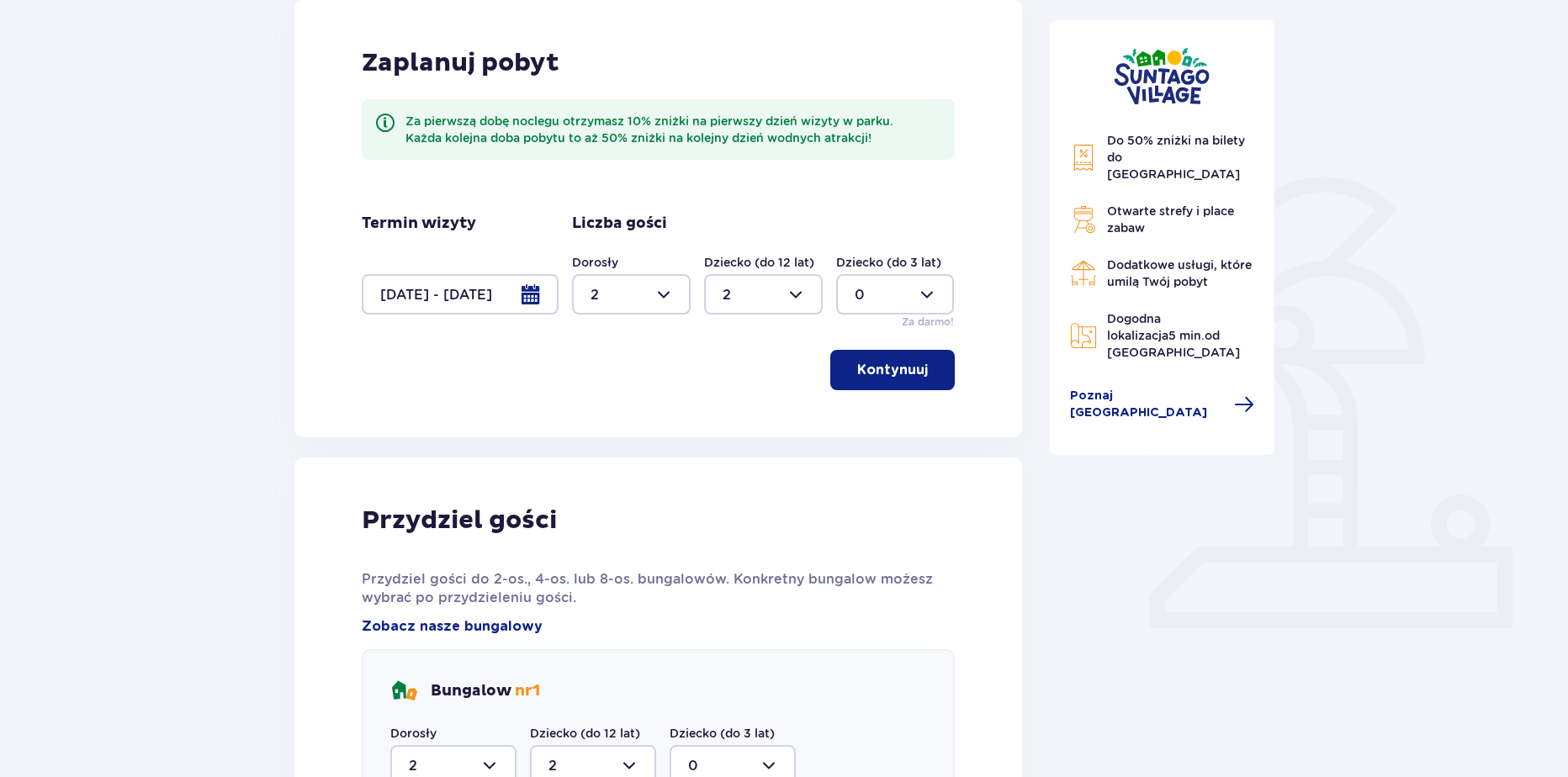
click at [516, 303] on div at bounding box center [459, 293] width 196 height 40
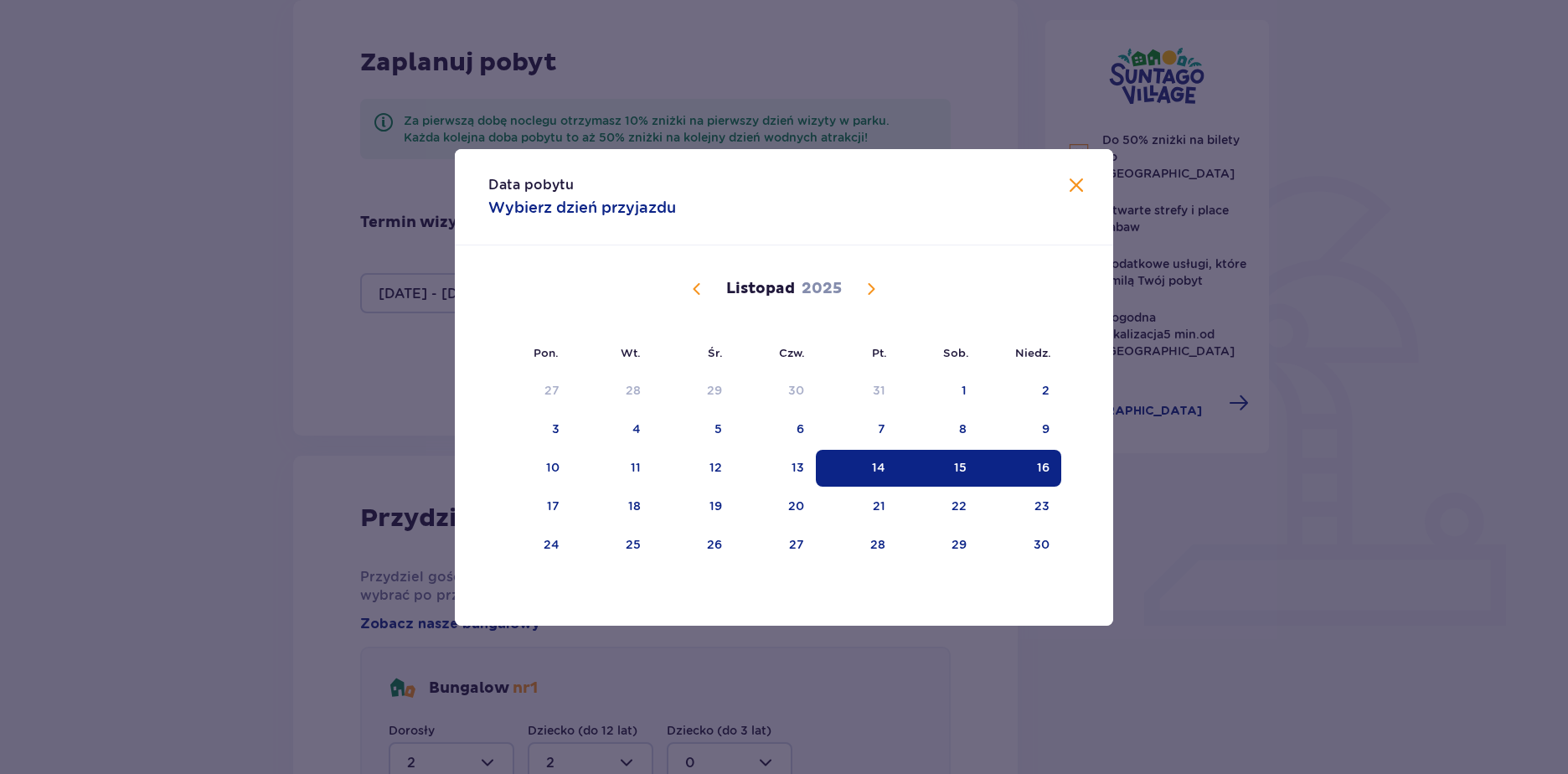
click at [858, 468] on div "14" at bounding box center [856, 468] width 81 height 37
click at [1026, 480] on div "16" at bounding box center [1019, 468] width 83 height 37
type input "0"
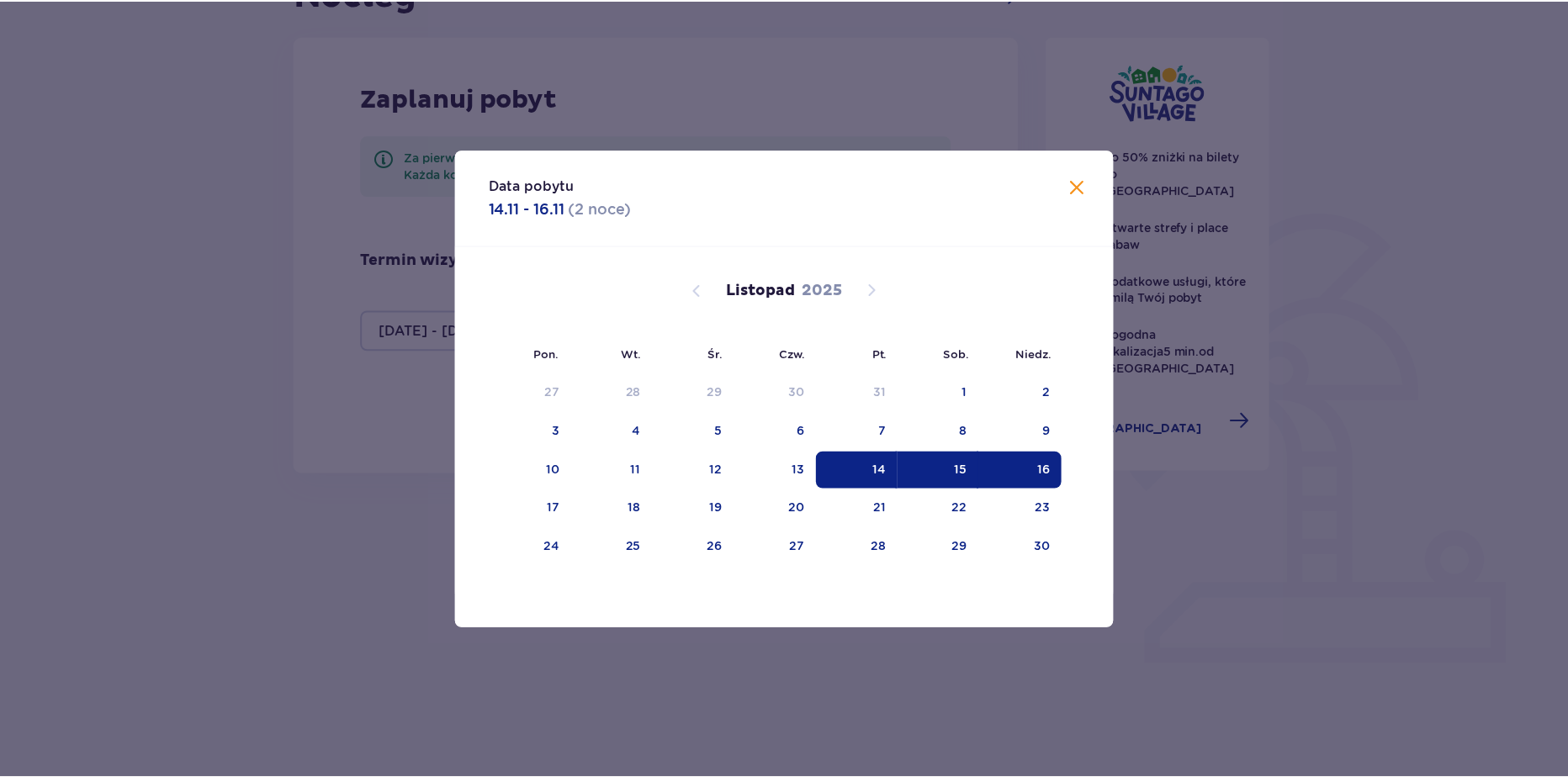
scroll to position [157, 0]
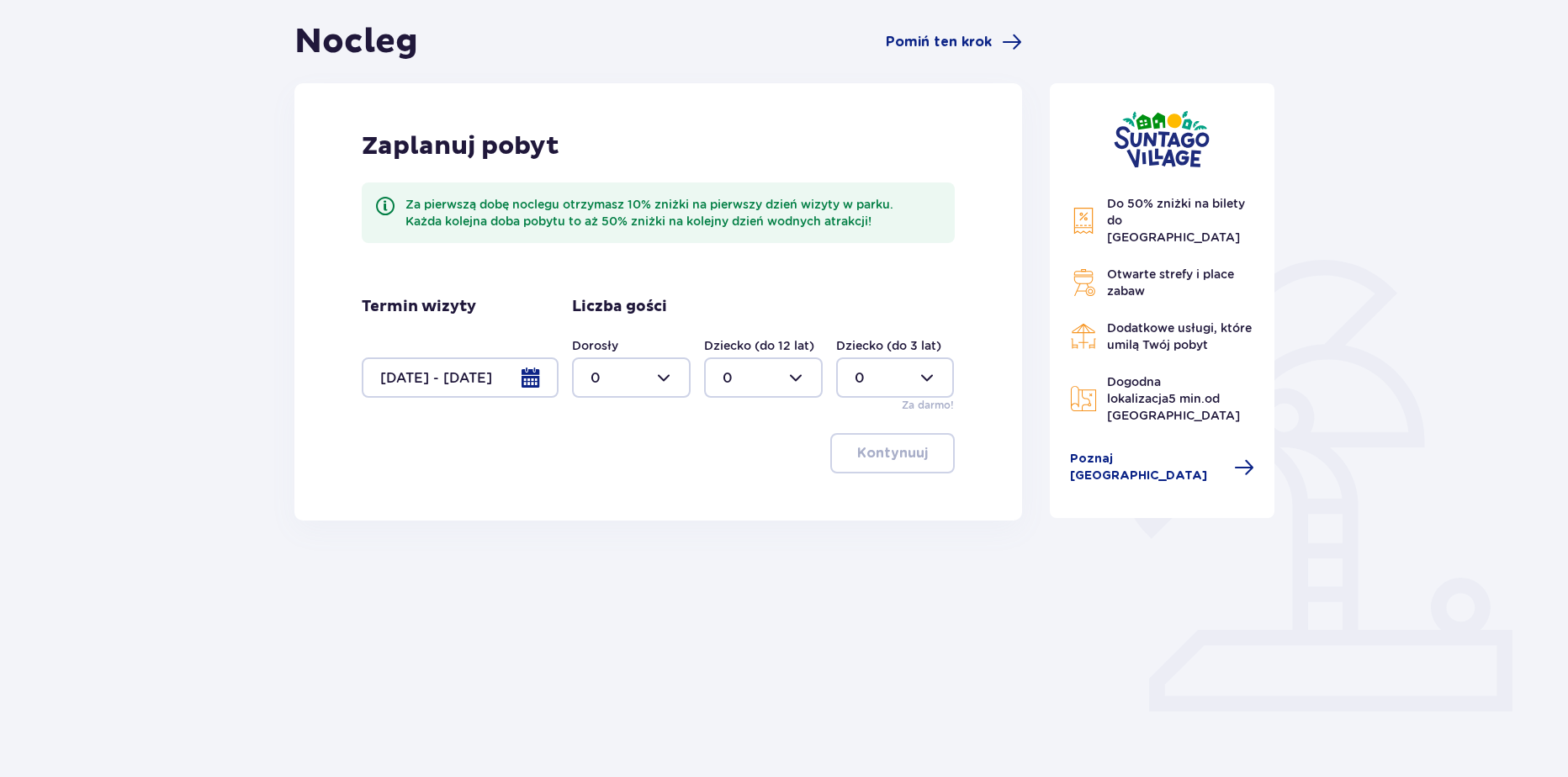
click at [598, 380] on div at bounding box center [631, 377] width 118 height 40
click at [599, 491] on div "2" at bounding box center [631, 500] width 82 height 19
type input "2"
click at [877, 460] on p "Kontynuuj" at bounding box center [892, 453] width 71 height 19
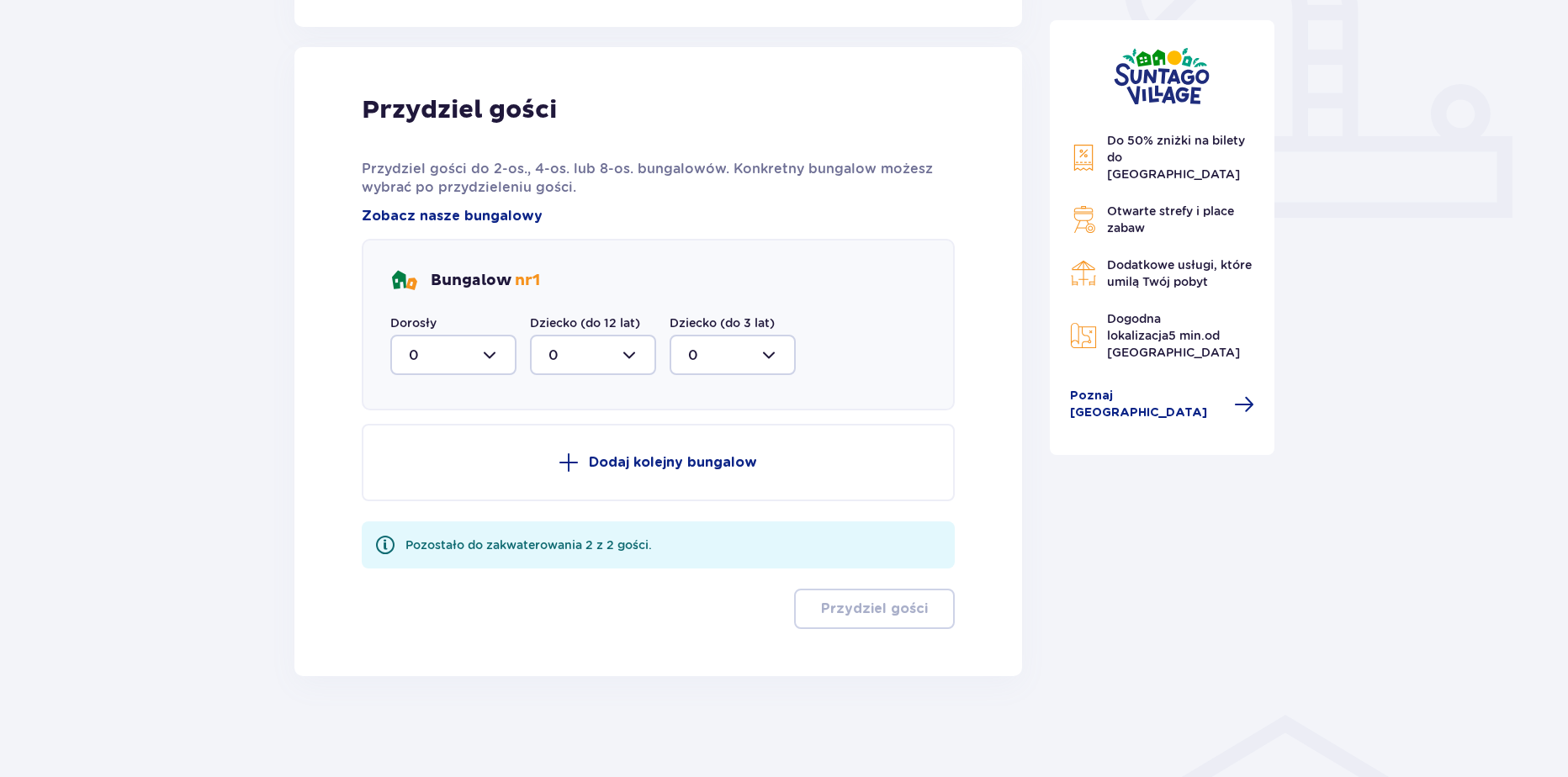
click at [479, 354] on div at bounding box center [453, 354] width 126 height 40
click at [429, 475] on div "2" at bounding box center [453, 477] width 89 height 19
type input "2"
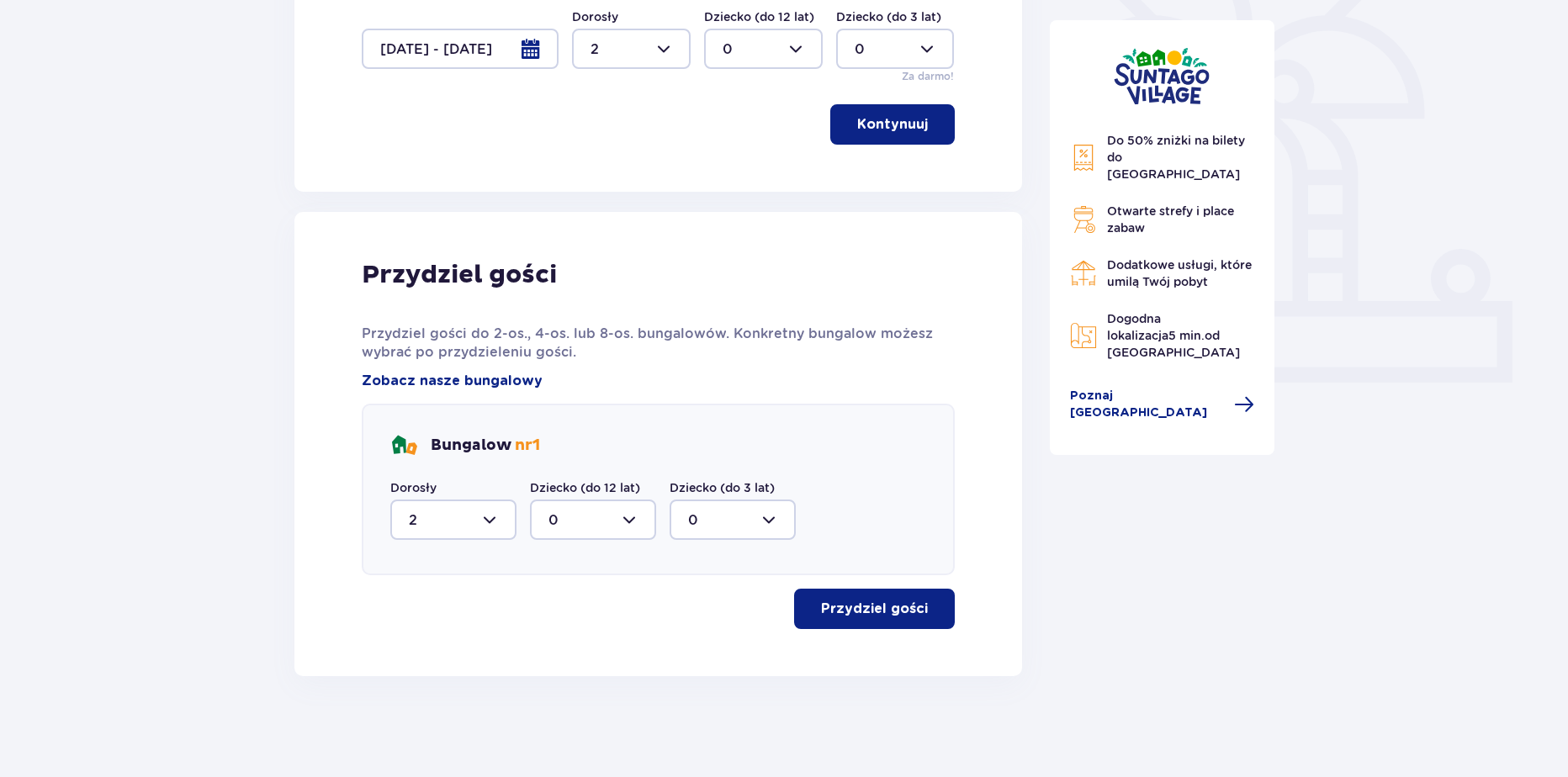
click at [837, 593] on button "Przydziel gości" at bounding box center [874, 608] width 161 height 40
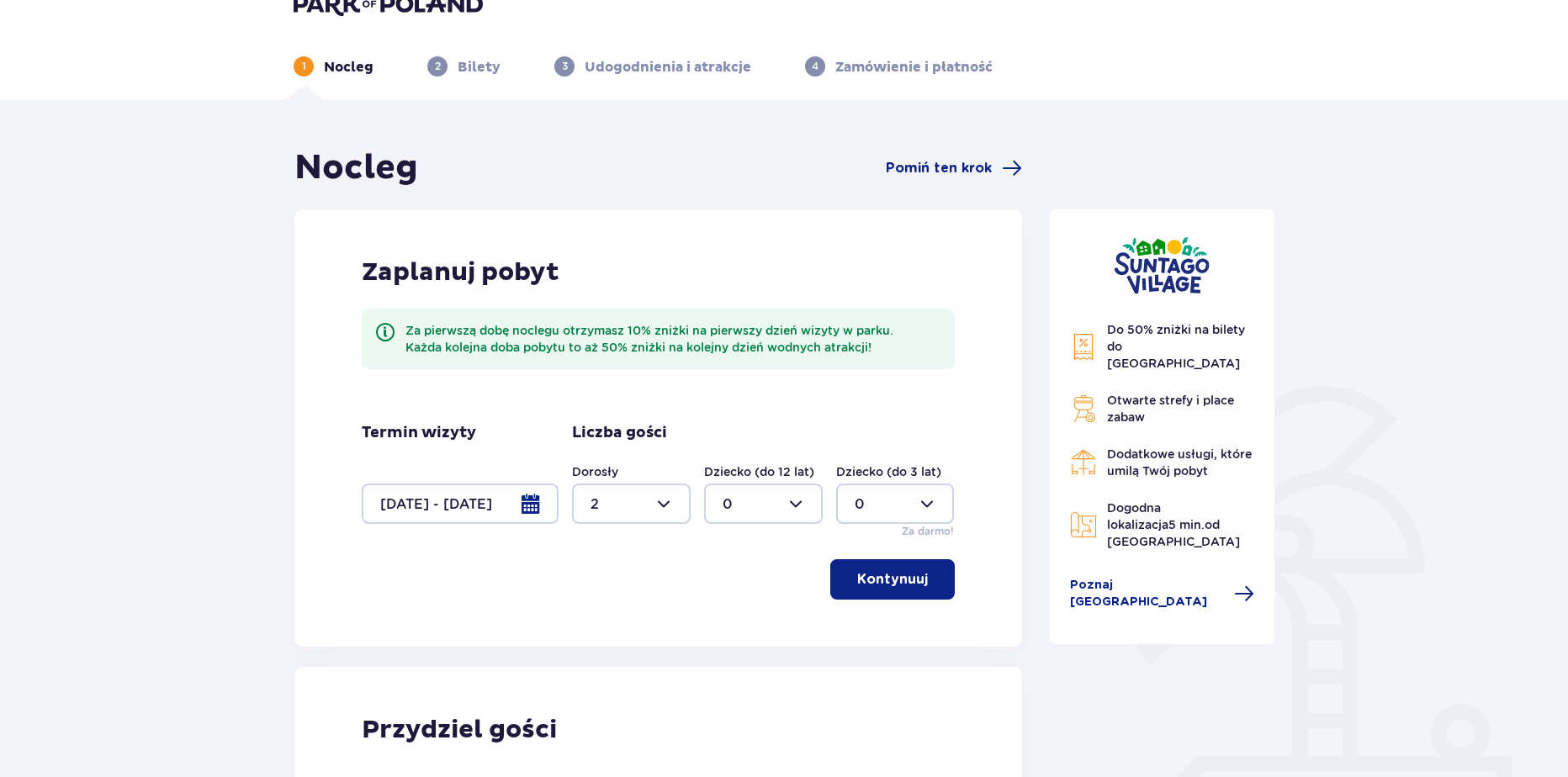
scroll to position [43, 0]
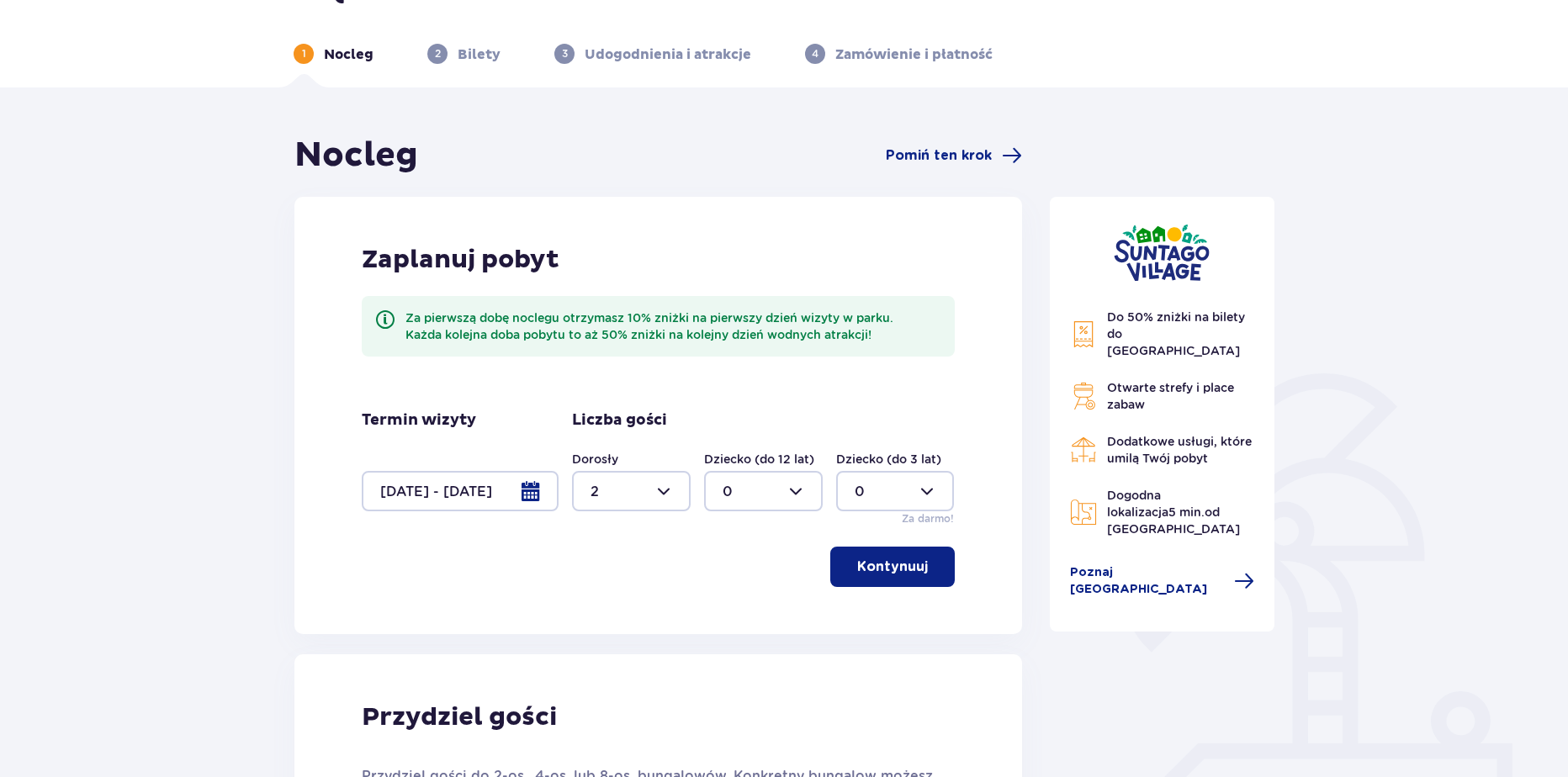
click at [506, 484] on div at bounding box center [459, 491] width 196 height 40
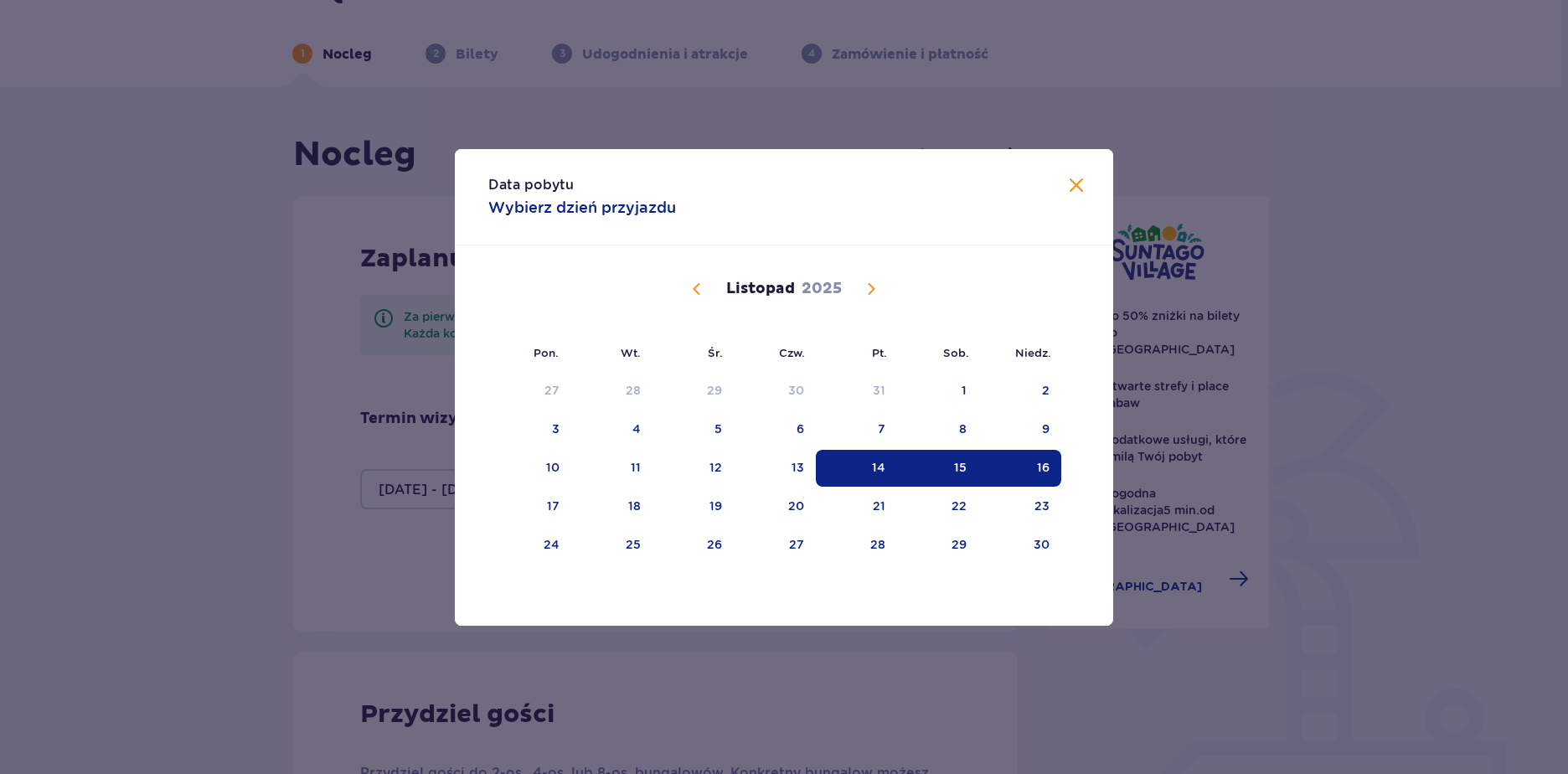
click at [865, 468] on div "14" at bounding box center [856, 468] width 81 height 37
click at [940, 466] on div "15" at bounding box center [937, 468] width 81 height 37
type input "14.11.25 - 15.11.25"
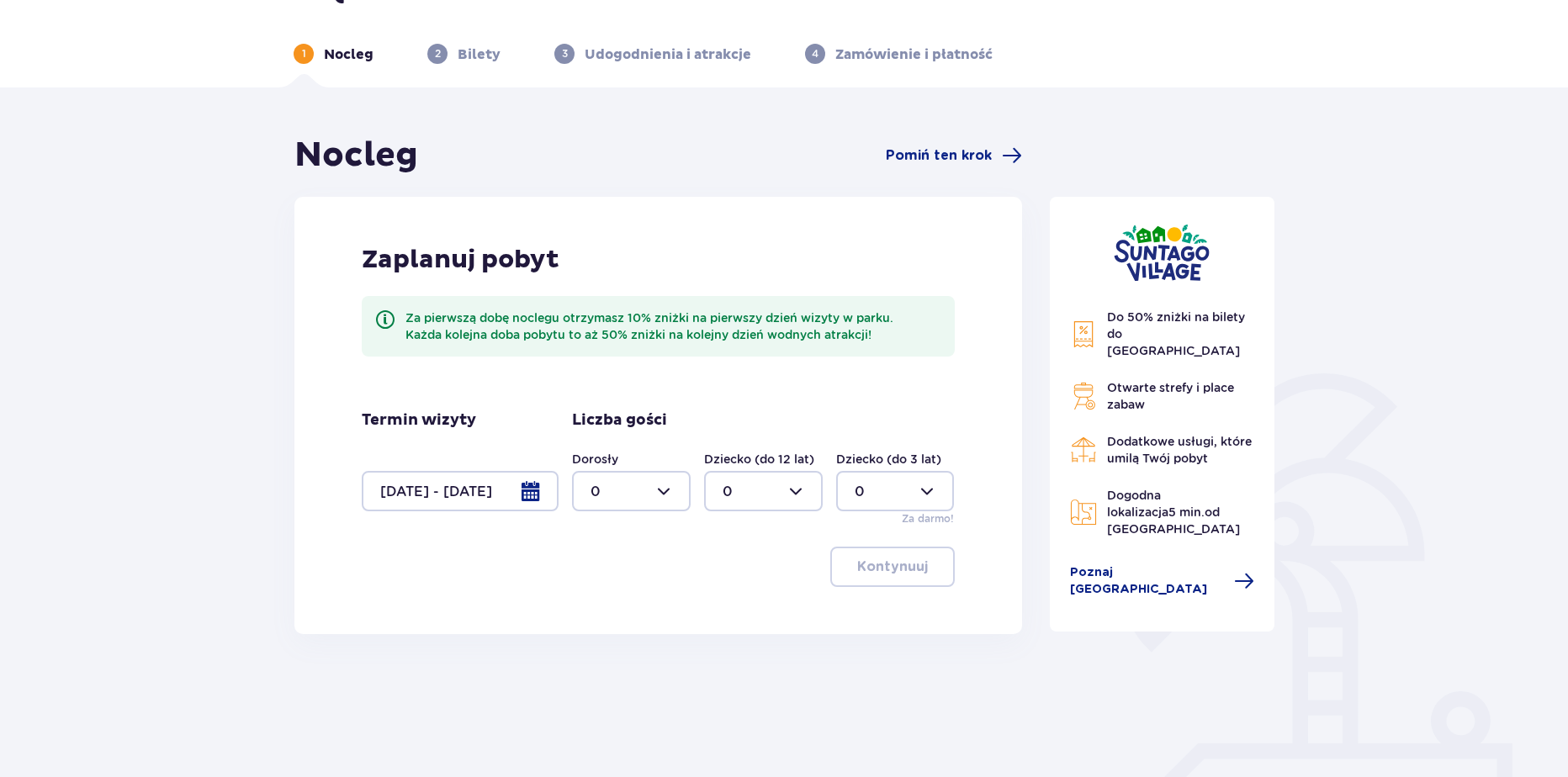
click at [647, 499] on div at bounding box center [631, 491] width 118 height 40
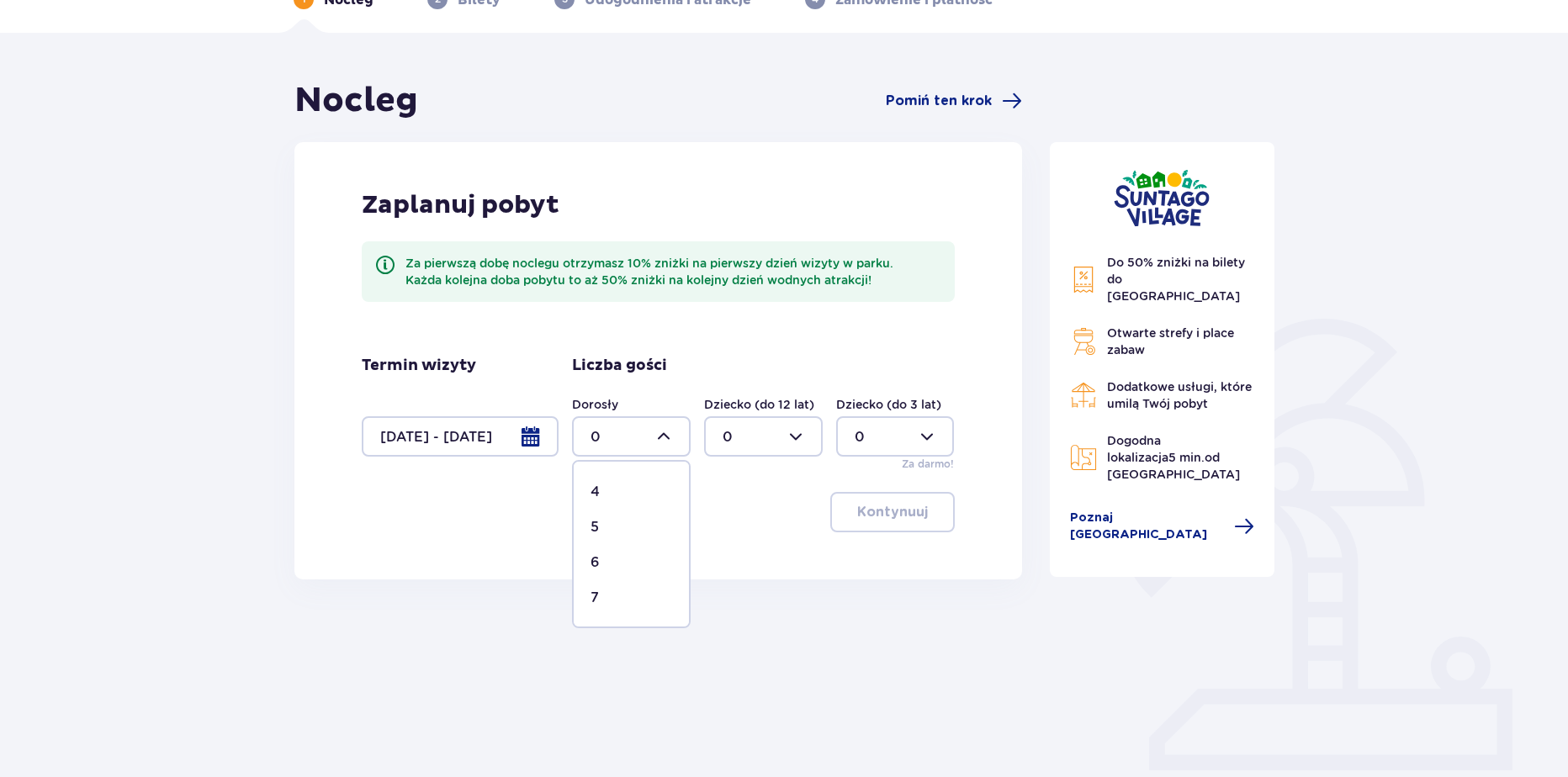
scroll to position [147, 0]
click at [797, 529] on div "Kontynuuj" at bounding box center [657, 512] width 593 height 40
click at [639, 431] on div at bounding box center [631, 436] width 118 height 40
click at [622, 565] on div "4" at bounding box center [631, 570] width 82 height 19
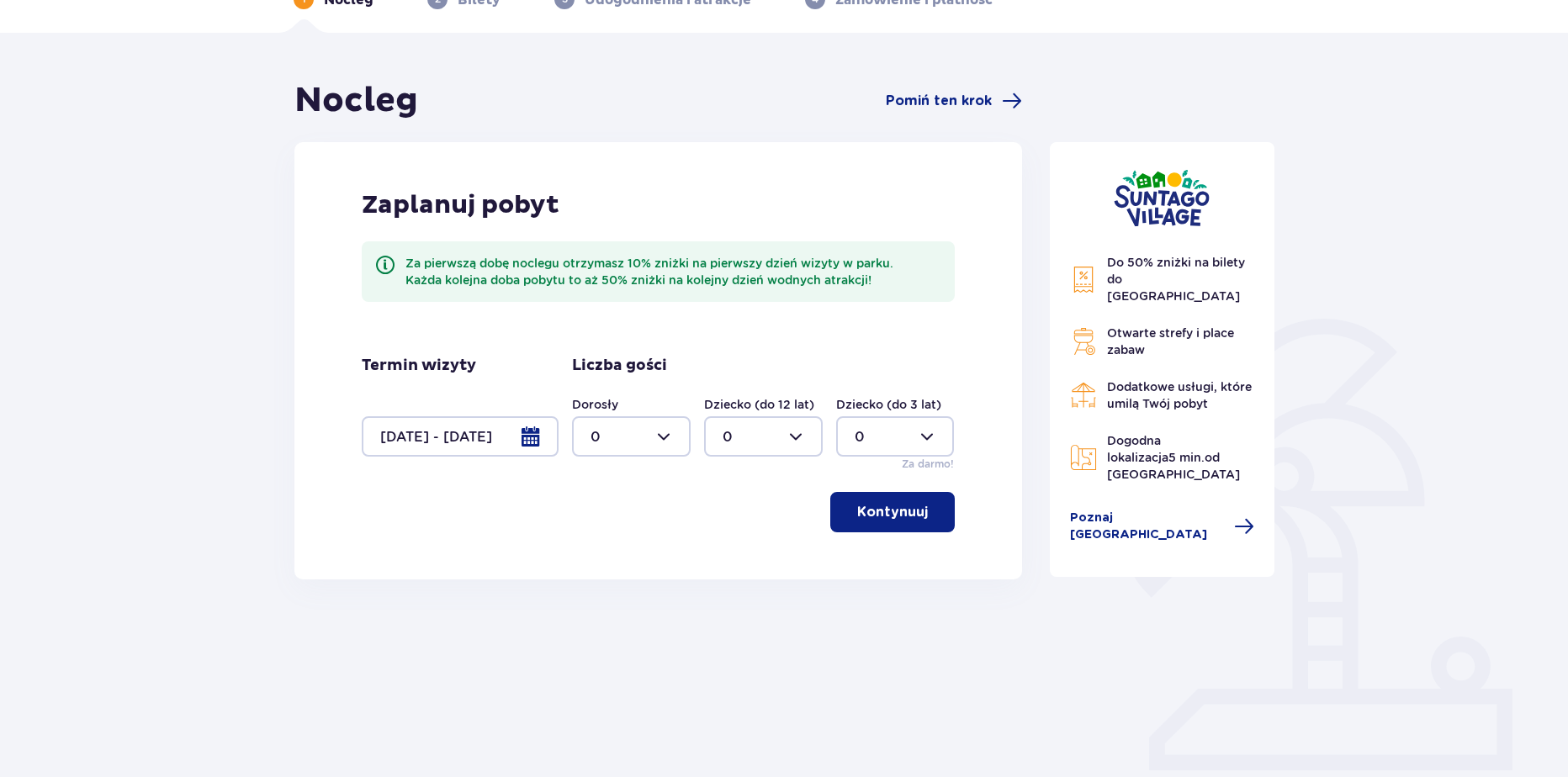
type input "4"
drag, startPoint x: 765, startPoint y: 437, endPoint x: 759, endPoint y: 458, distance: 21.8
click at [765, 438] on div at bounding box center [763, 436] width 118 height 40
click at [749, 556] on div "2" at bounding box center [764, 559] width 82 height 19
type input "2"
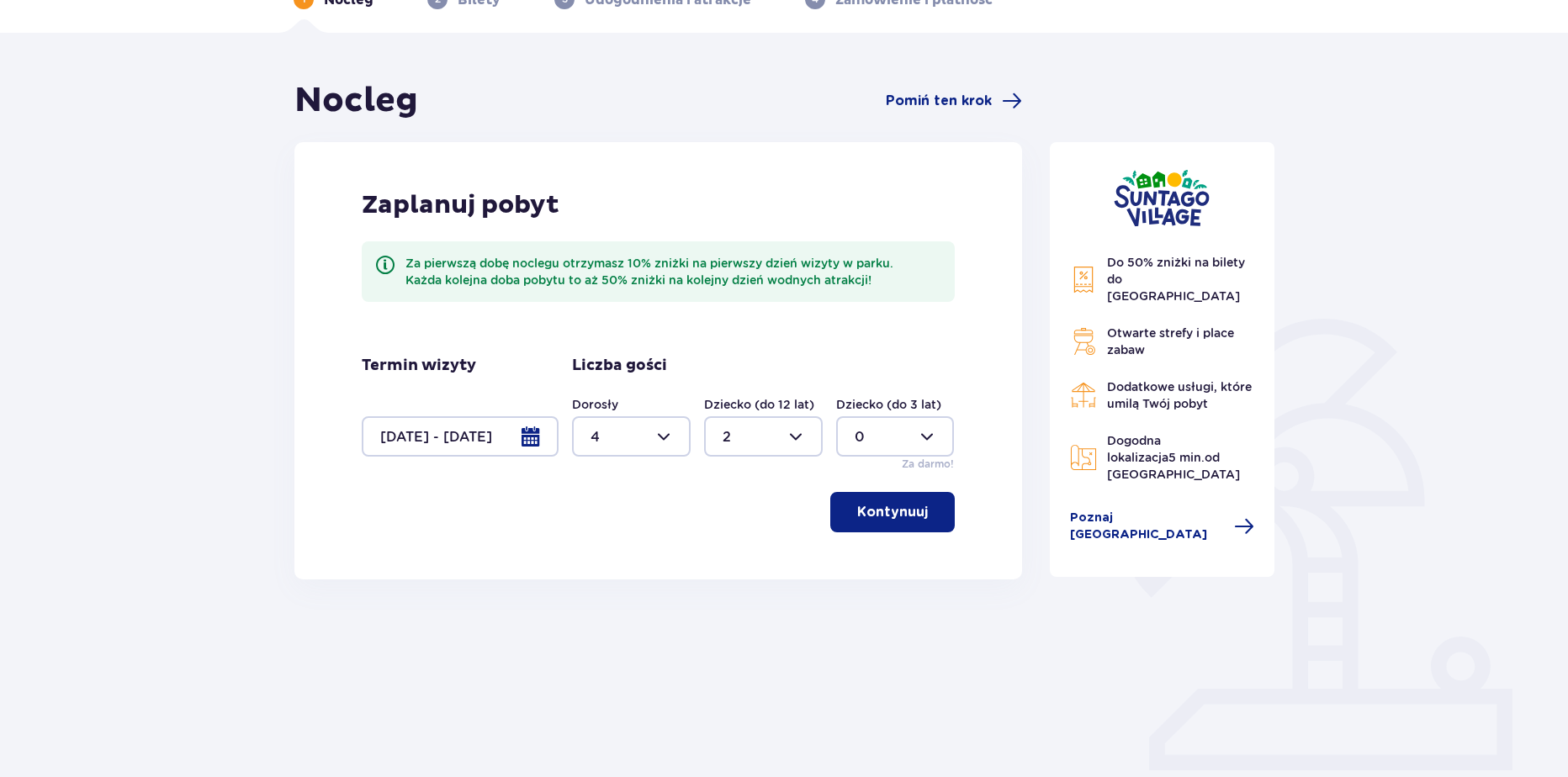
click at [910, 505] on p "Kontynuuj" at bounding box center [892, 512] width 71 height 19
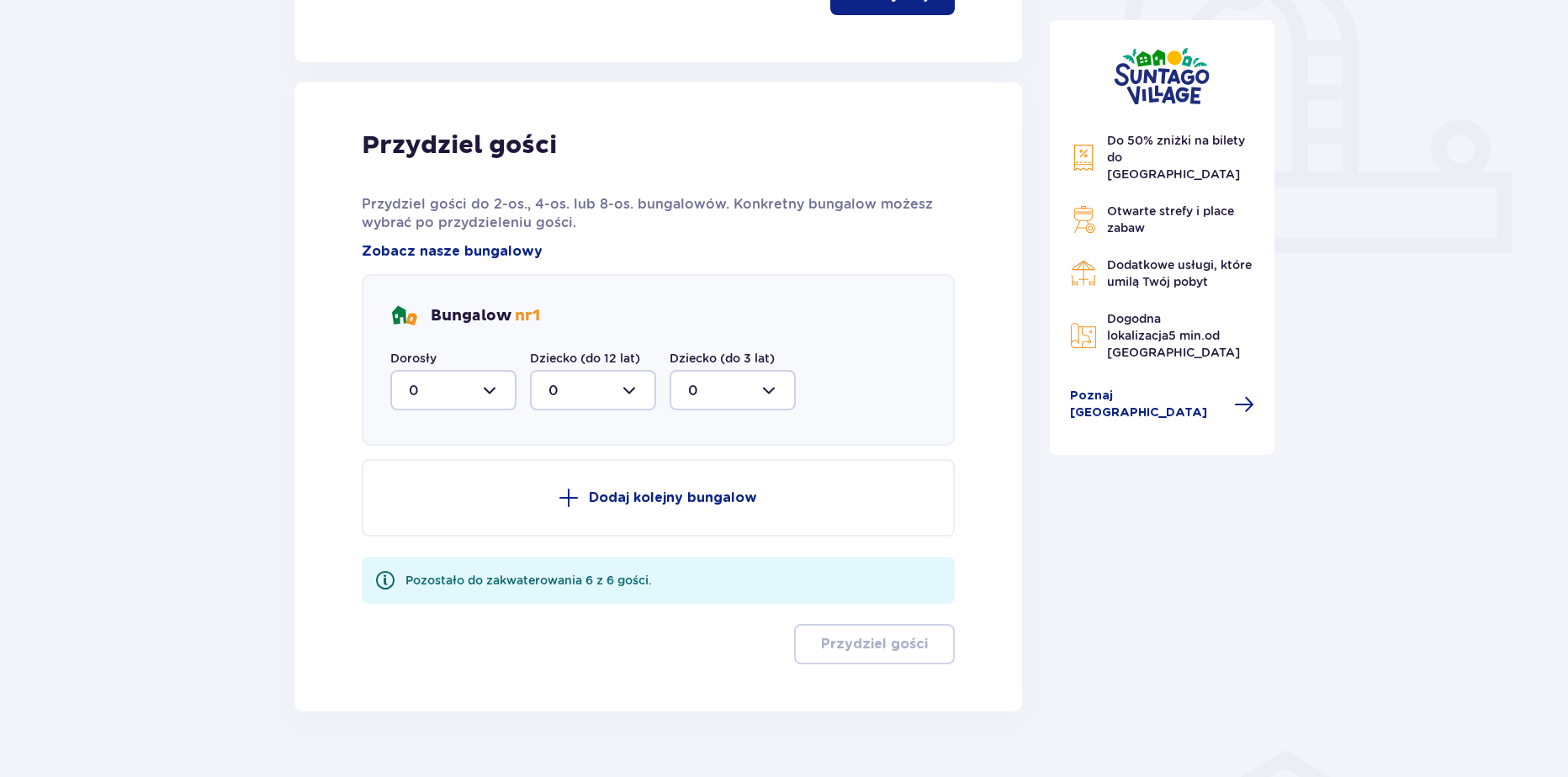
scroll to position [651, 0]
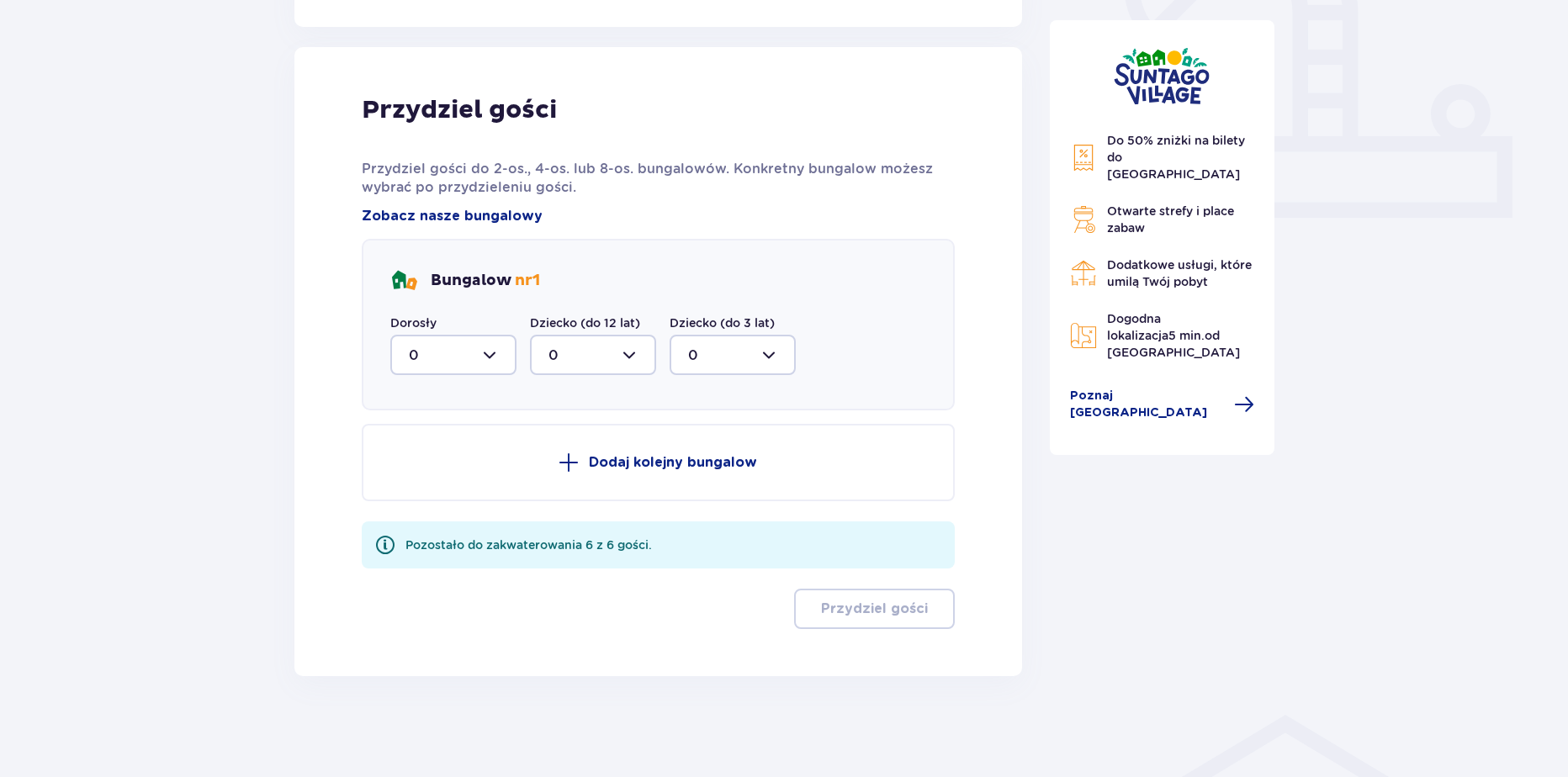
click at [452, 371] on div at bounding box center [453, 354] width 126 height 40
drag, startPoint x: 421, startPoint y: 515, endPoint x: 433, endPoint y: 522, distance: 13.9
click at [421, 516] on div "4" at bounding box center [453, 519] width 89 height 19
type input "4"
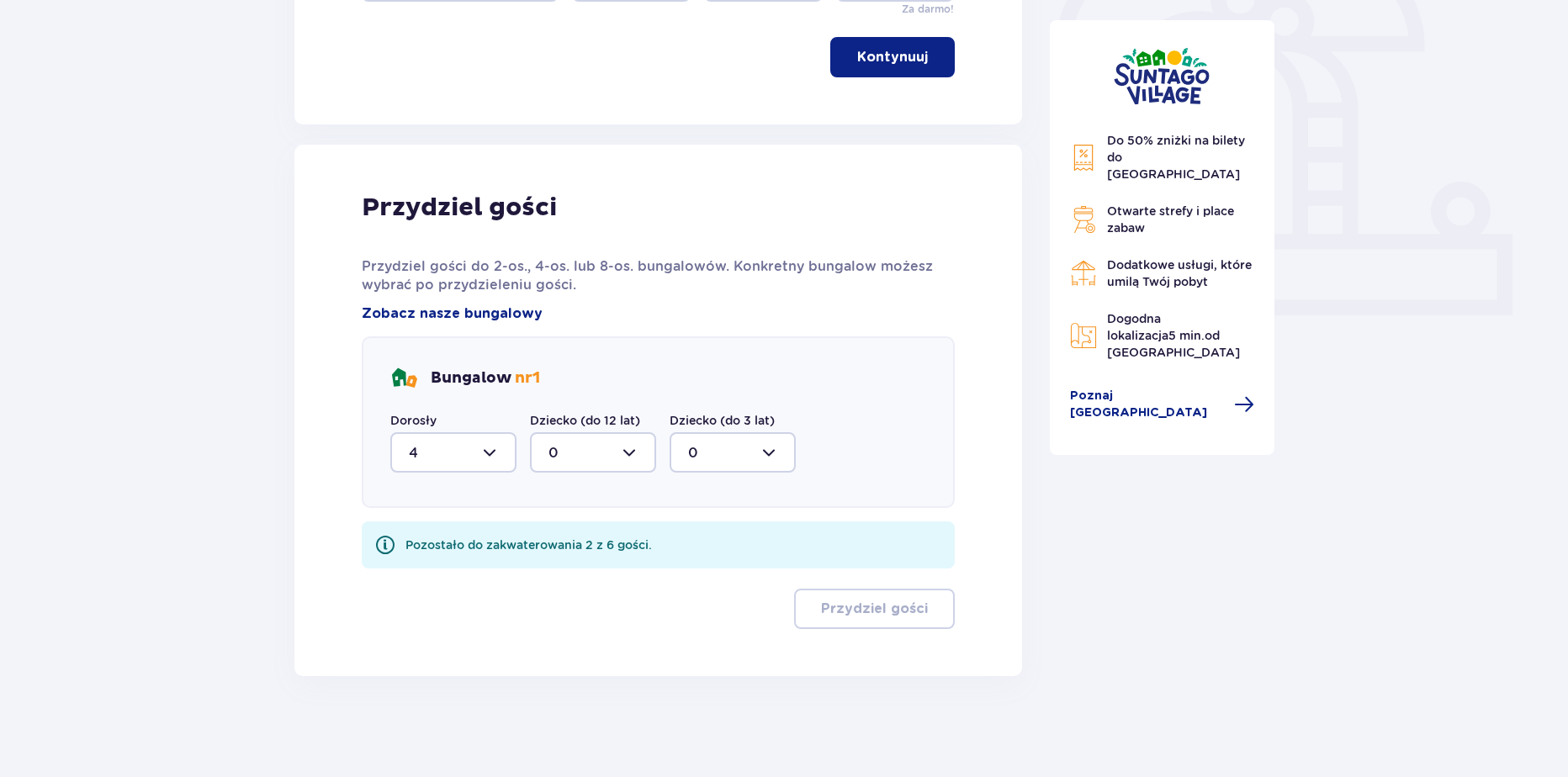
scroll to position [553, 0]
click at [569, 459] on div at bounding box center [593, 451] width 126 height 40
click at [560, 579] on div "2" at bounding box center [593, 575] width 89 height 19
type input "2"
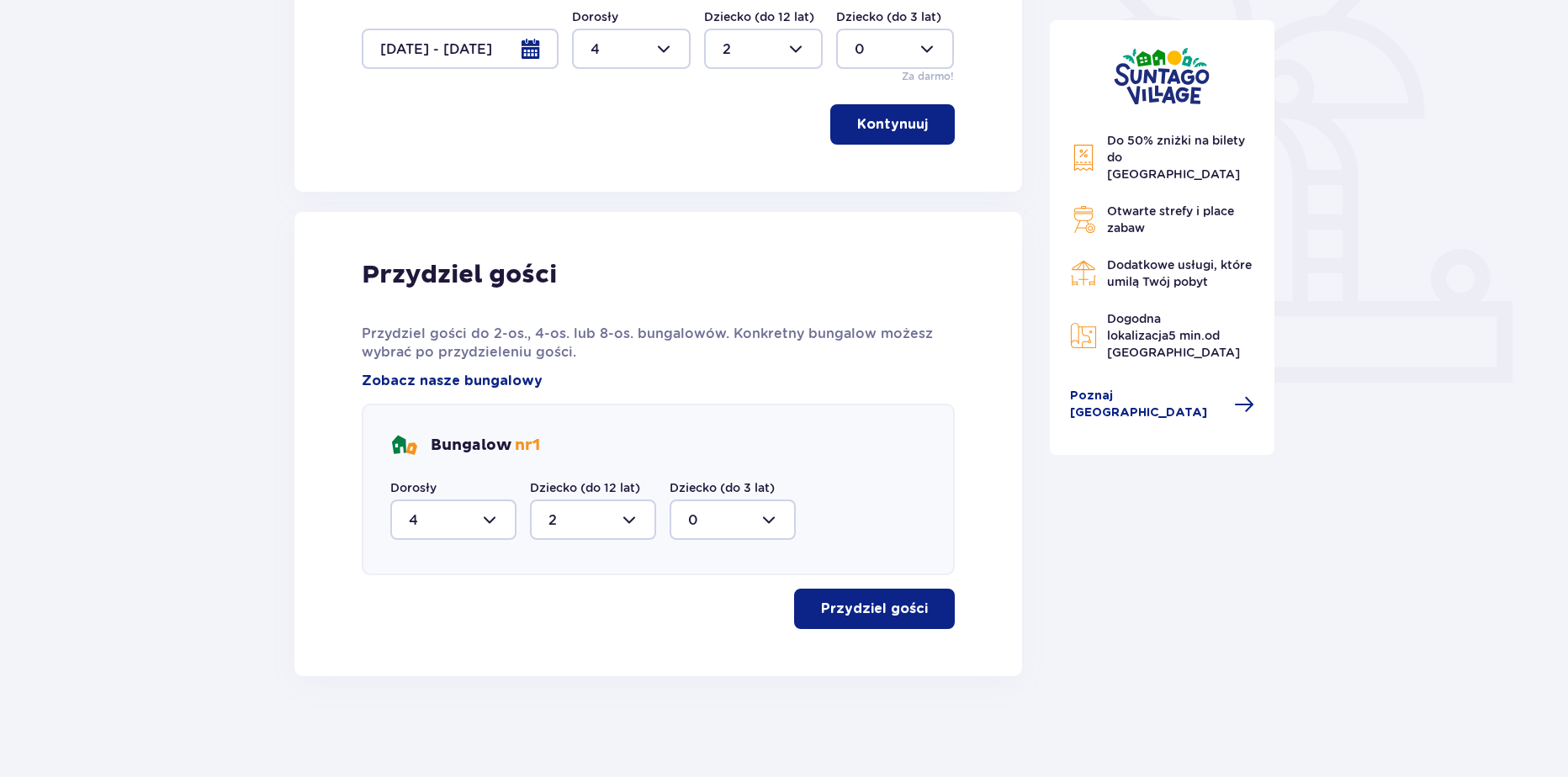
click at [952, 615] on button "Przydziel gości" at bounding box center [874, 608] width 161 height 40
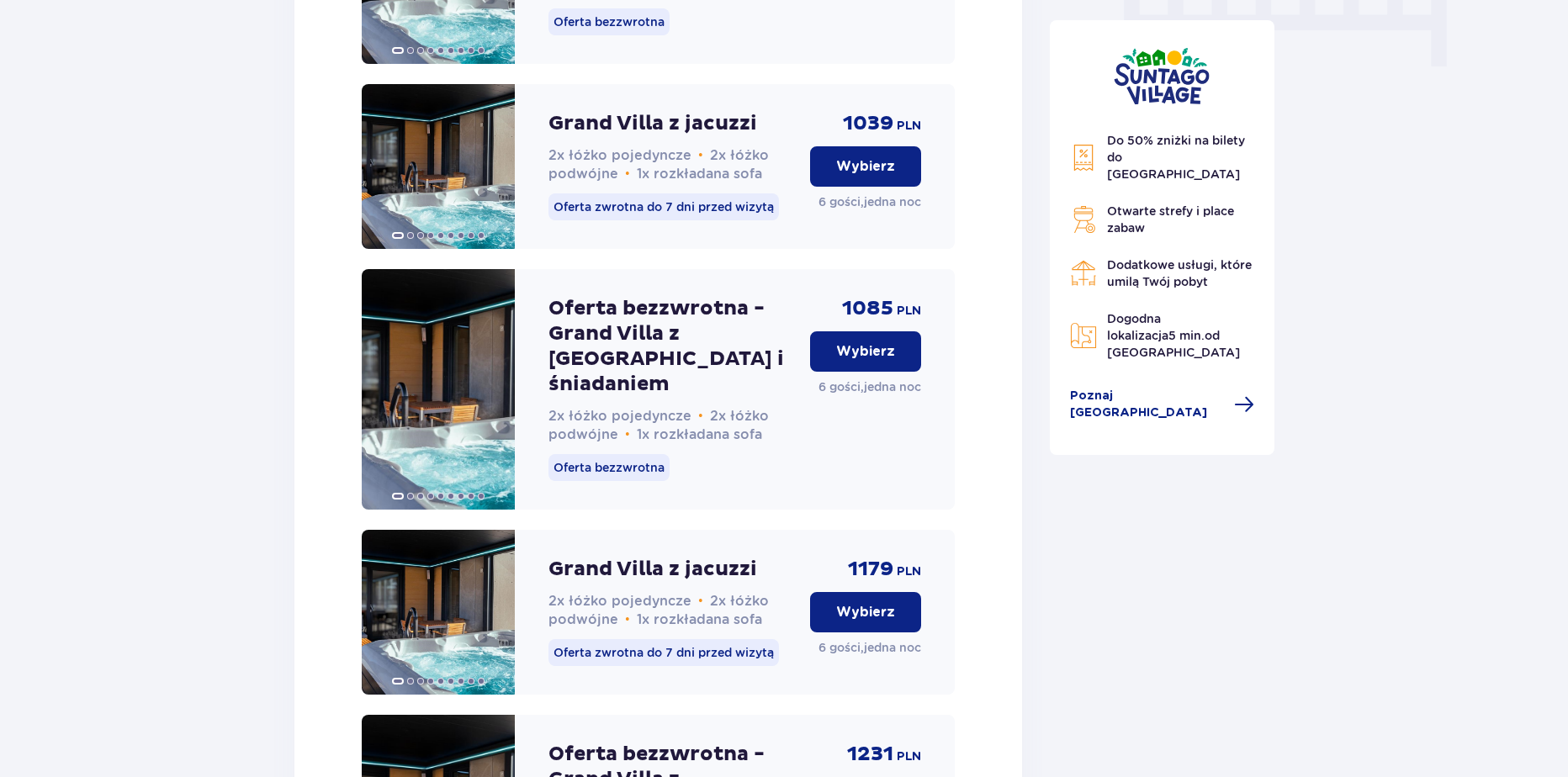
scroll to position [1741, 0]
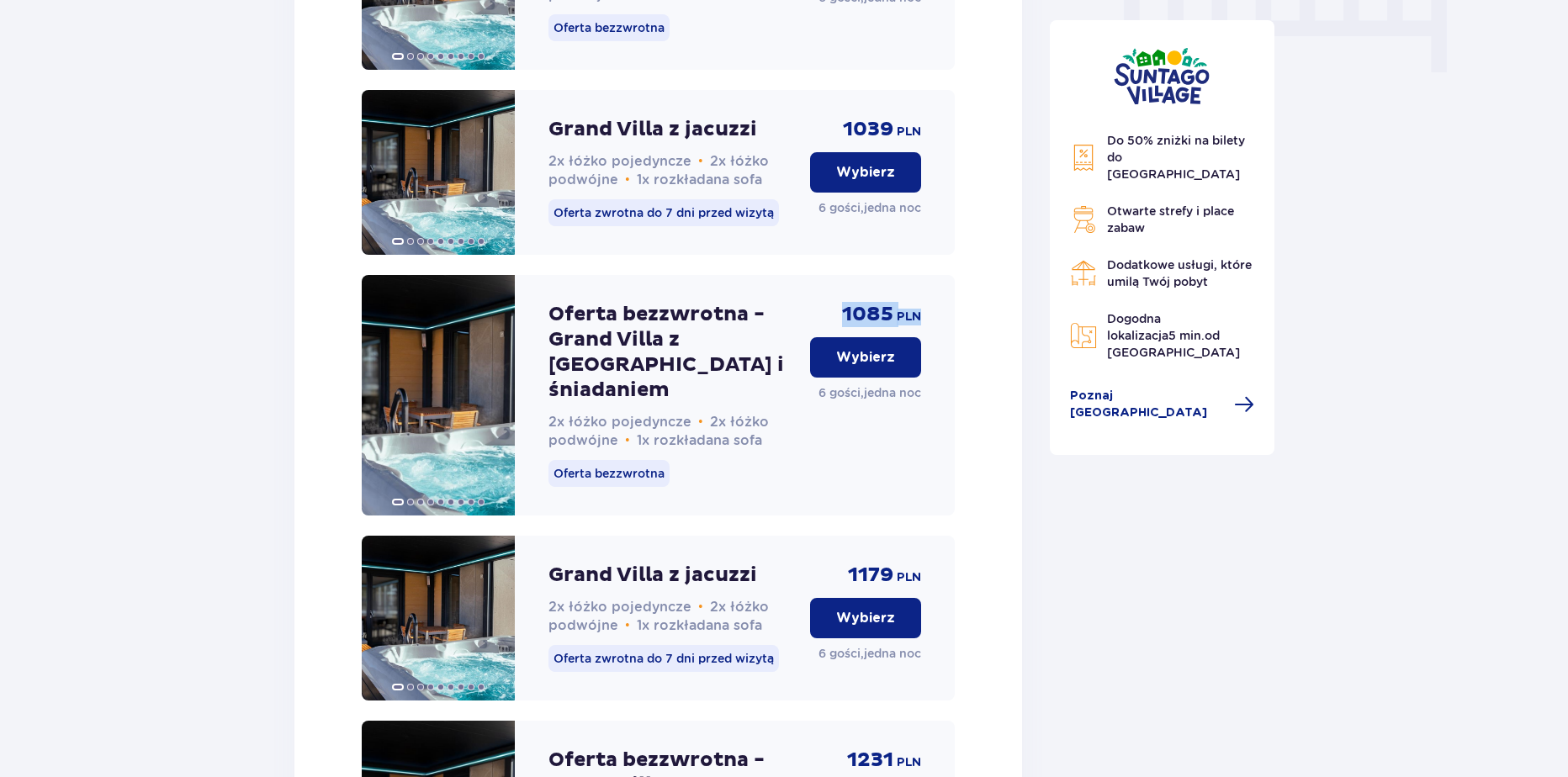
drag, startPoint x: 836, startPoint y: 327, endPoint x: 927, endPoint y: 332, distance: 91.1
click at [927, 332] on div "Oferta bezzwrotna - Grand Villa z jacuzzi i śniadaniem 2x łóżko pojedyncze • 2x…" at bounding box center [657, 394] width 593 height 241
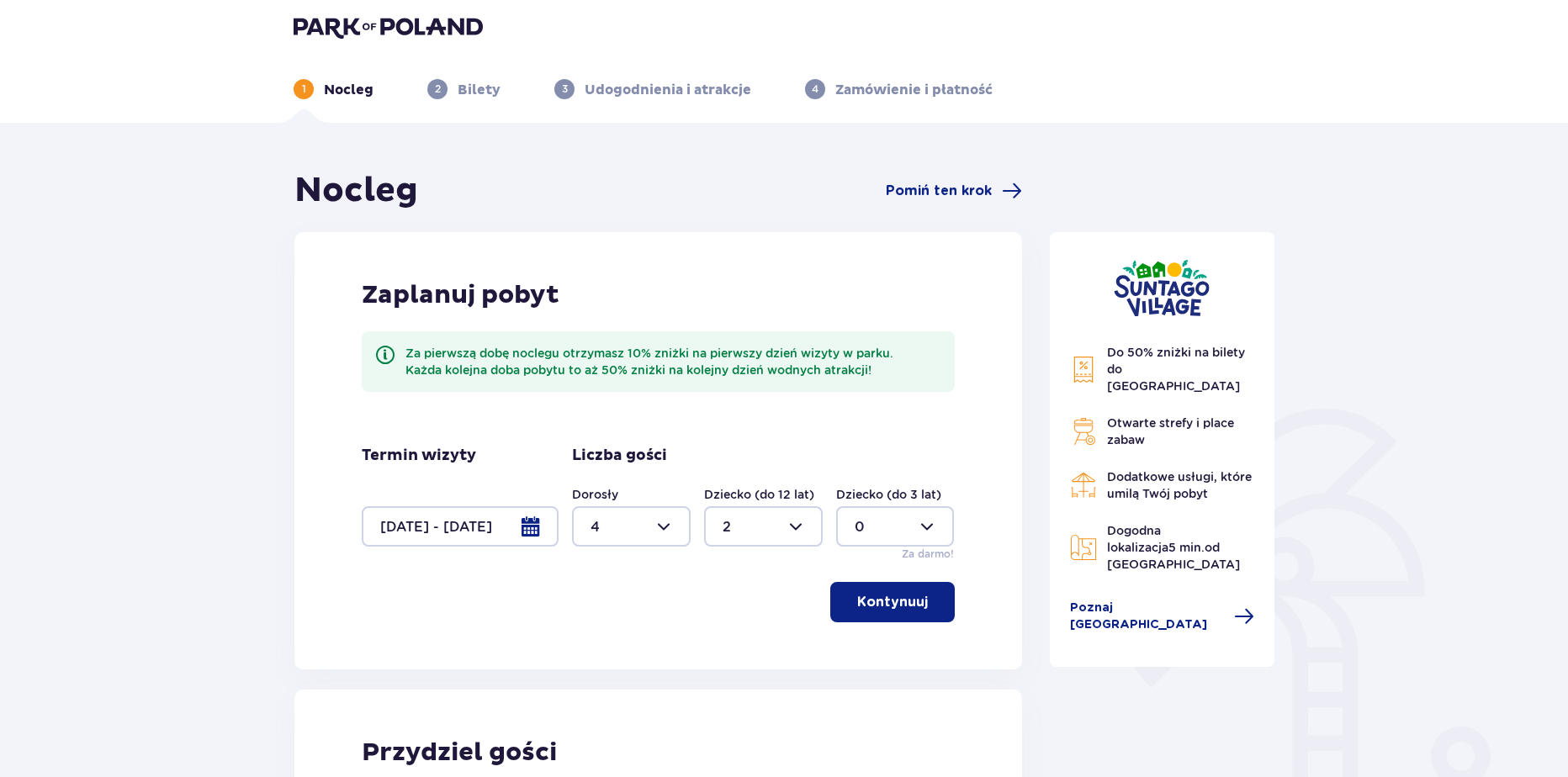
scroll to position [0, 0]
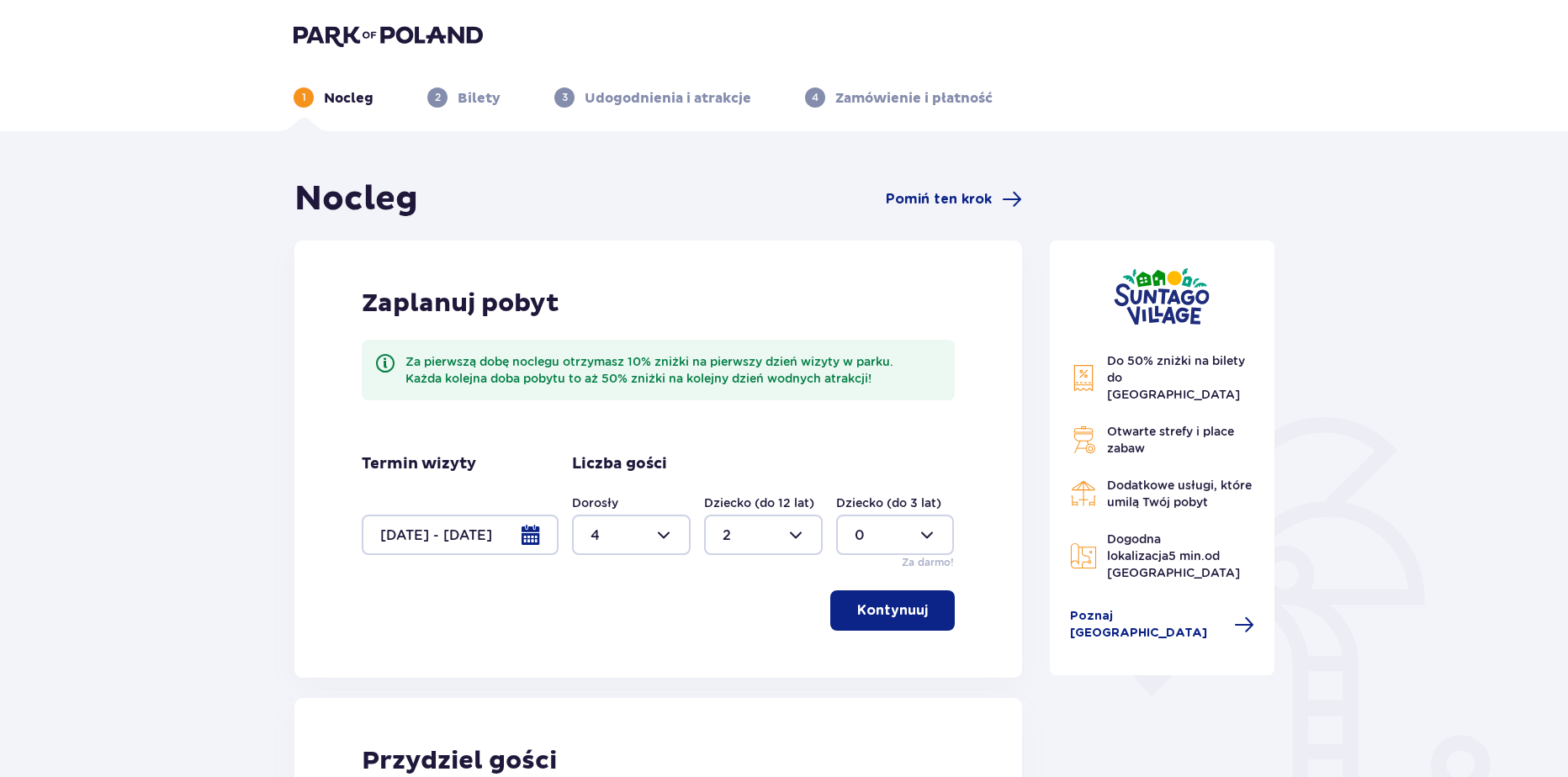
click at [445, 31] on img at bounding box center [388, 36] width 190 height 24
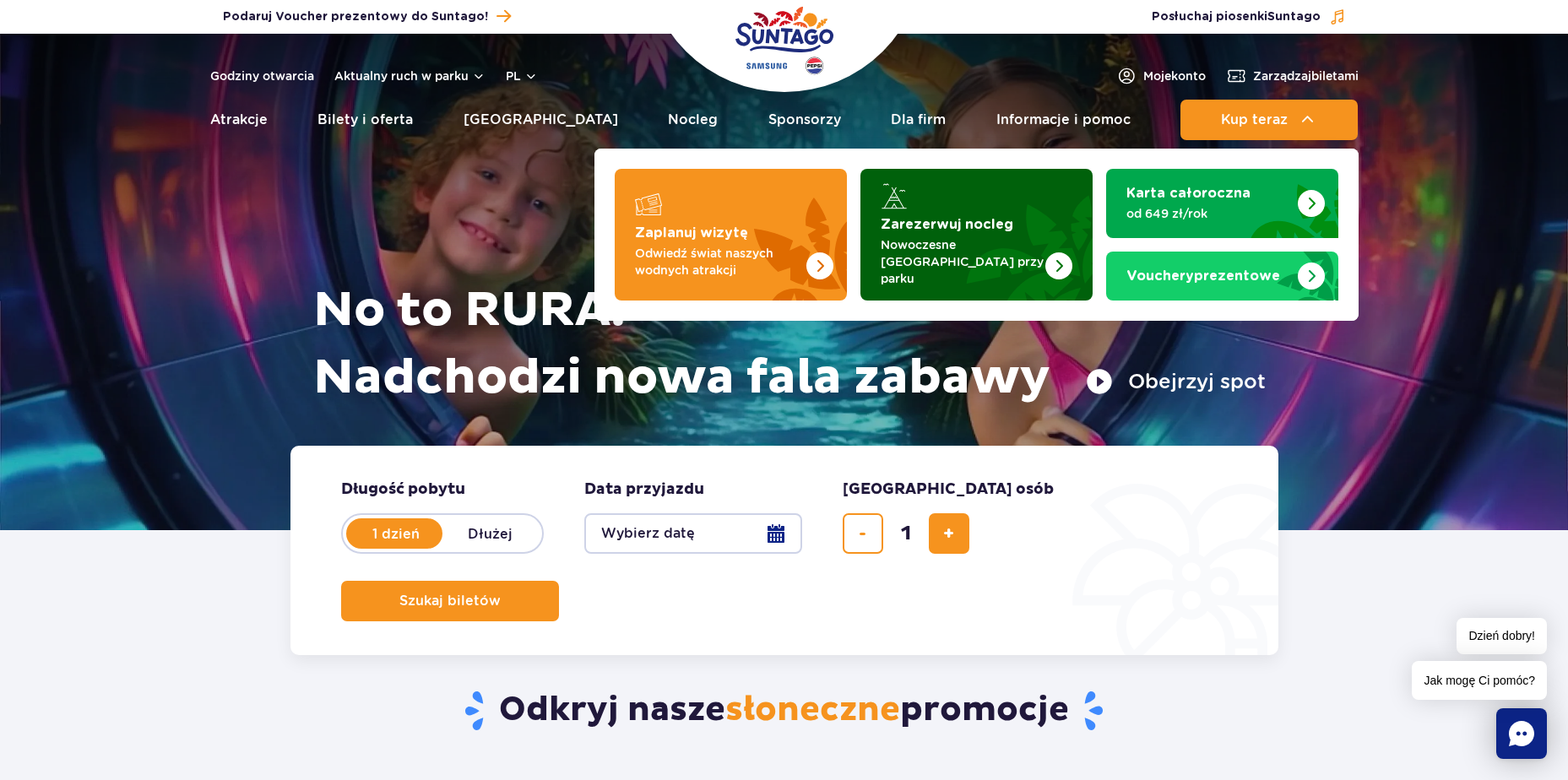
click at [995, 231] on strong "Zarezerwuj nocleg" at bounding box center [947, 224] width 132 height 14
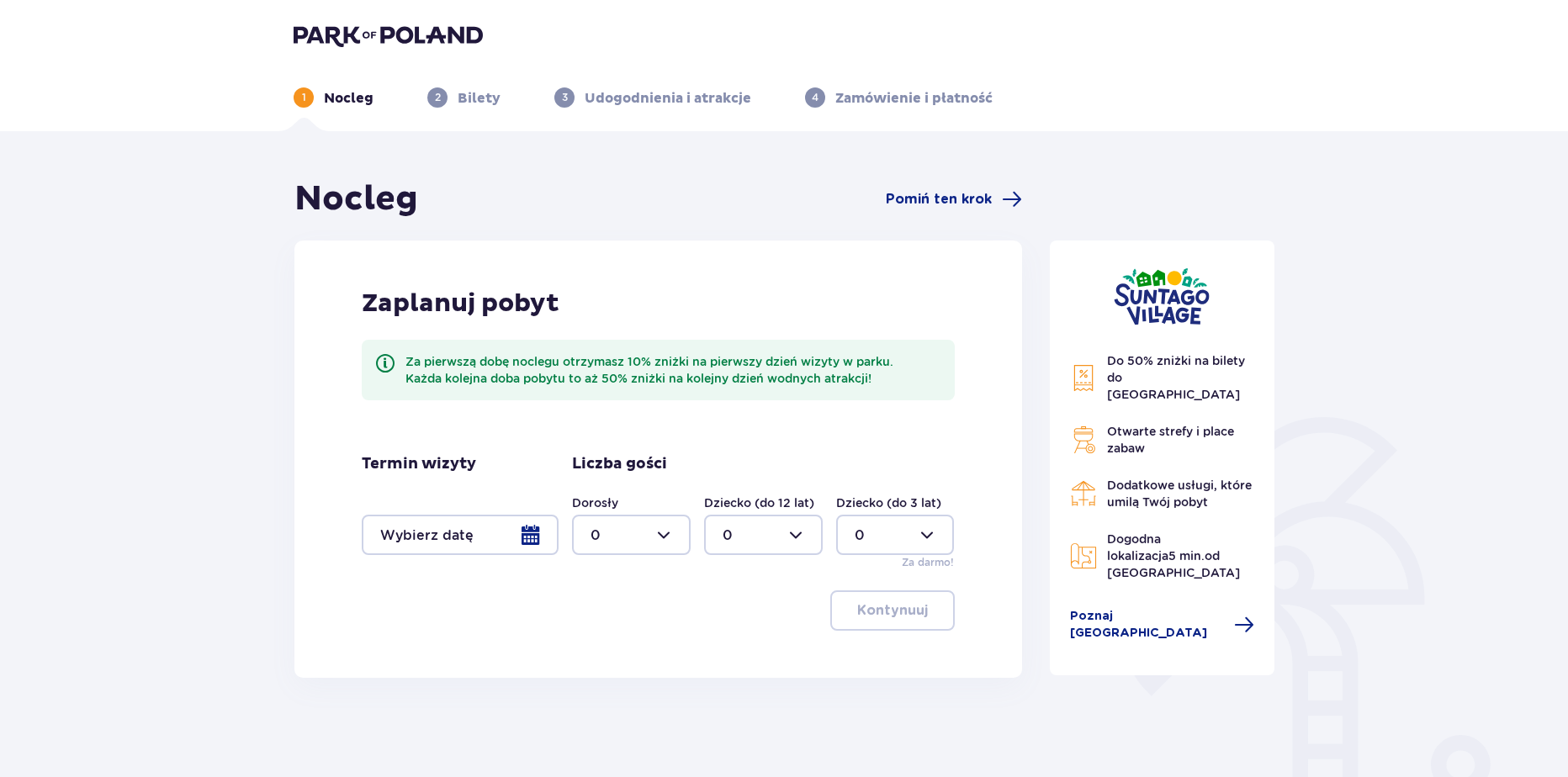
click at [474, 532] on div at bounding box center [459, 534] width 196 height 40
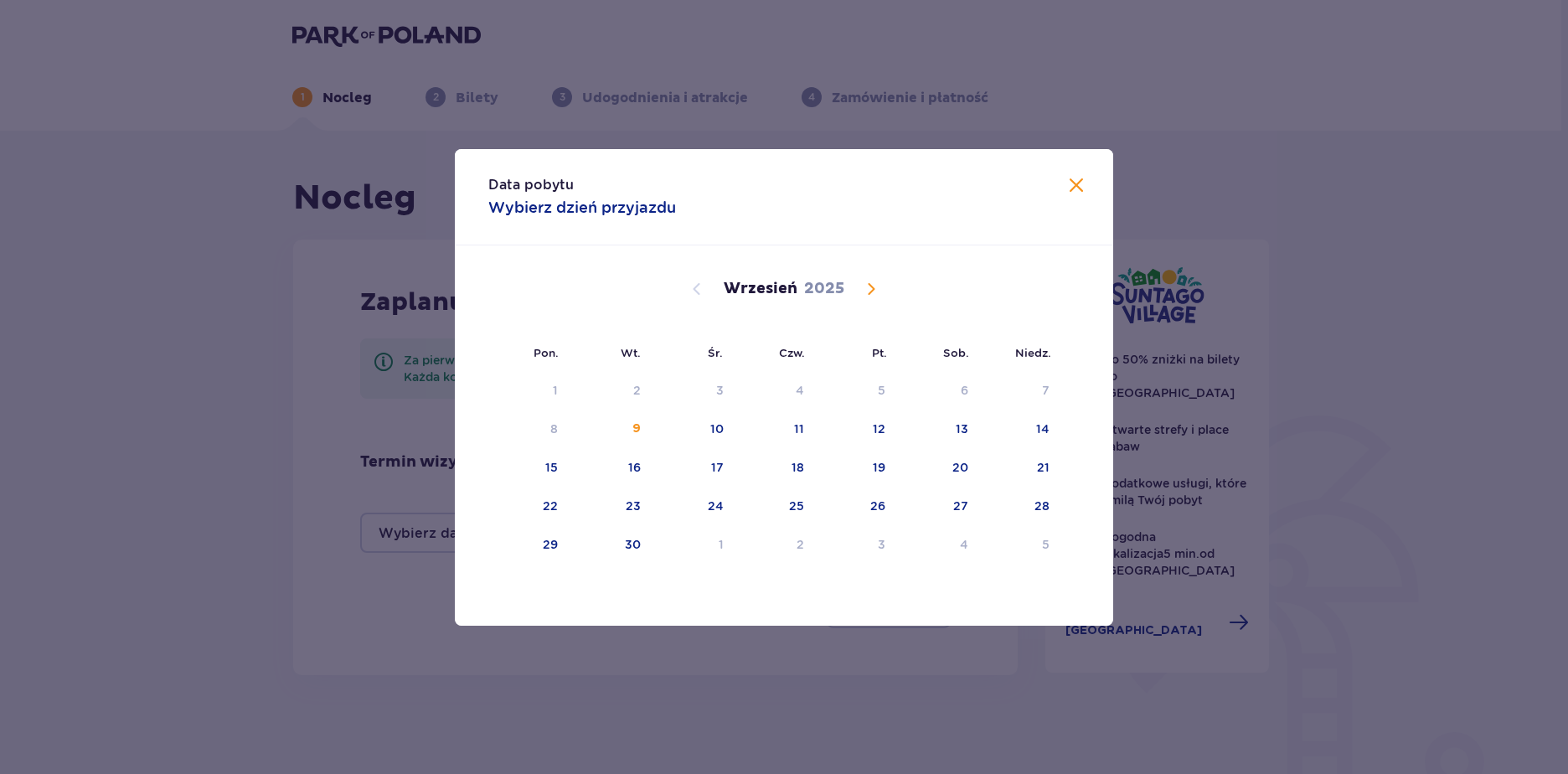
click at [866, 293] on span "Calendar" at bounding box center [871, 289] width 20 height 20
click at [645, 429] on div "7" at bounding box center [613, 430] width 83 height 37
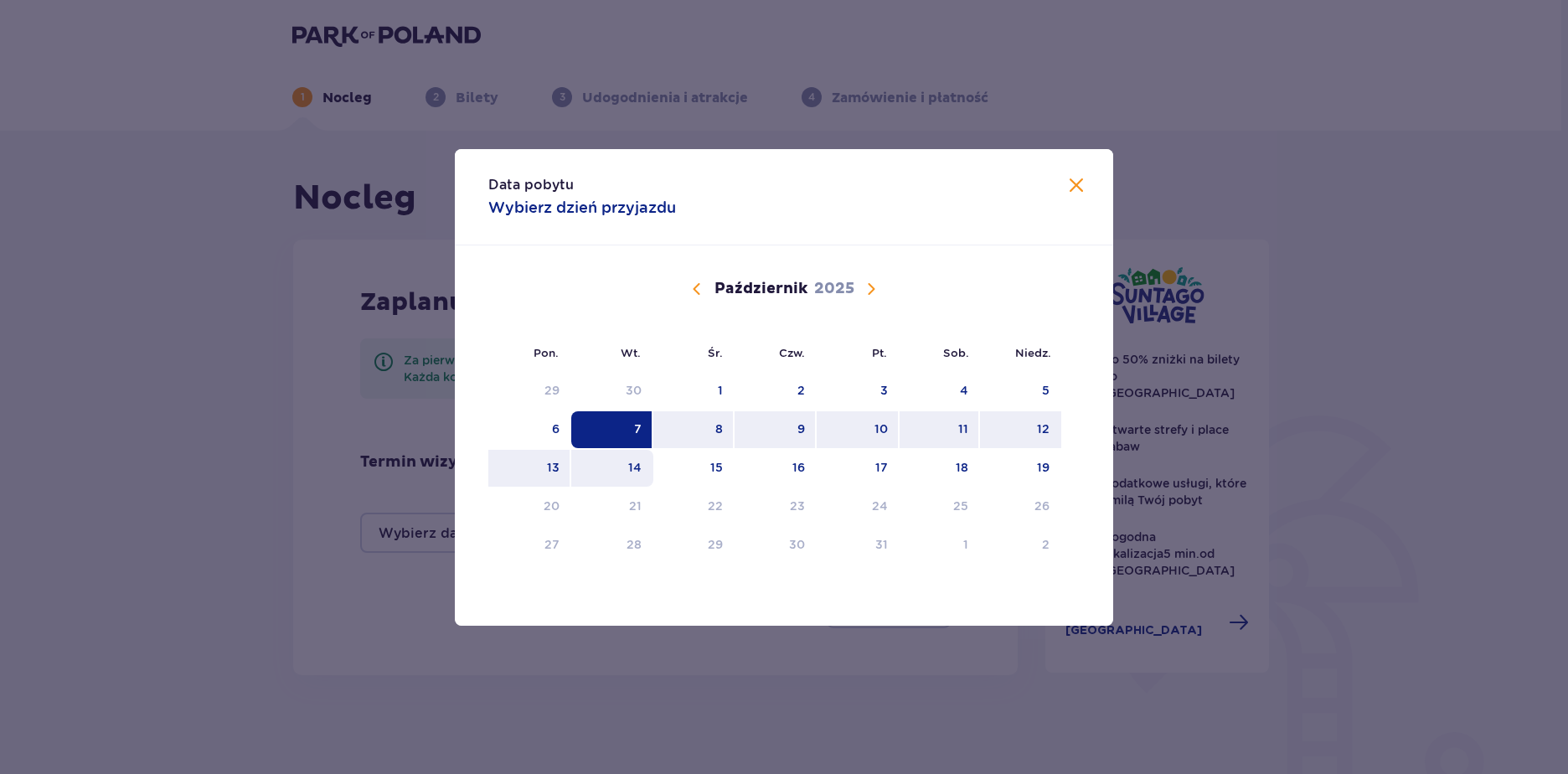
click at [624, 457] on div "14" at bounding box center [613, 468] width 83 height 37
type input "[DATE] - [DATE]"
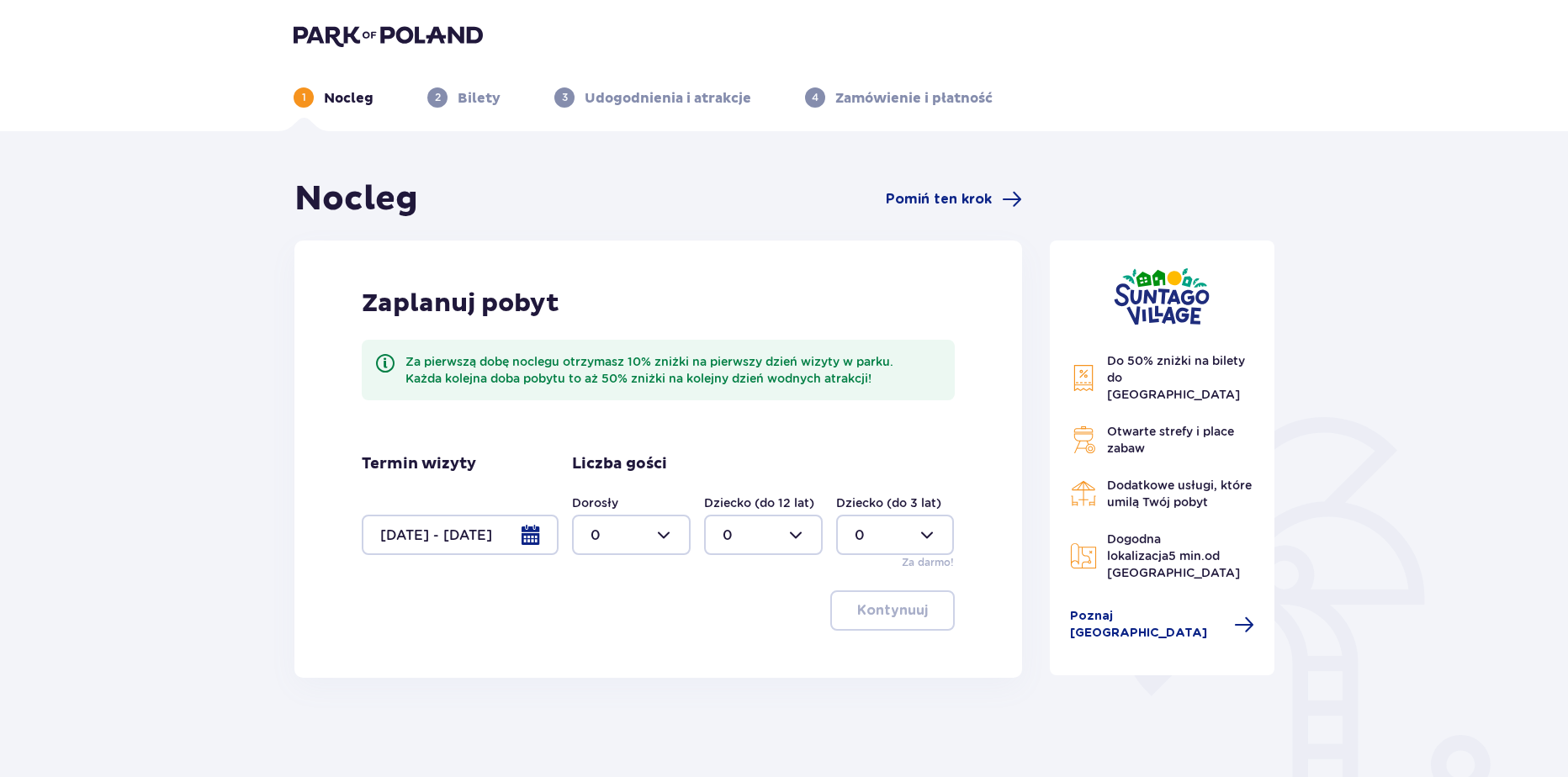
click at [633, 518] on div at bounding box center [631, 534] width 118 height 40
click at [602, 656] on div "2" at bounding box center [631, 657] width 82 height 19
type input "2"
click at [795, 547] on div at bounding box center [763, 534] width 118 height 40
click at [741, 651] on div "2" at bounding box center [764, 657] width 82 height 19
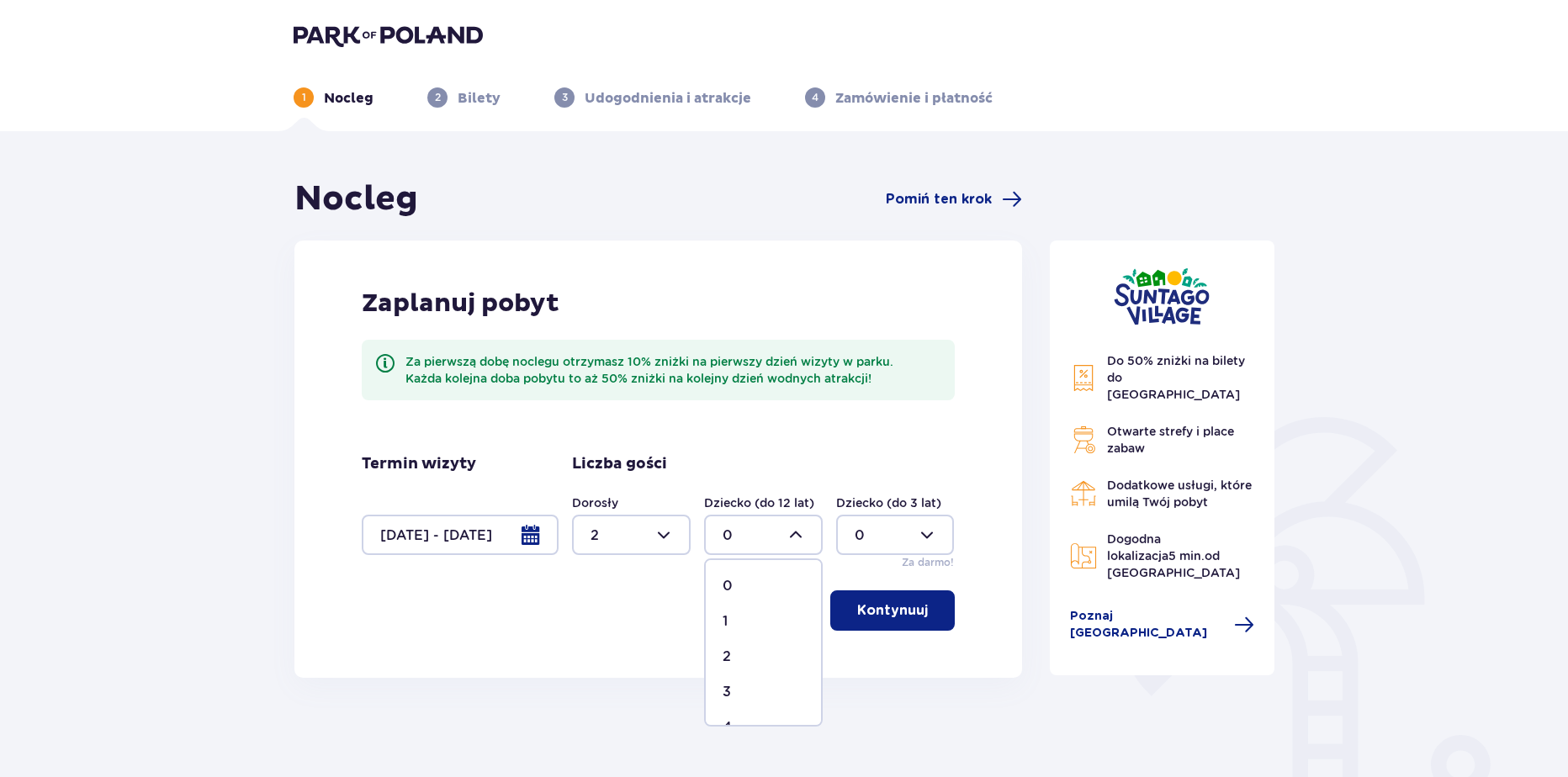
type input "2"
click at [866, 535] on div at bounding box center [895, 534] width 118 height 40
click at [866, 615] on div "1" at bounding box center [895, 621] width 82 height 19
type input "1"
click at [866, 615] on p "Kontynuuj" at bounding box center [892, 610] width 71 height 19
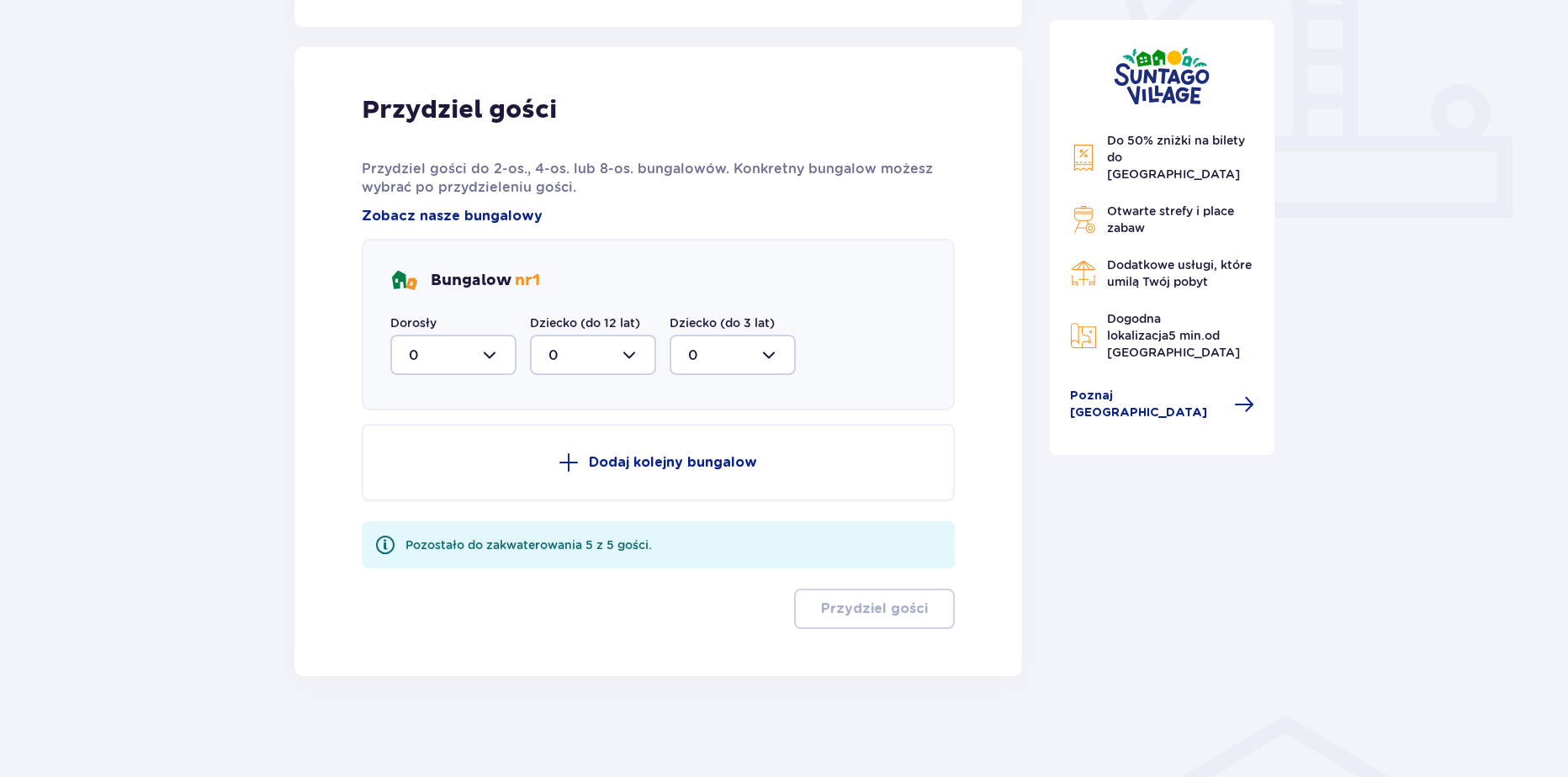
click at [488, 368] on div at bounding box center [453, 354] width 126 height 40
click at [446, 474] on div "2" at bounding box center [453, 477] width 89 height 19
type input "2"
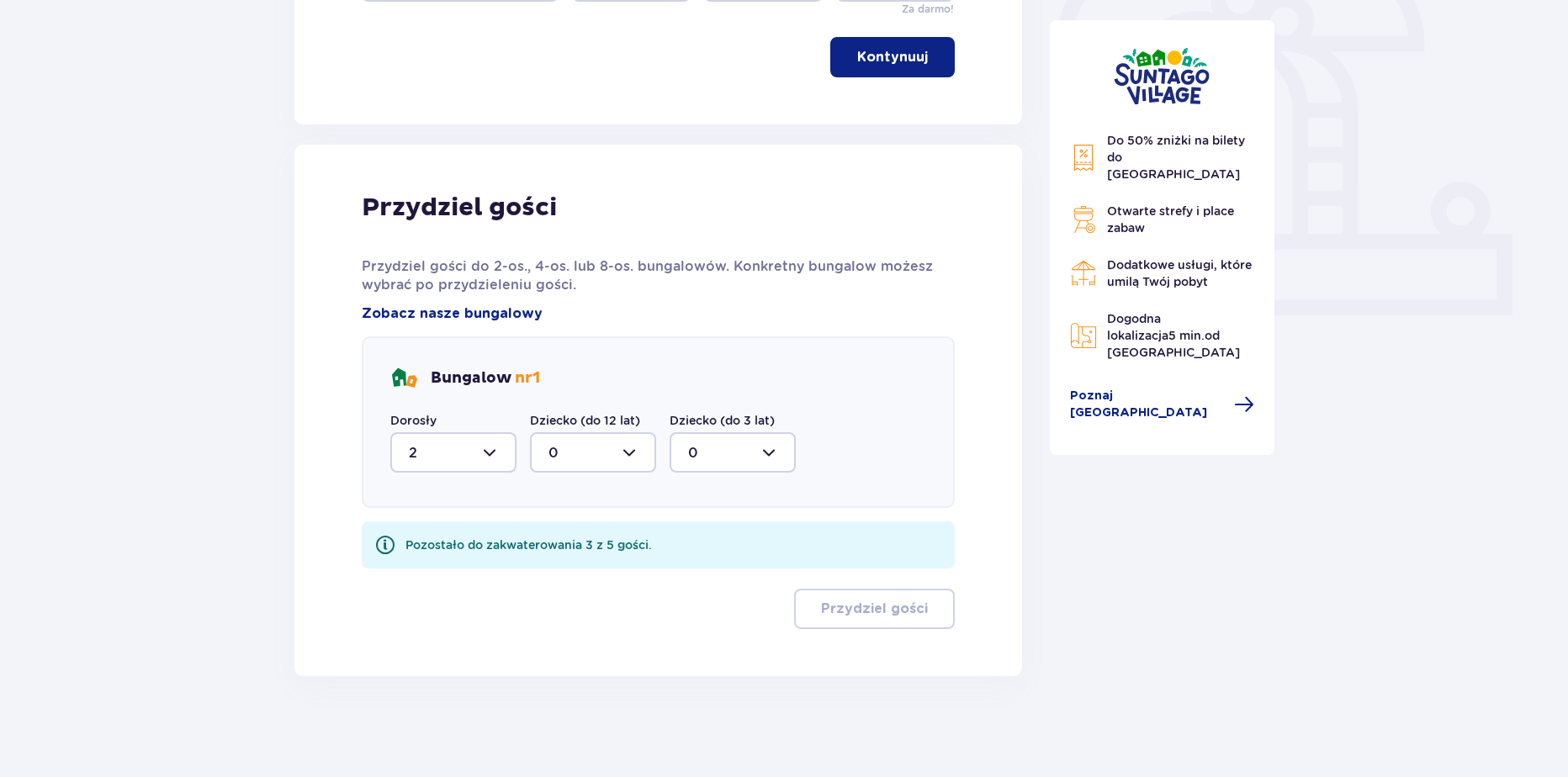
scroll to position [553, 0]
click at [576, 451] on div at bounding box center [593, 451] width 126 height 40
click at [557, 581] on div "2" at bounding box center [593, 575] width 89 height 19
type input "2"
click at [721, 466] on div at bounding box center [732, 451] width 126 height 40
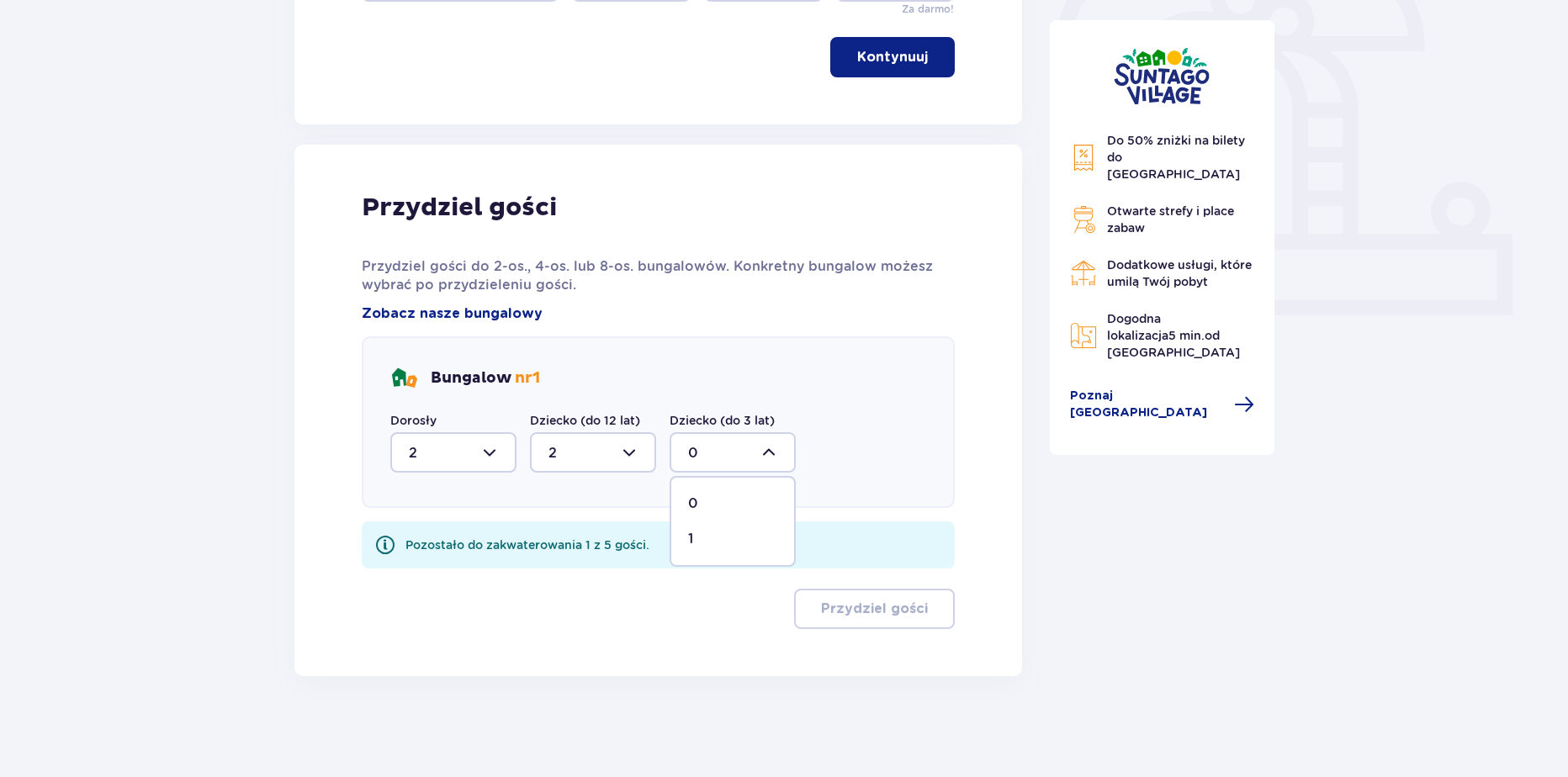
click at [728, 545] on div "1" at bounding box center [732, 539] width 89 height 19
type input "1"
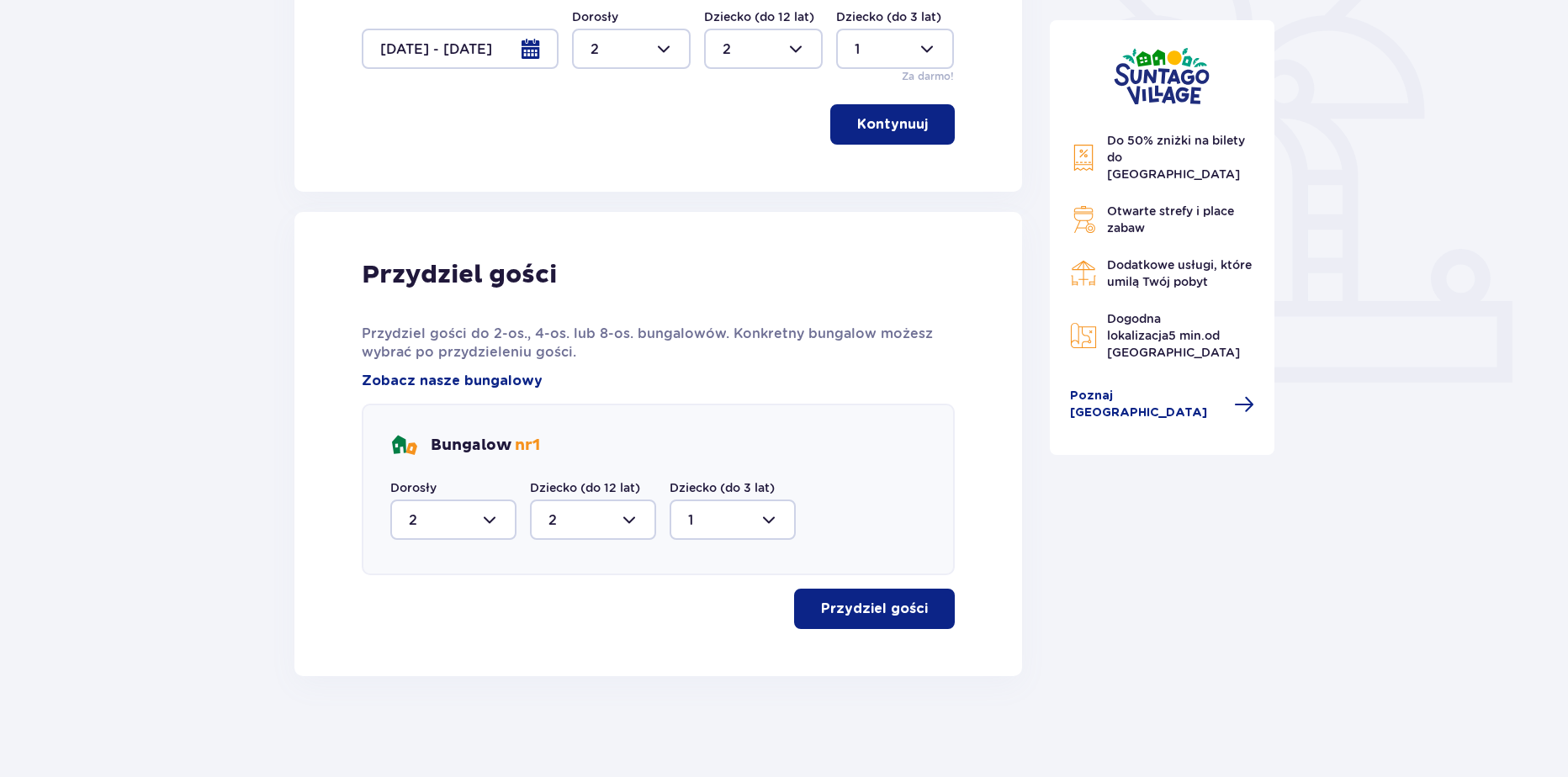
scroll to position [486, 0]
click at [851, 601] on p "Przydziel gości" at bounding box center [874, 609] width 107 height 19
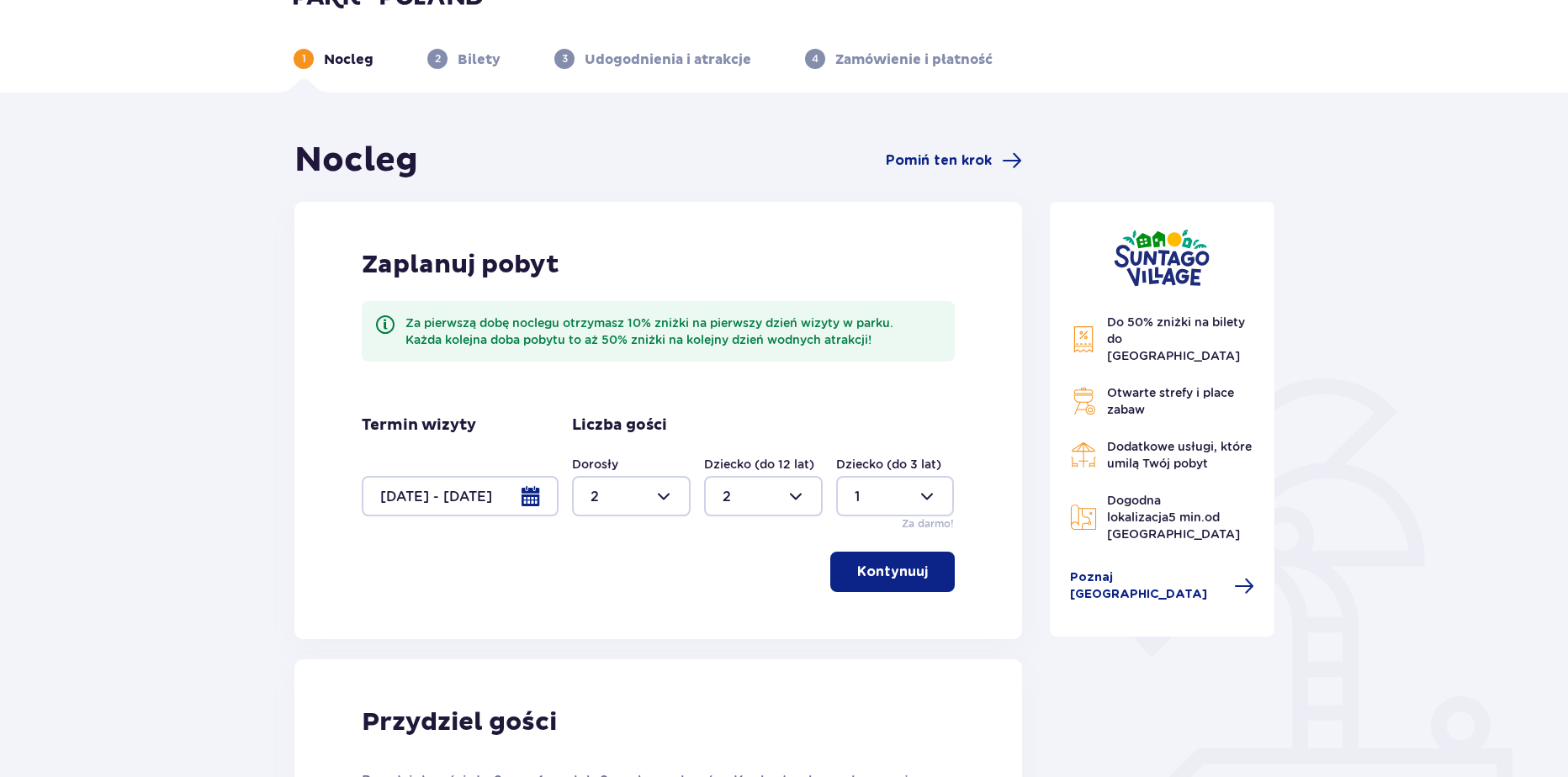
scroll to position [0, 0]
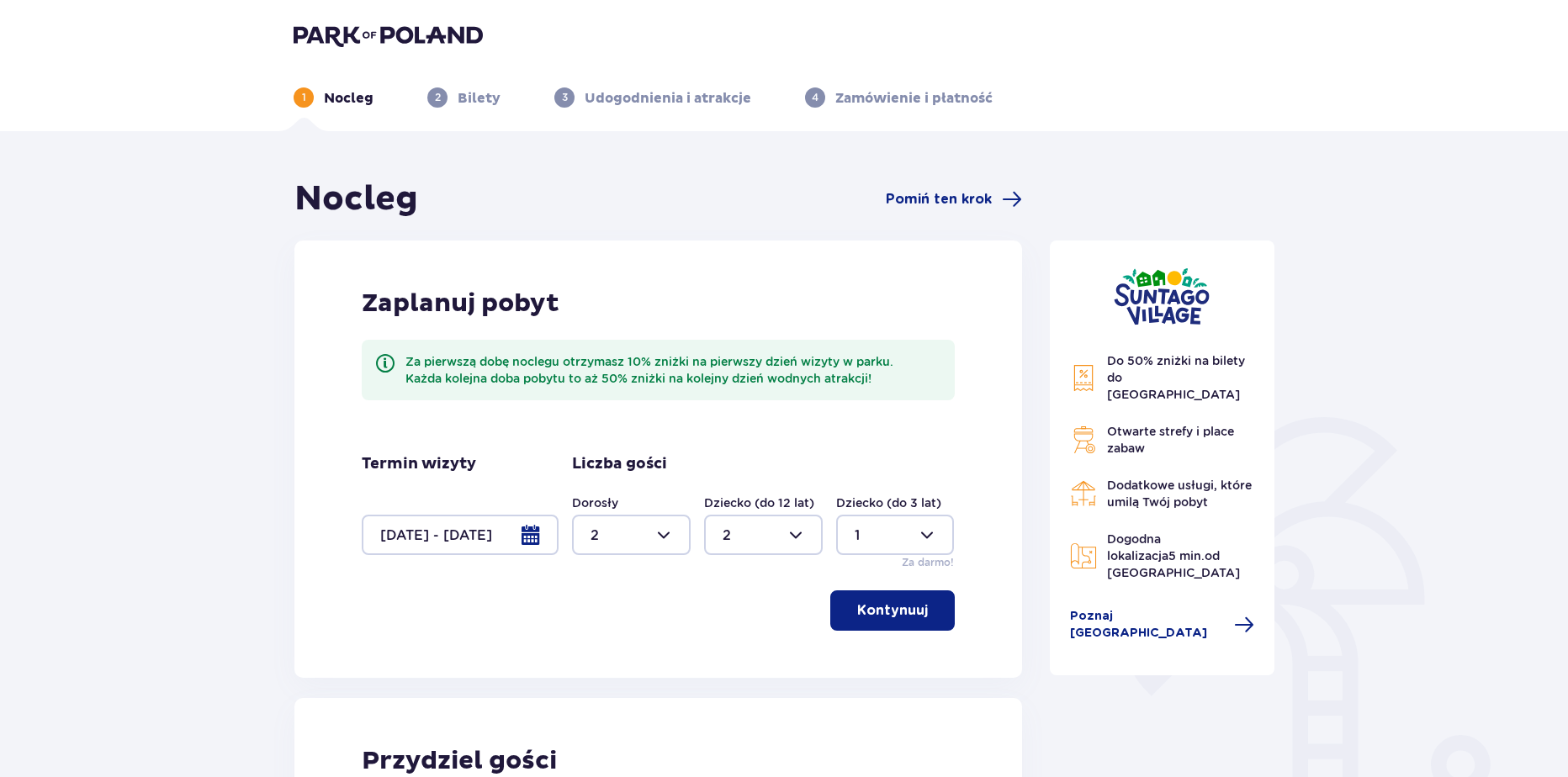
click at [478, 541] on div at bounding box center [459, 534] width 196 height 40
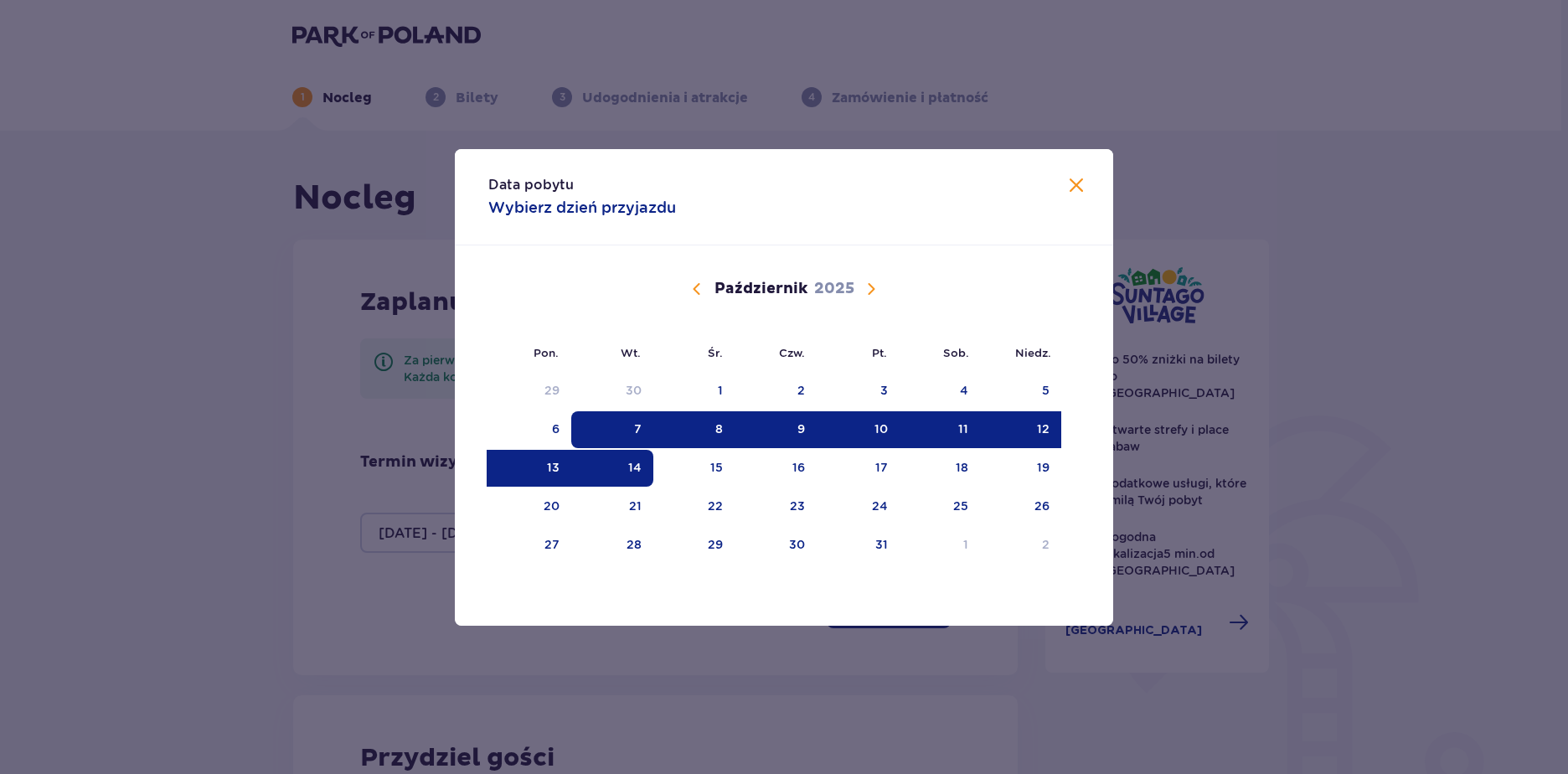
click at [707, 434] on div "8" at bounding box center [693, 430] width 81 height 37
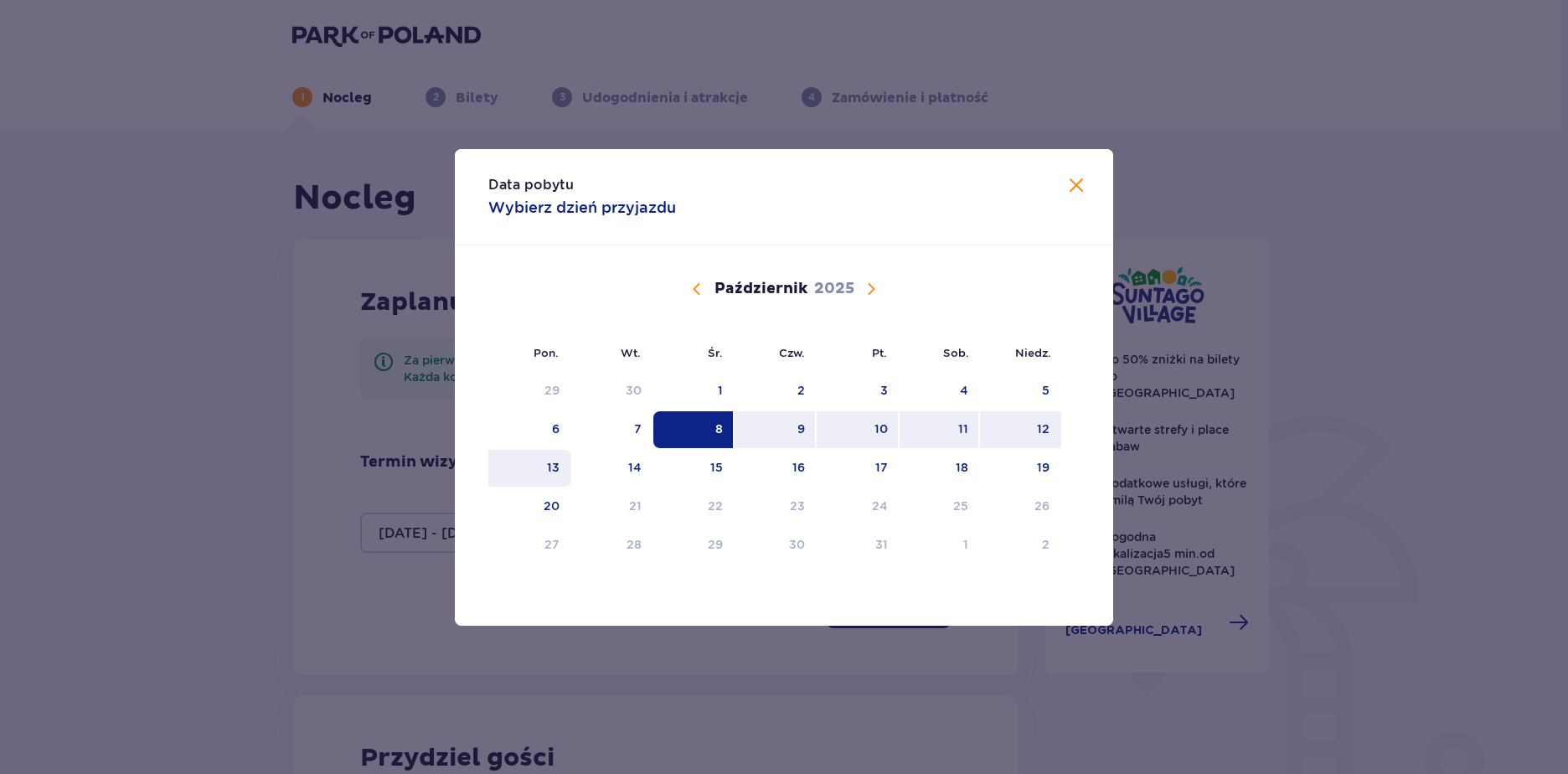
click at [538, 479] on div "13" at bounding box center [530, 468] width 83 height 37
type input "[DATE] - [DATE]"
type input "0"
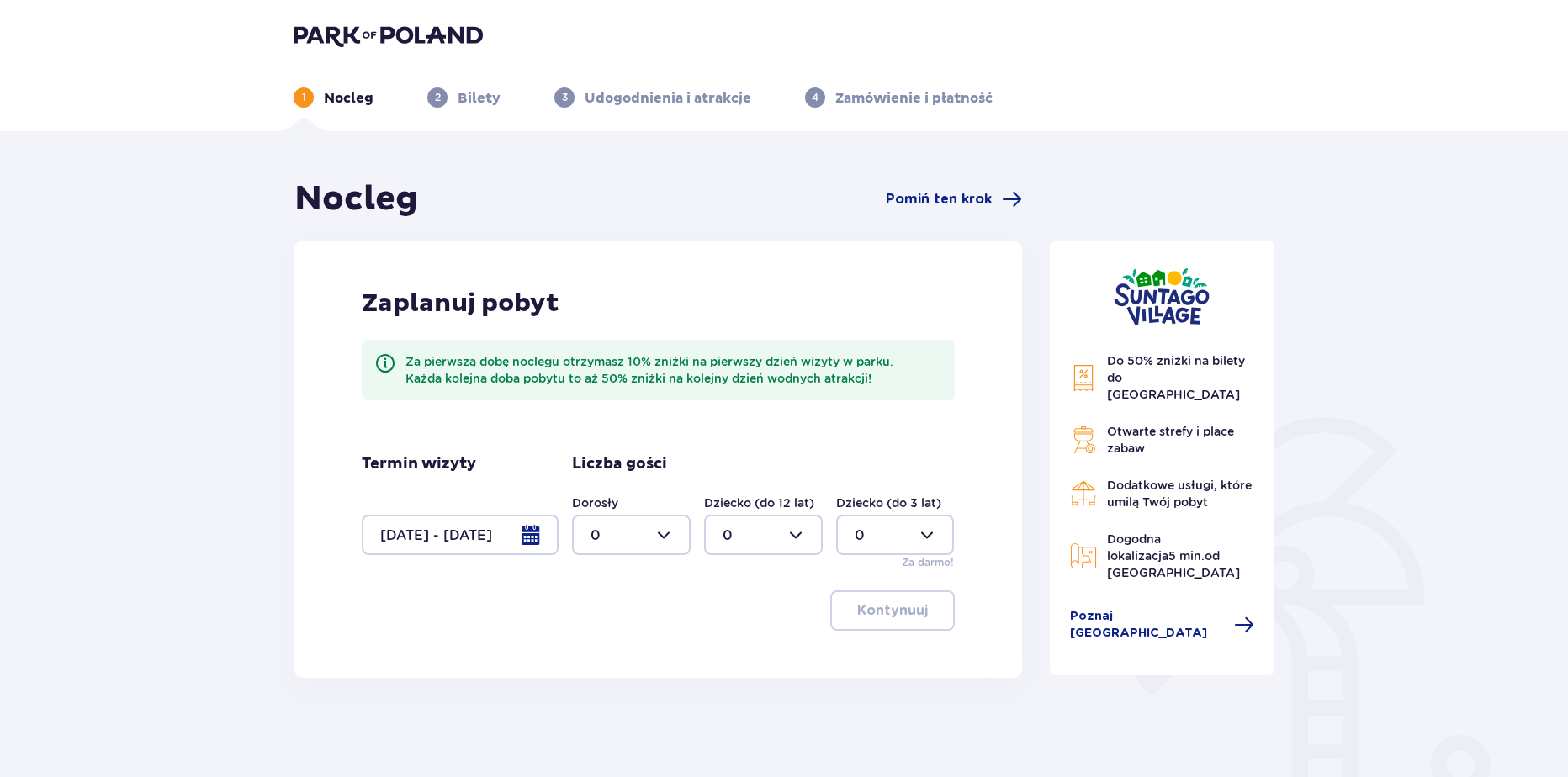
click at [614, 547] on div at bounding box center [631, 534] width 118 height 40
click at [591, 650] on p "2" at bounding box center [594, 657] width 9 height 19
type input "2"
click at [801, 532] on div at bounding box center [763, 534] width 118 height 40
click at [736, 657] on div "2" at bounding box center [764, 657] width 82 height 19
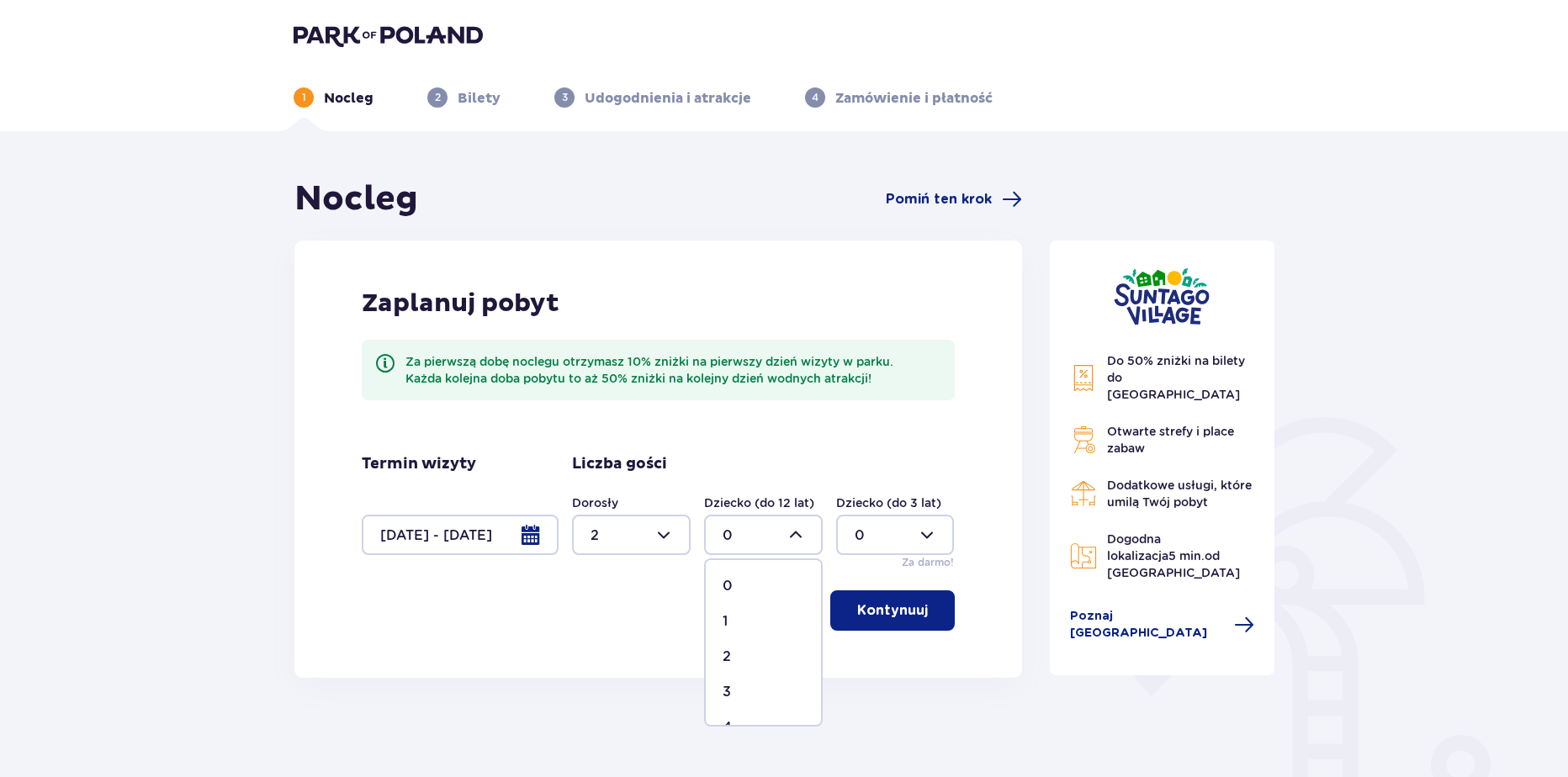
type input "2"
click at [855, 547] on div at bounding box center [895, 534] width 118 height 40
click at [846, 616] on span "1" at bounding box center [895, 621] width 116 height 36
type input "1"
click at [857, 614] on p "Kontynuuj" at bounding box center [892, 610] width 71 height 19
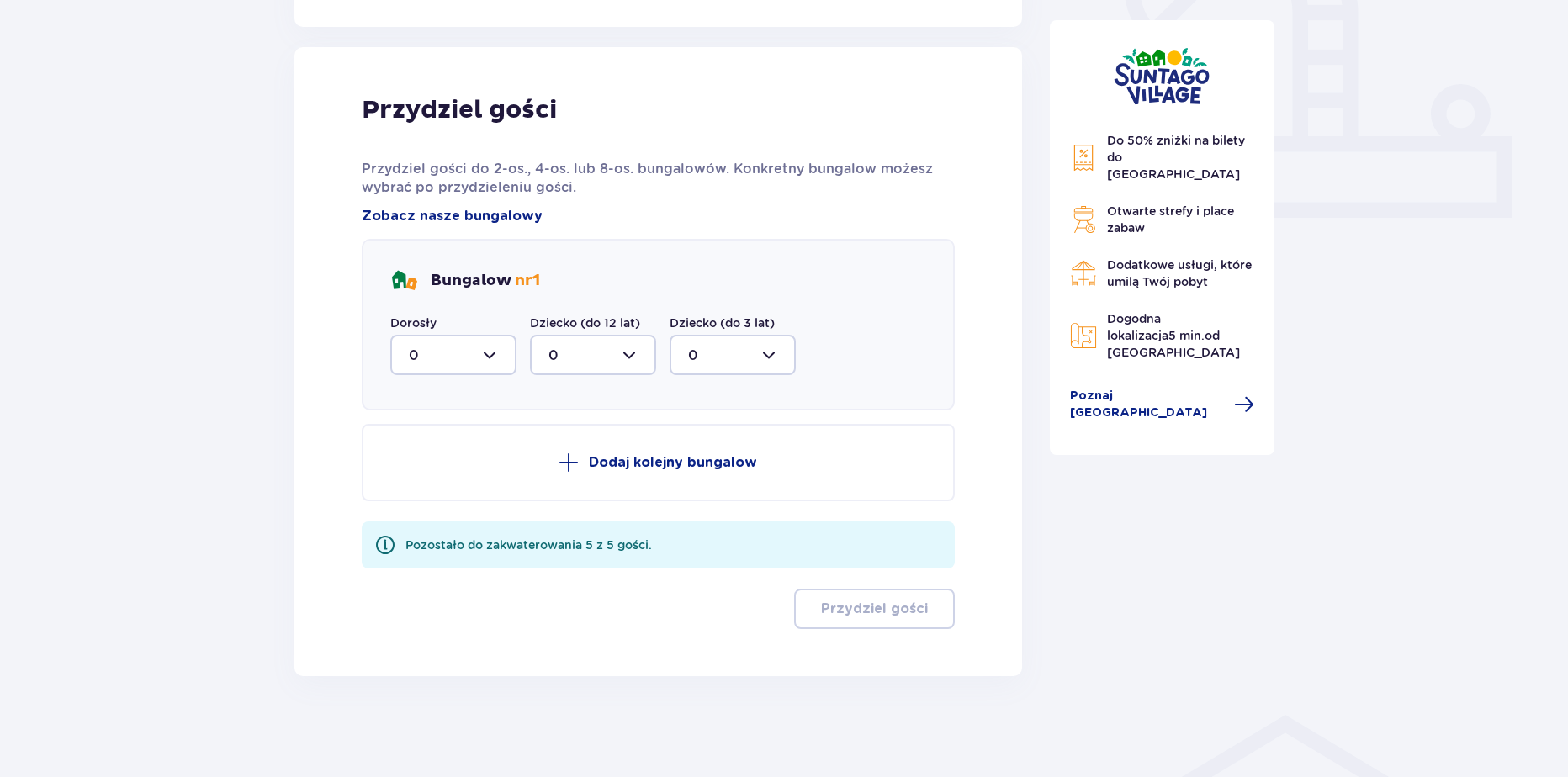
click at [468, 358] on div at bounding box center [453, 354] width 126 height 40
click at [453, 479] on div "2" at bounding box center [453, 477] width 89 height 19
type input "2"
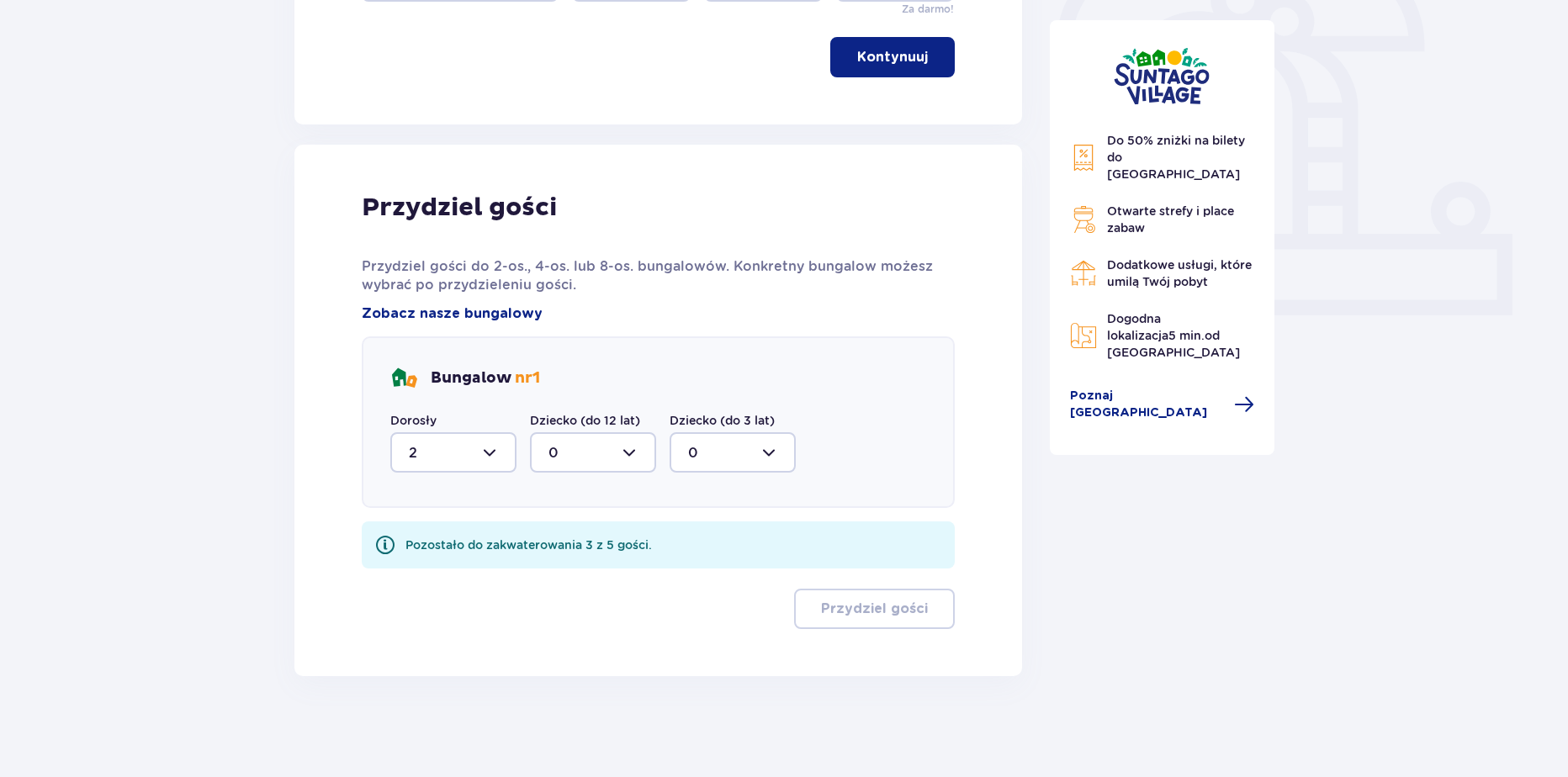
scroll to position [553, 0]
drag, startPoint x: 566, startPoint y: 441, endPoint x: 567, endPoint y: 474, distance: 33.0
click at [566, 443] on div at bounding box center [593, 451] width 126 height 40
click at [539, 589] on span "2" at bounding box center [593, 575] width 122 height 36
type input "2"
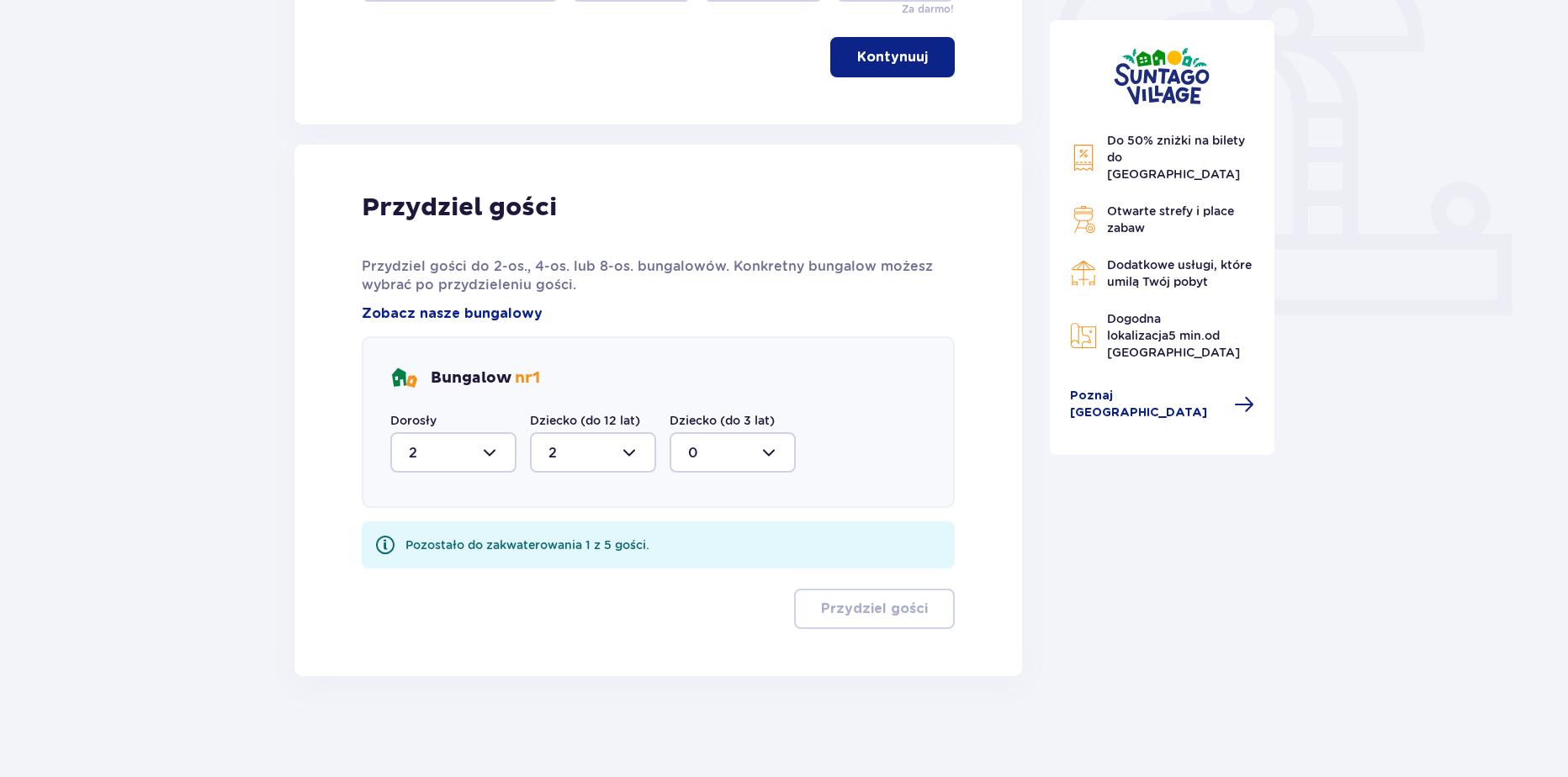
click at [685, 457] on div at bounding box center [732, 451] width 126 height 40
click at [689, 552] on span "1" at bounding box center [732, 539] width 122 height 36
type input "1"
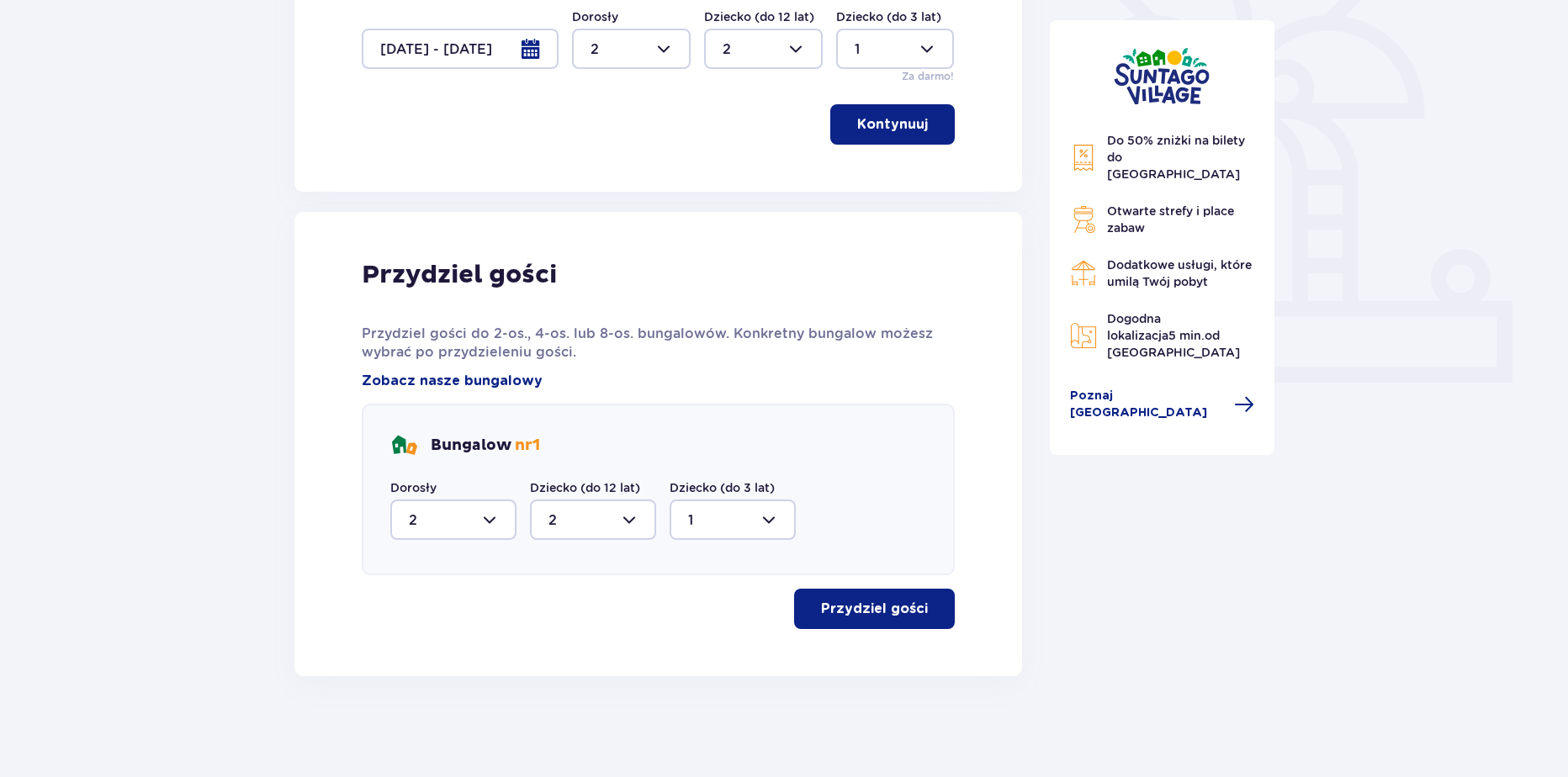
scroll to position [486, 0]
click at [848, 599] on p "Przydziel gości" at bounding box center [874, 609] width 107 height 19
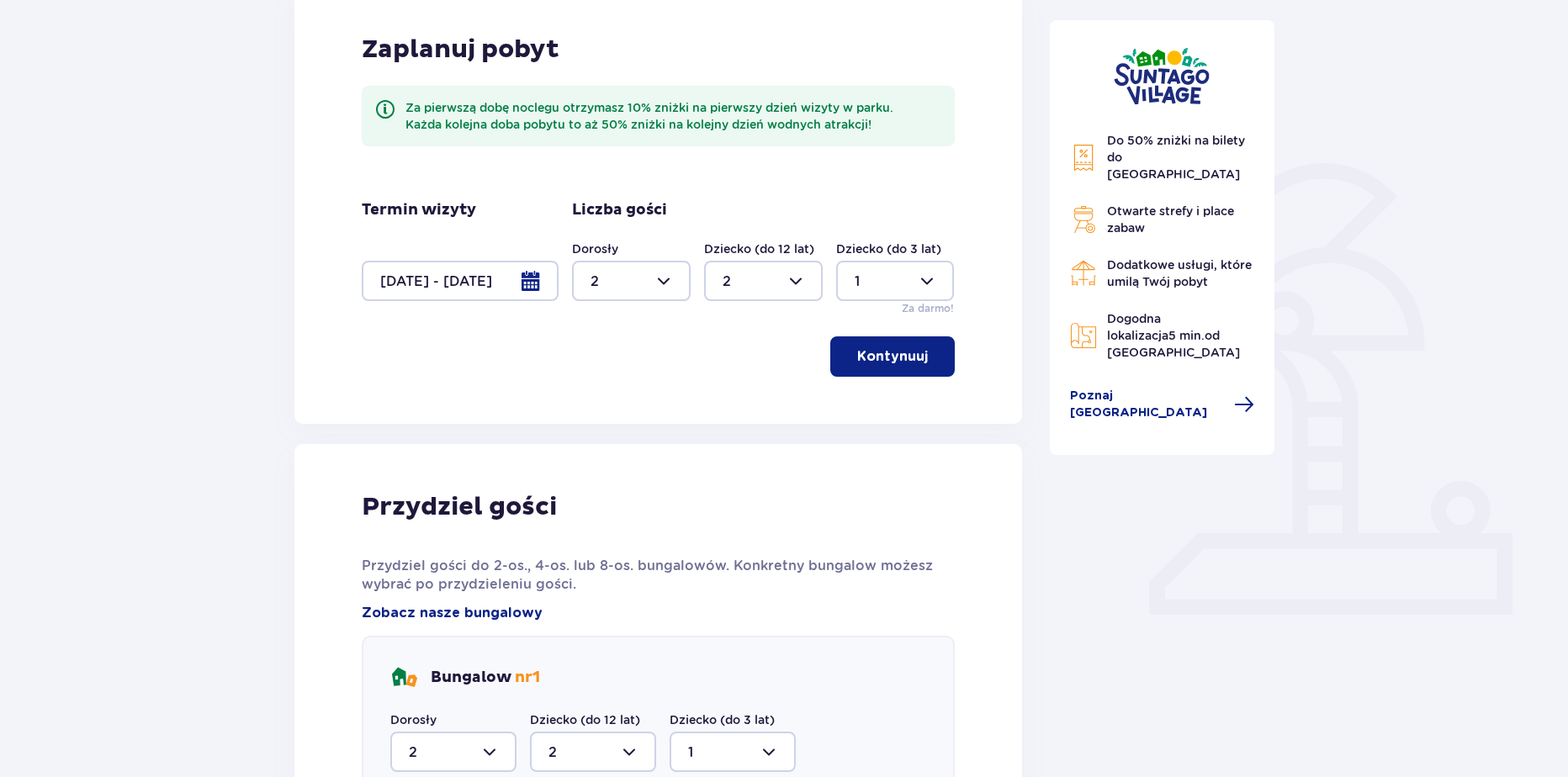
scroll to position [244, 0]
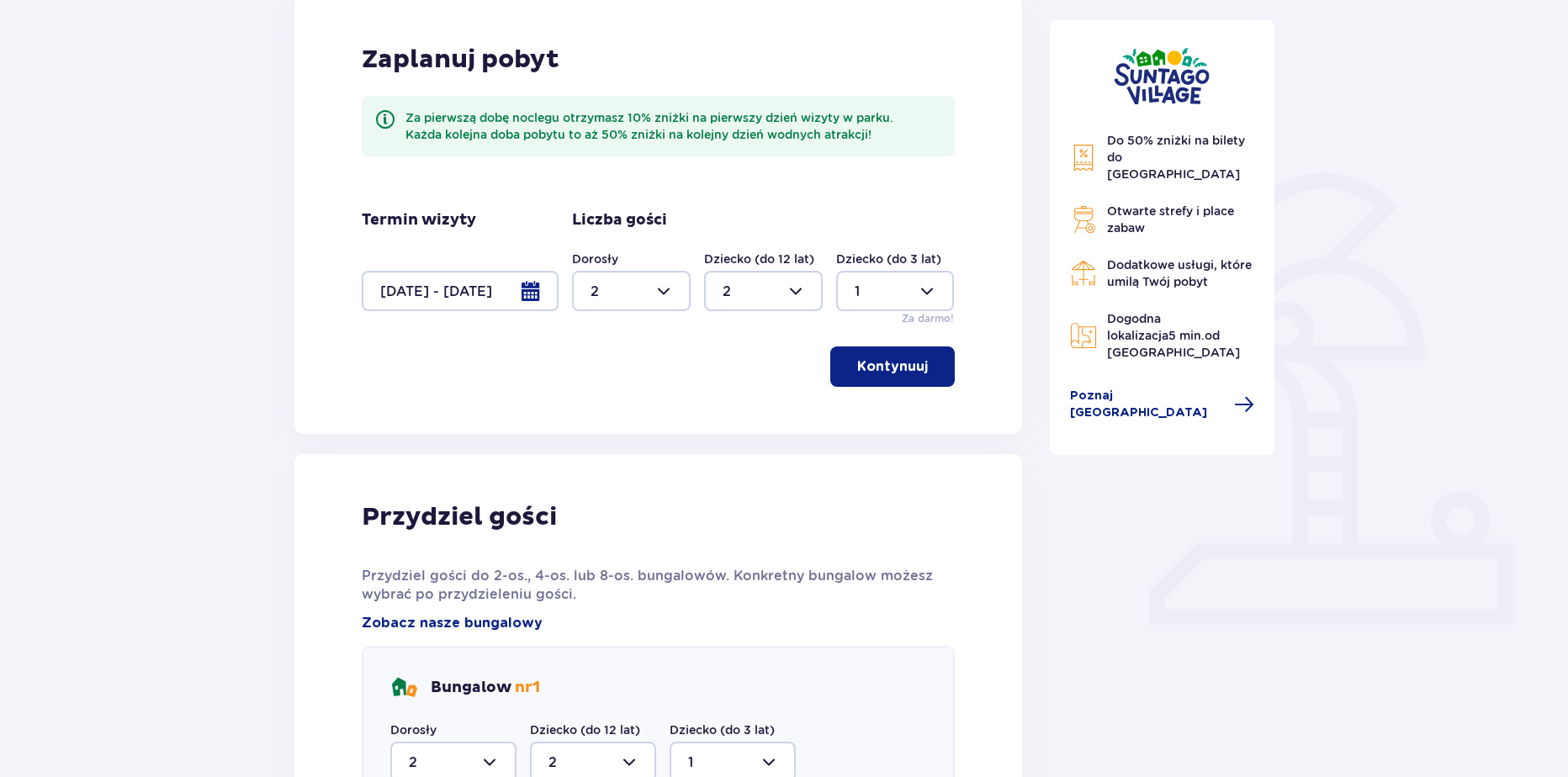
click at [662, 311] on div at bounding box center [631, 290] width 118 height 40
click at [617, 376] on div "1" at bounding box center [631, 377] width 82 height 19
type input "1"
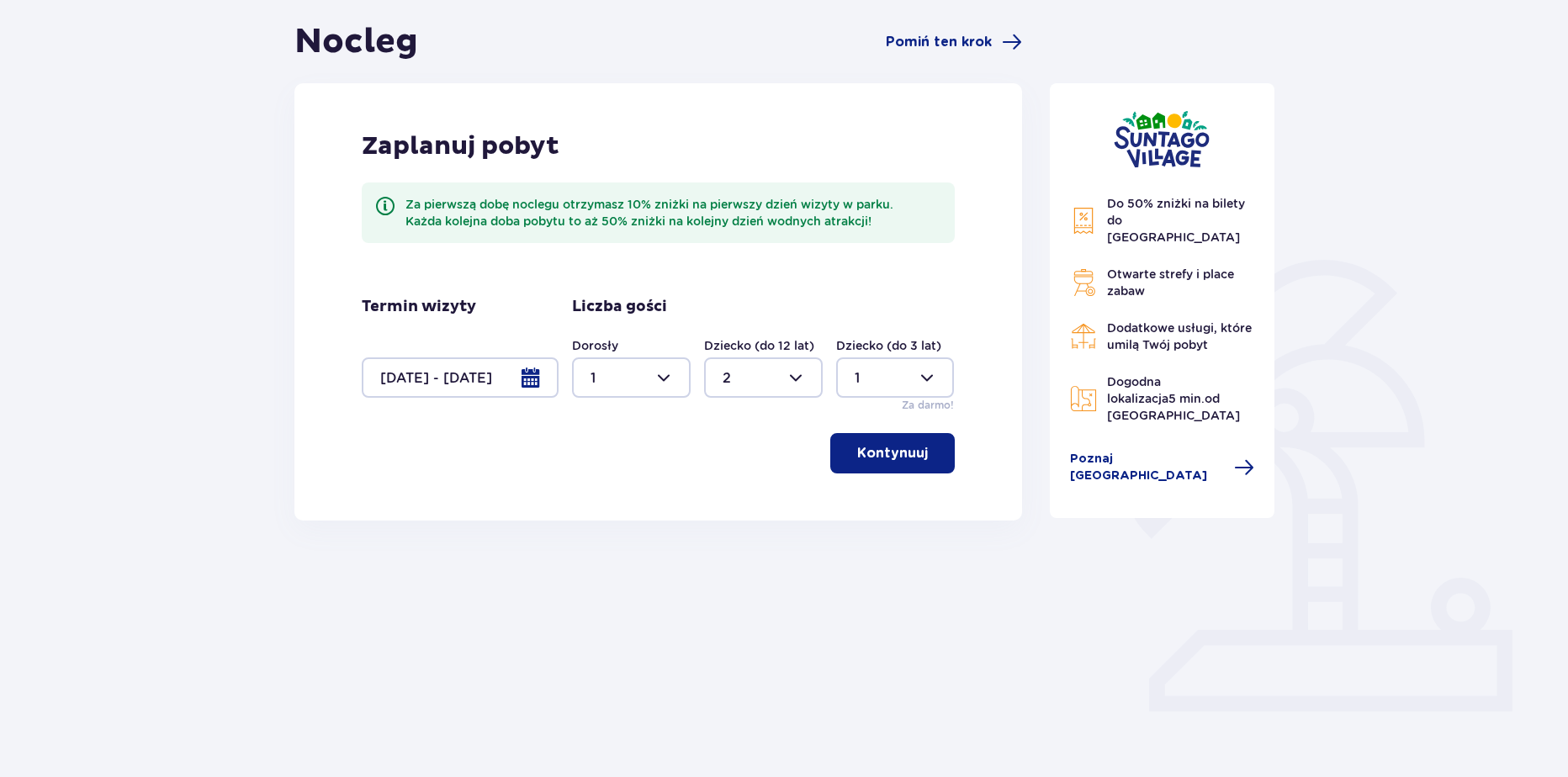
click at [746, 386] on div at bounding box center [763, 377] width 118 height 40
click at [745, 491] on div "2" at bounding box center [764, 500] width 82 height 19
click at [890, 385] on div at bounding box center [895, 377] width 118 height 40
click at [882, 459] on div "1" at bounding box center [895, 464] width 82 height 19
click at [882, 459] on p "Kontynuuj" at bounding box center [892, 453] width 71 height 19
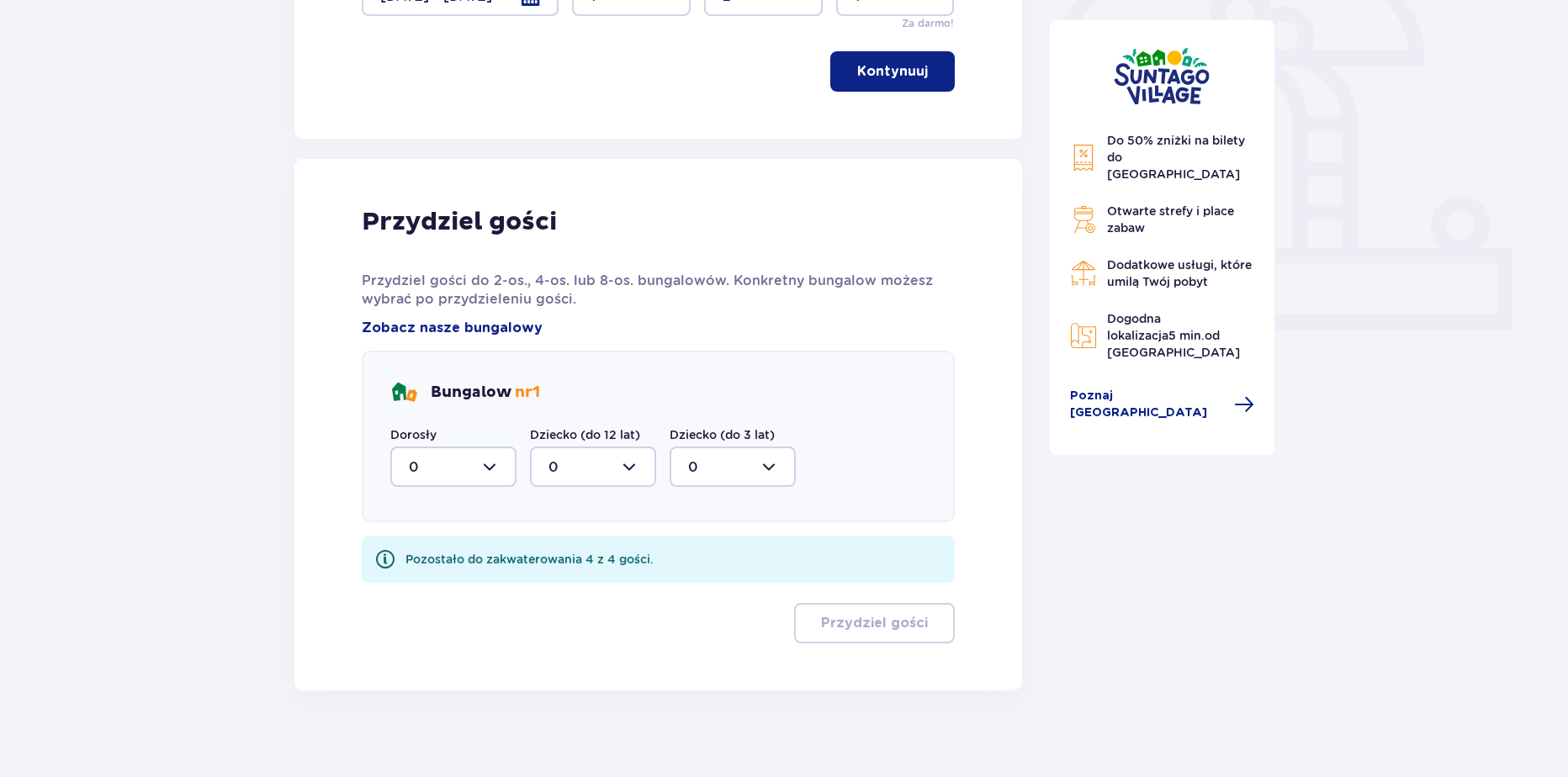
scroll to position [553, 0]
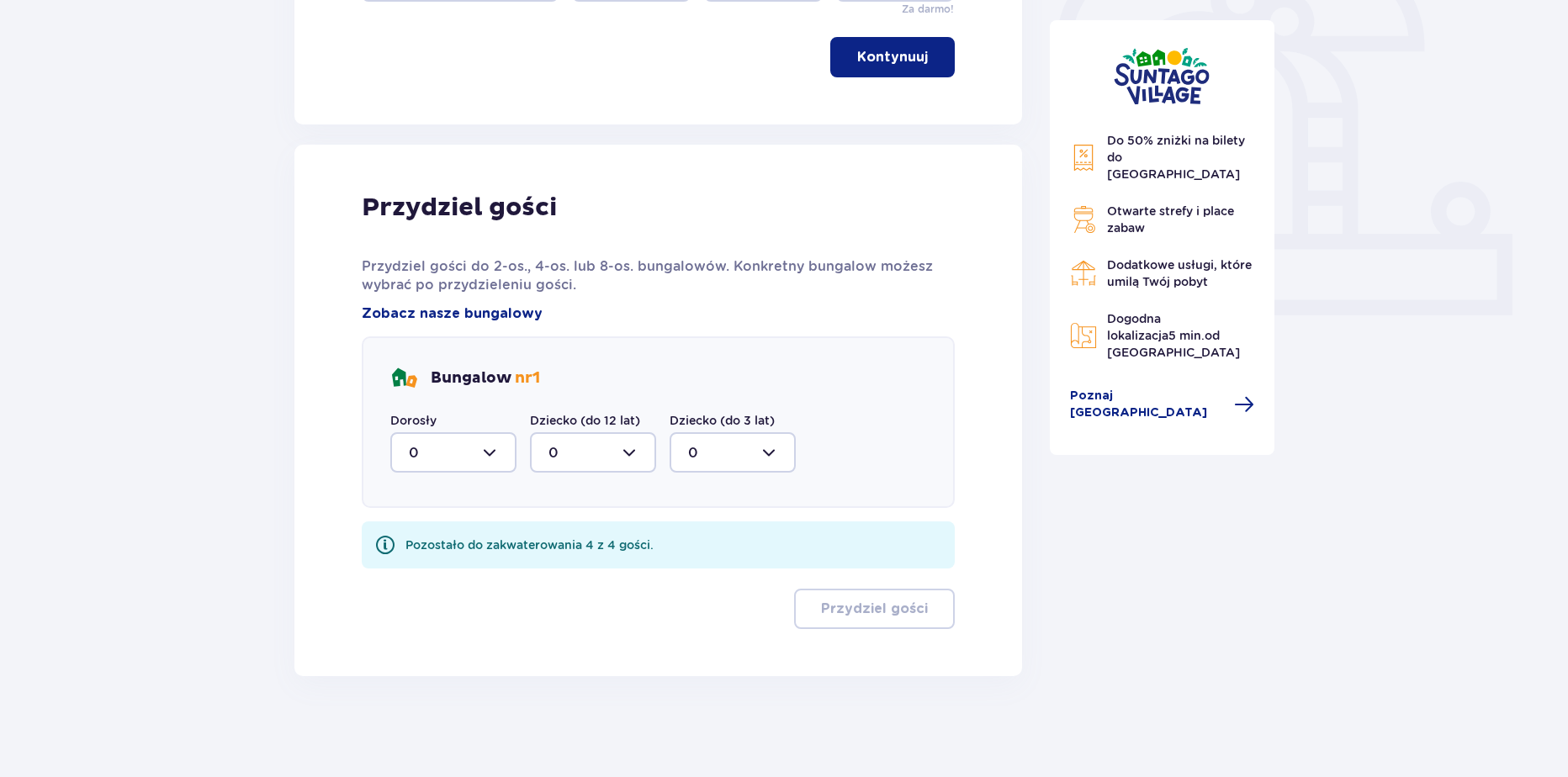
click at [416, 457] on div at bounding box center [453, 451] width 126 height 40
click at [437, 535] on div "1" at bounding box center [453, 539] width 89 height 19
type input "1"
click at [601, 468] on div at bounding box center [593, 451] width 126 height 40
click at [551, 572] on p "2" at bounding box center [553, 575] width 9 height 19
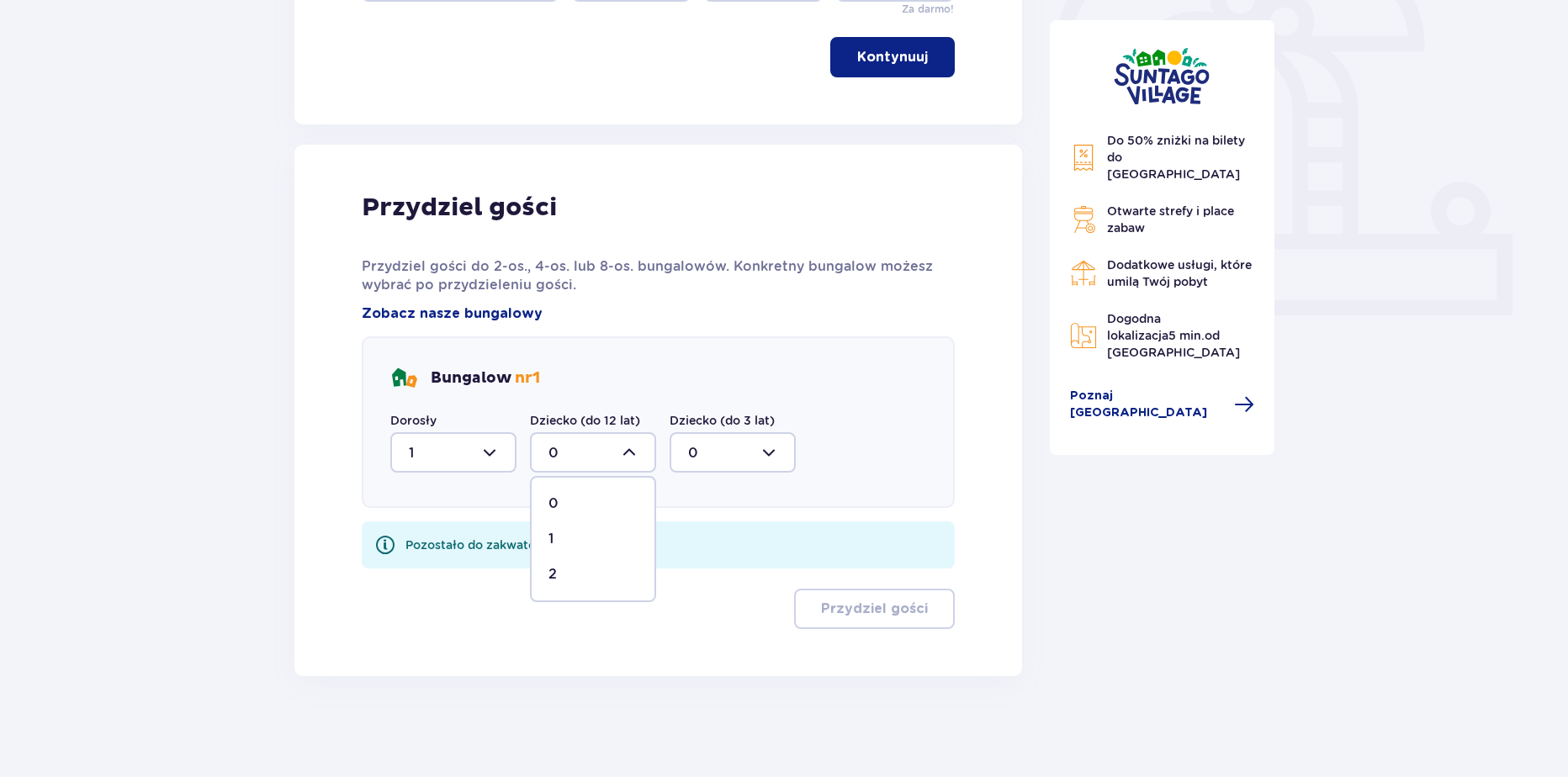
type input "2"
click at [705, 467] on div at bounding box center [732, 451] width 126 height 40
click at [691, 552] on span "1" at bounding box center [732, 539] width 122 height 36
type input "1"
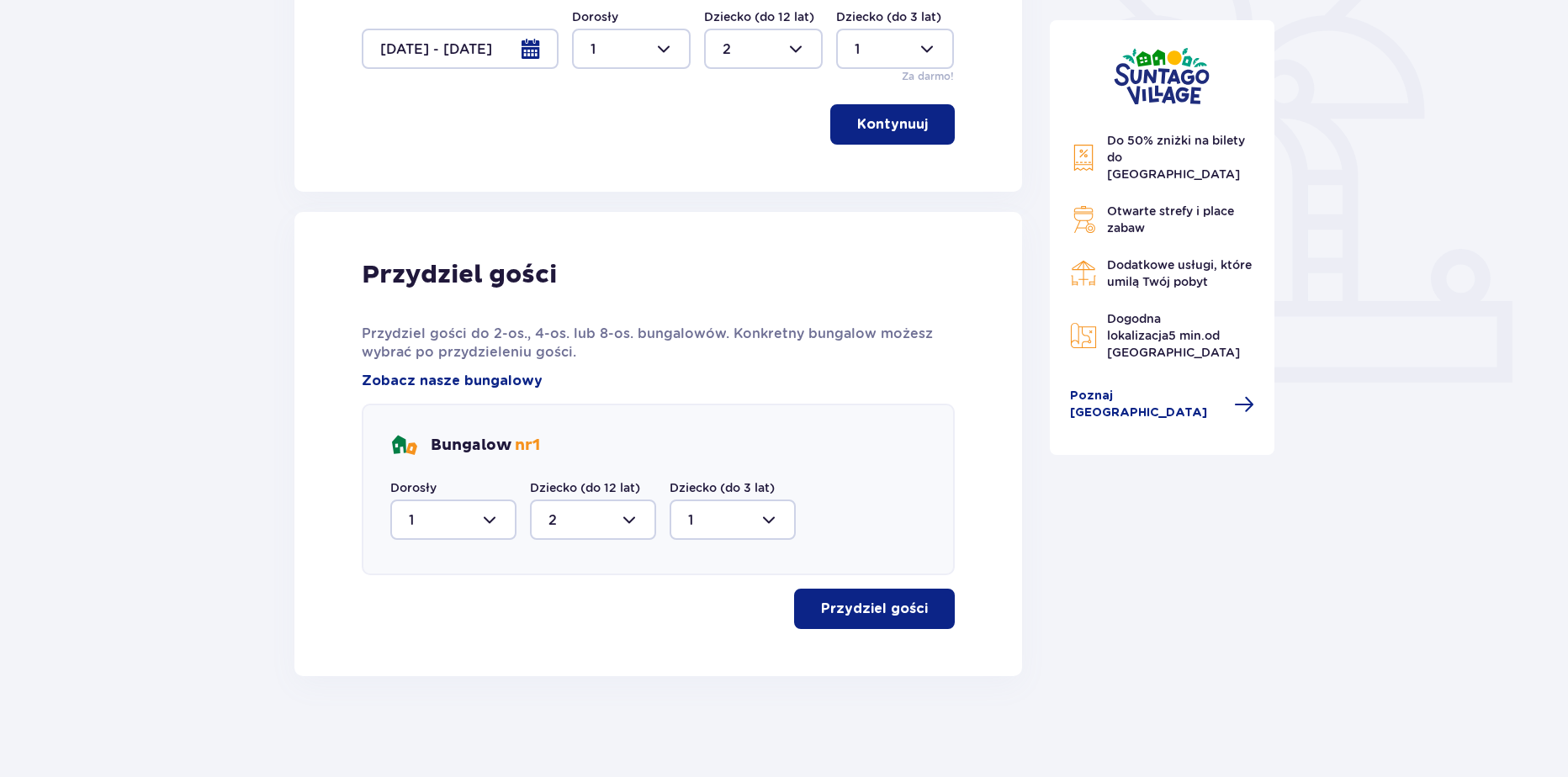
scroll to position [486, 0]
click at [842, 613] on p "Przydziel gości" at bounding box center [874, 609] width 107 height 19
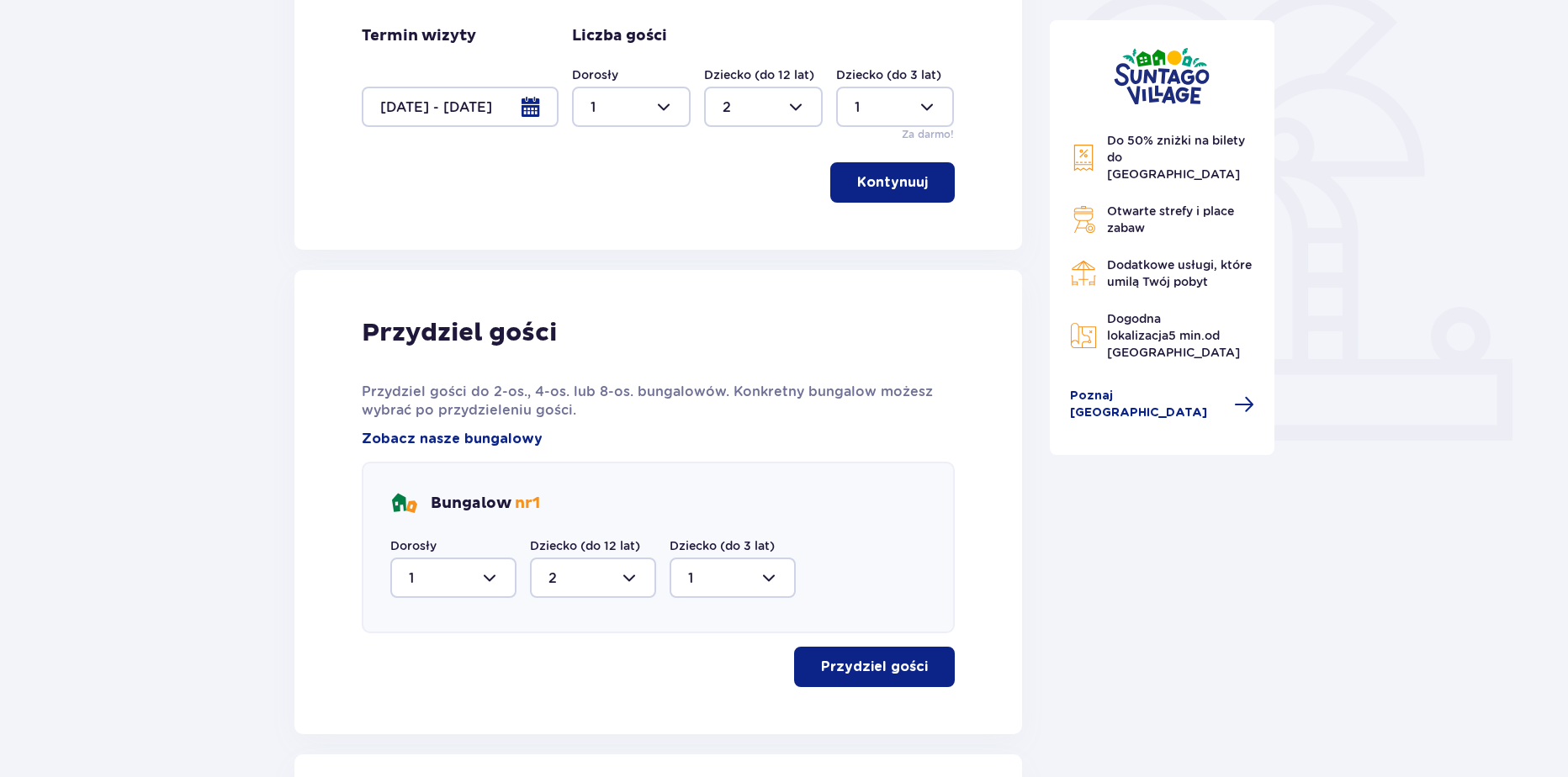
scroll to position [0, 0]
